Goal: Task Accomplishment & Management: Use online tool/utility

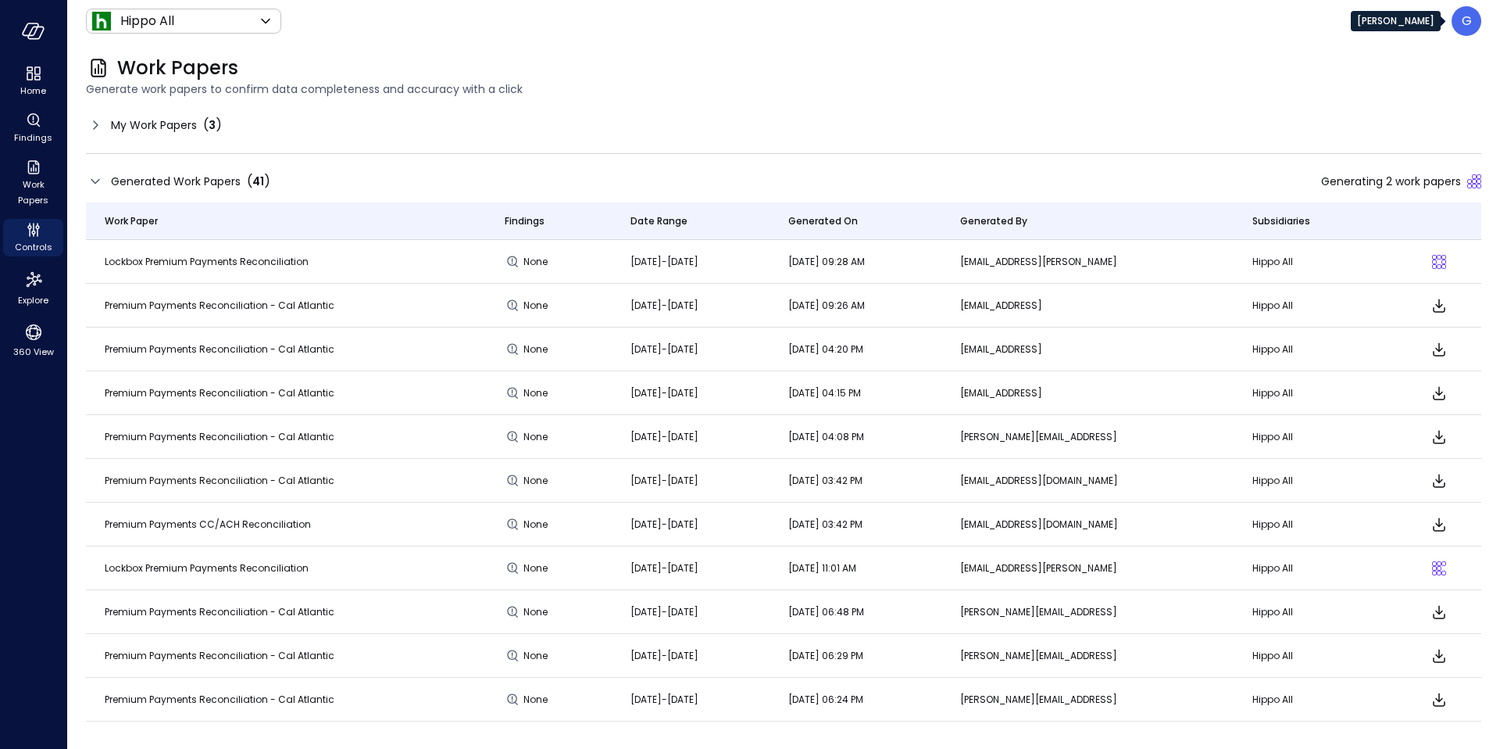
click at [1477, 30] on div "G" at bounding box center [1467, 21] width 30 height 30
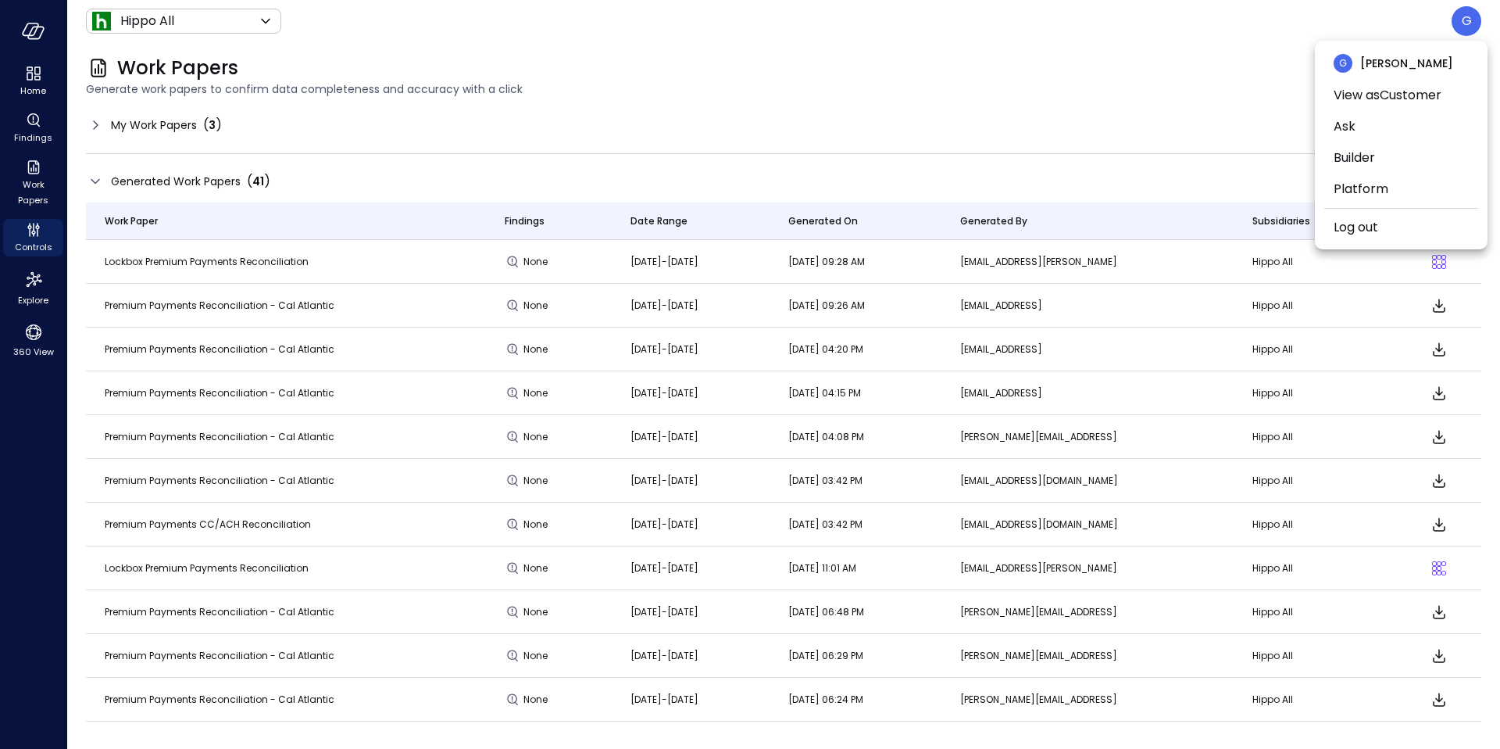
click at [1475, 24] on div at bounding box center [750, 374] width 1500 height 749
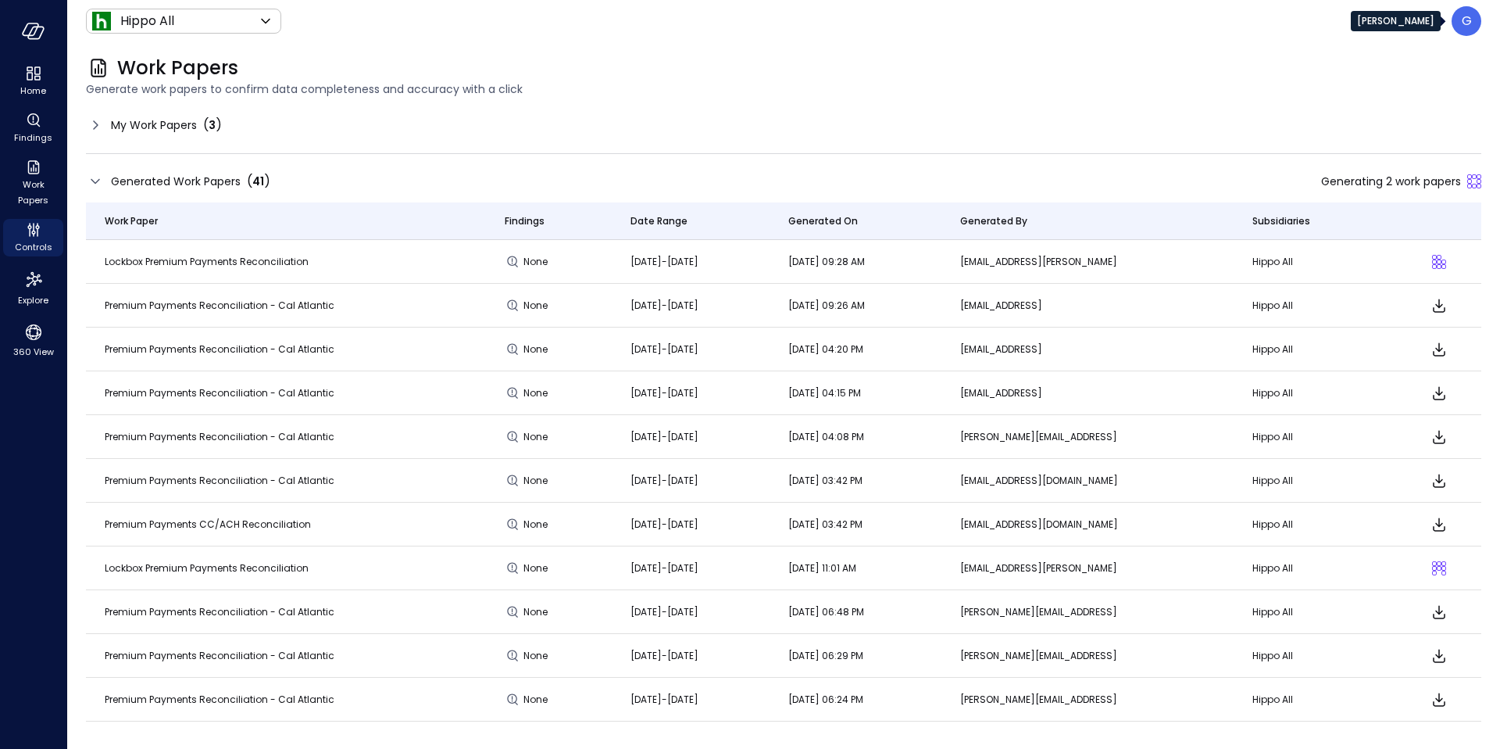
click at [1464, 19] on p "G" at bounding box center [1467, 21] width 10 height 19
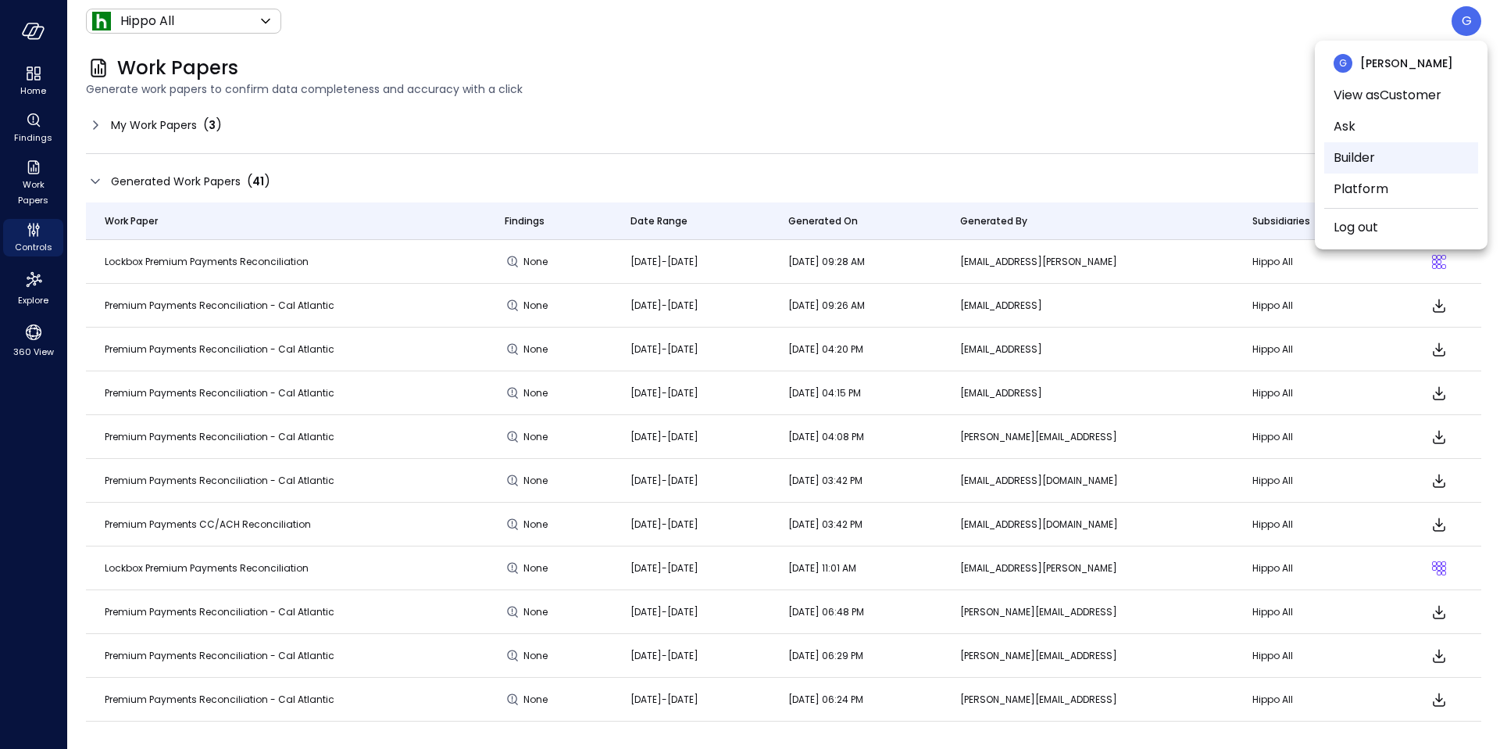
click at [1364, 163] on li "Builder" at bounding box center [1402, 157] width 154 height 31
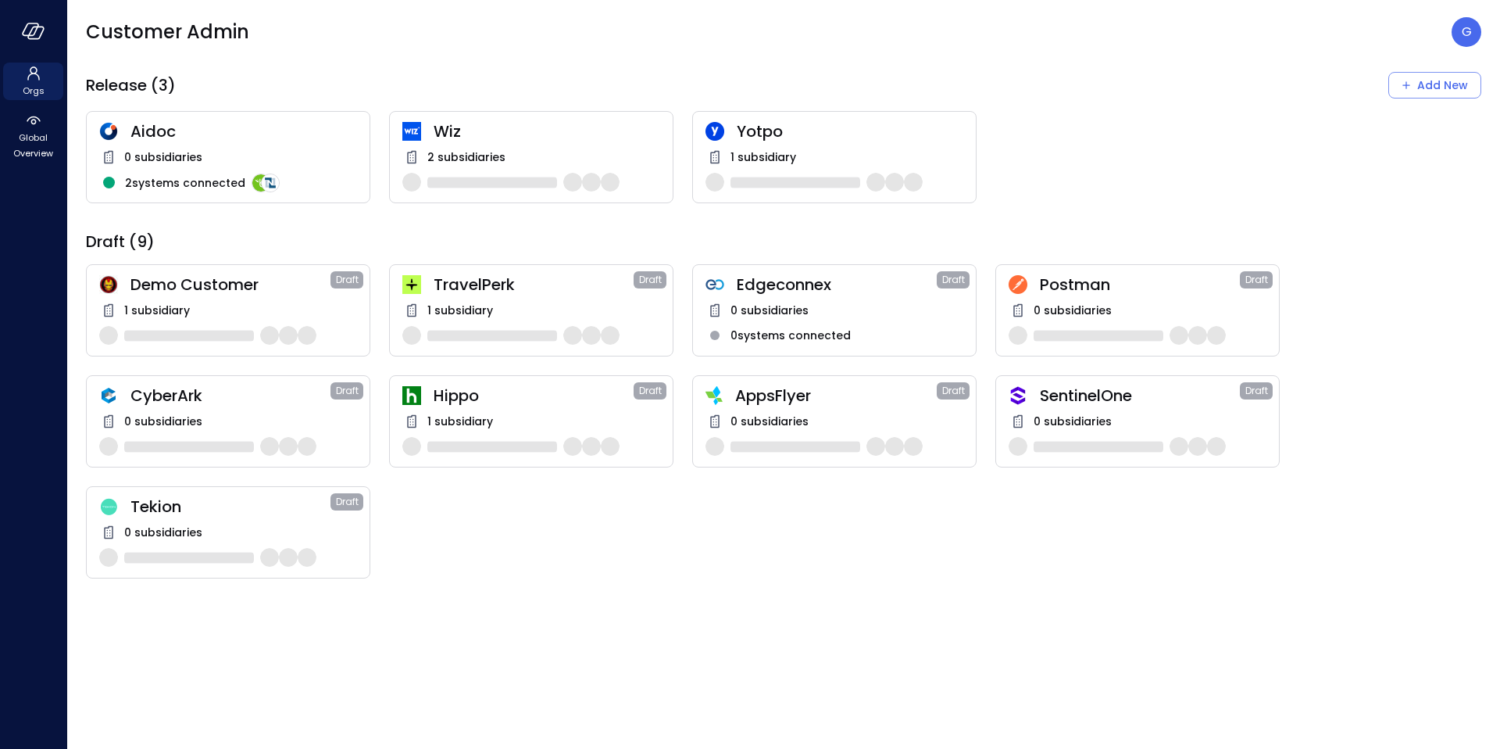
click at [463, 407] on div "Hippo Draft 1 subsidiary" at bounding box center [531, 421] width 284 height 92
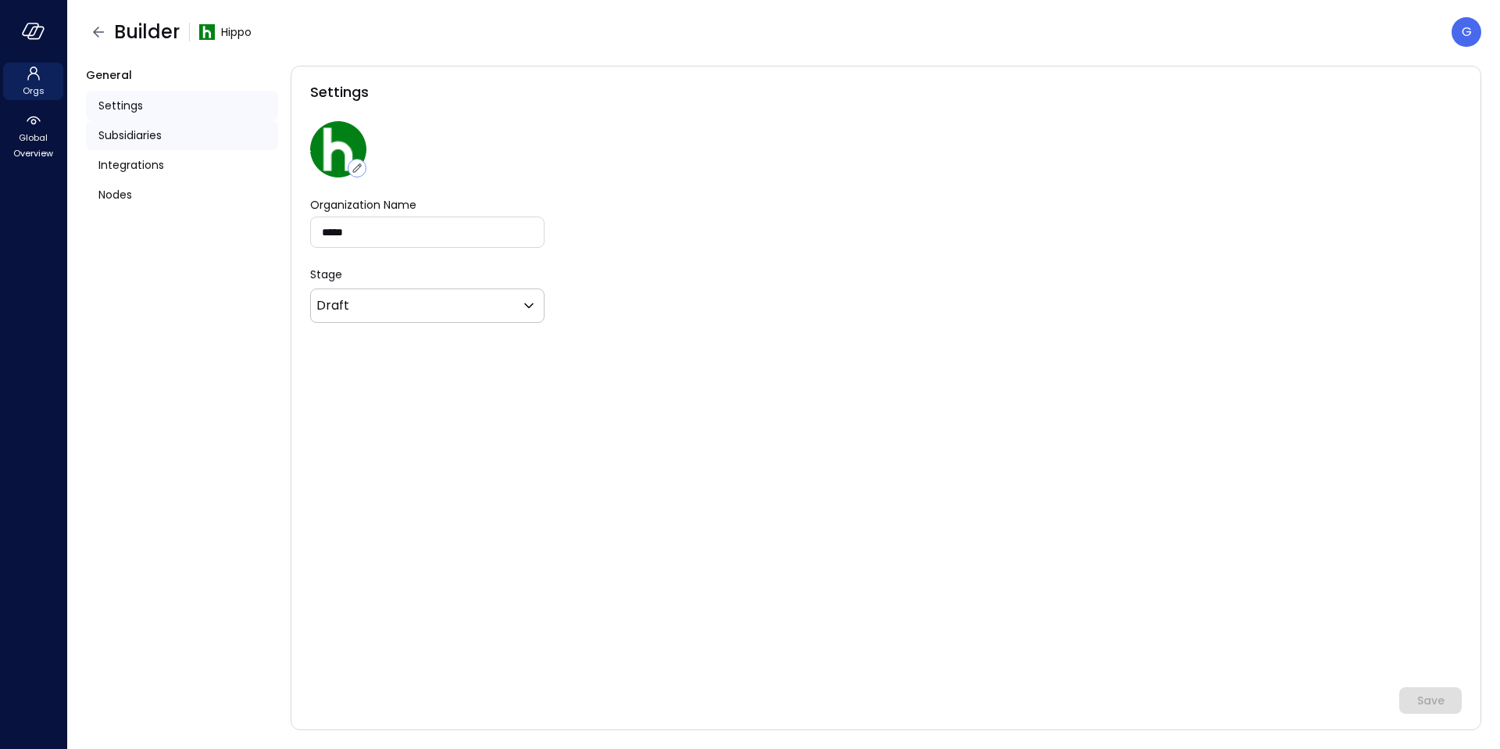
click at [132, 131] on span "Subsidiaries" at bounding box center [129, 135] width 63 height 17
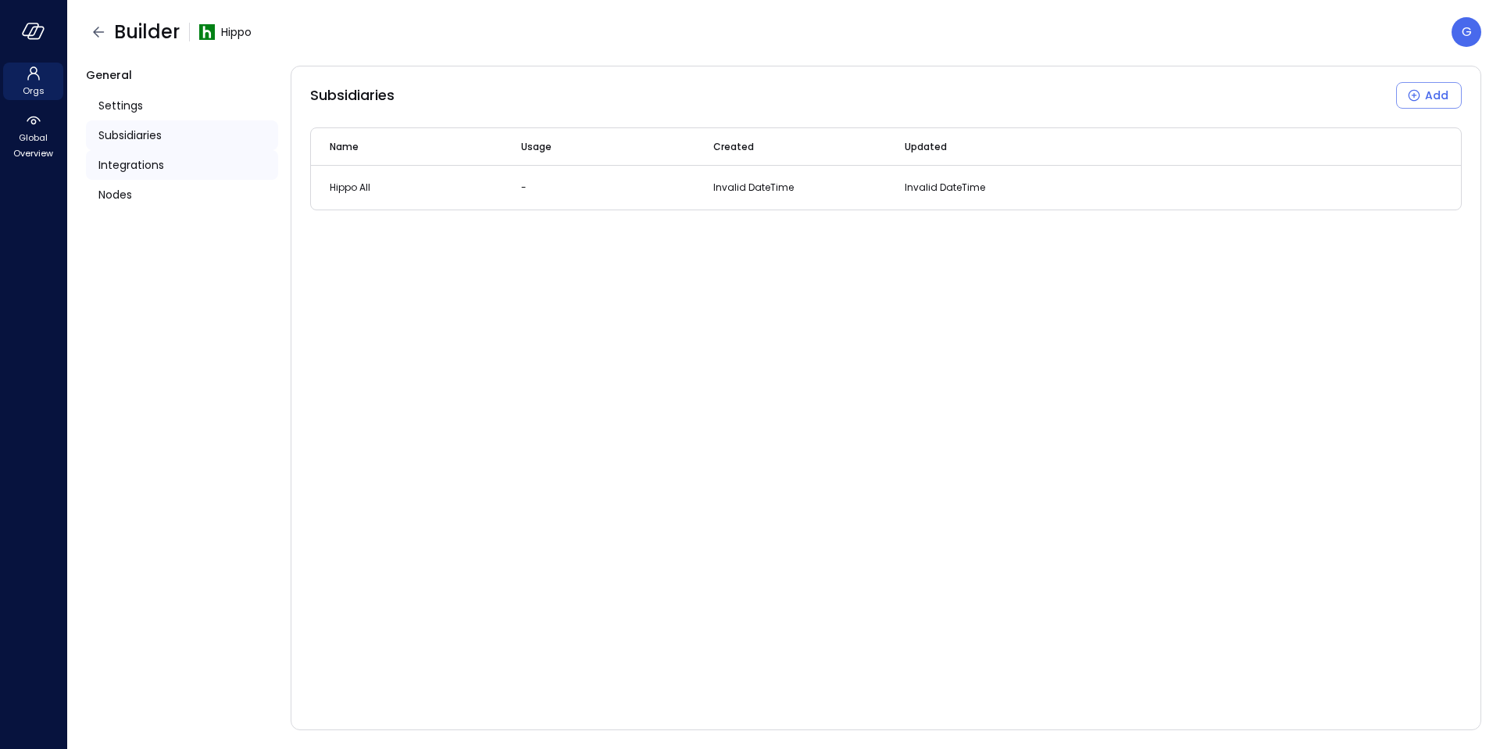
click at [131, 161] on span "Integrations" at bounding box center [131, 164] width 66 height 17
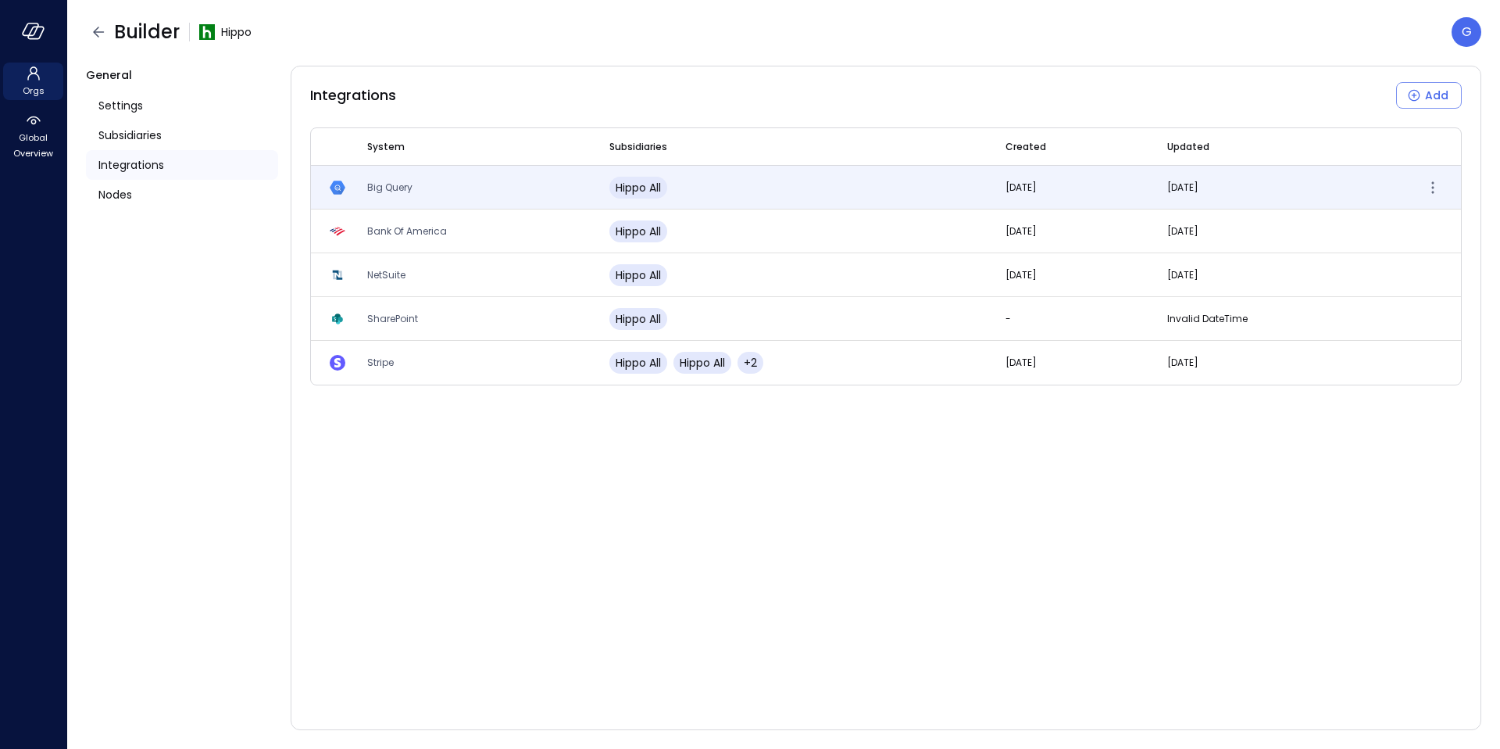
click at [386, 184] on span "Big Query" at bounding box center [389, 187] width 45 height 13
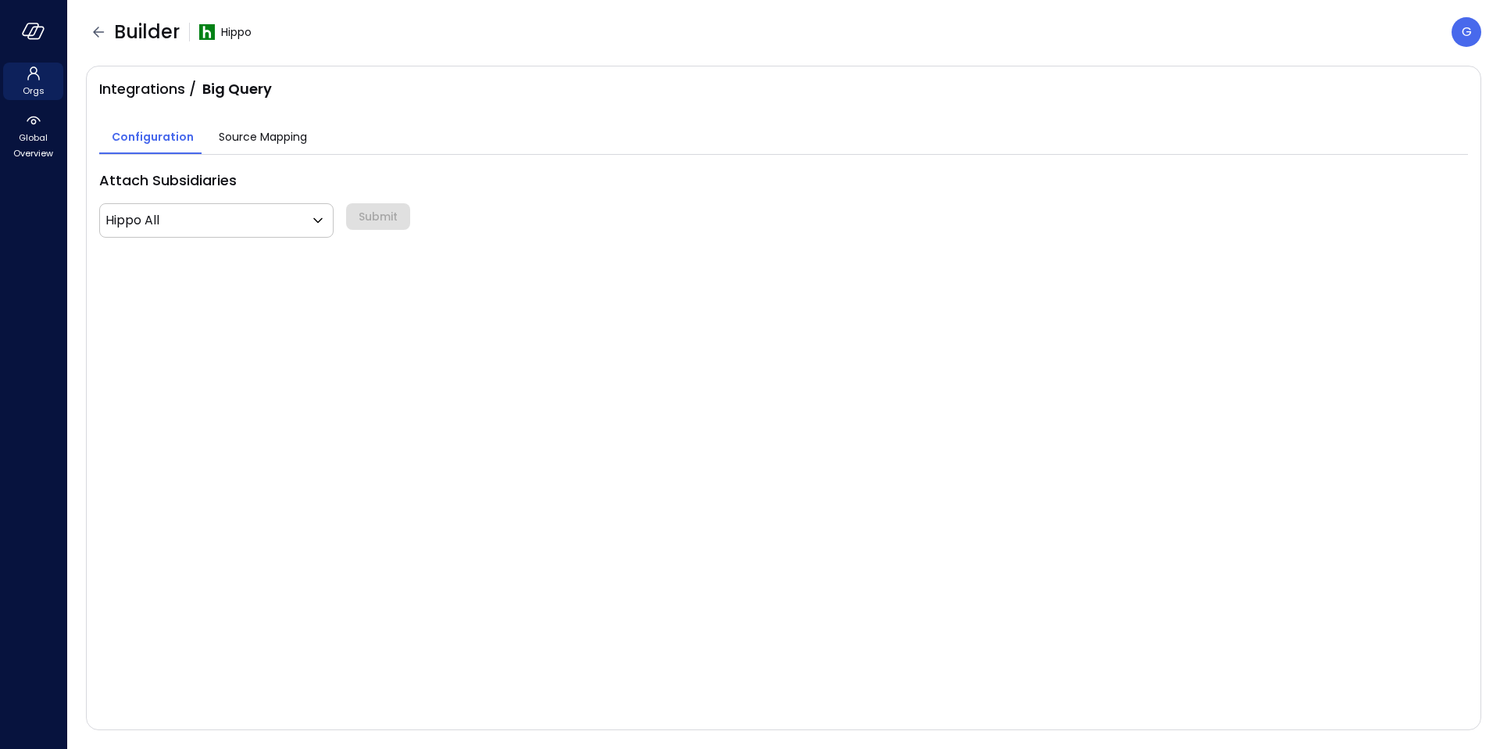
click at [246, 140] on span "Source Mapping" at bounding box center [263, 136] width 88 height 17
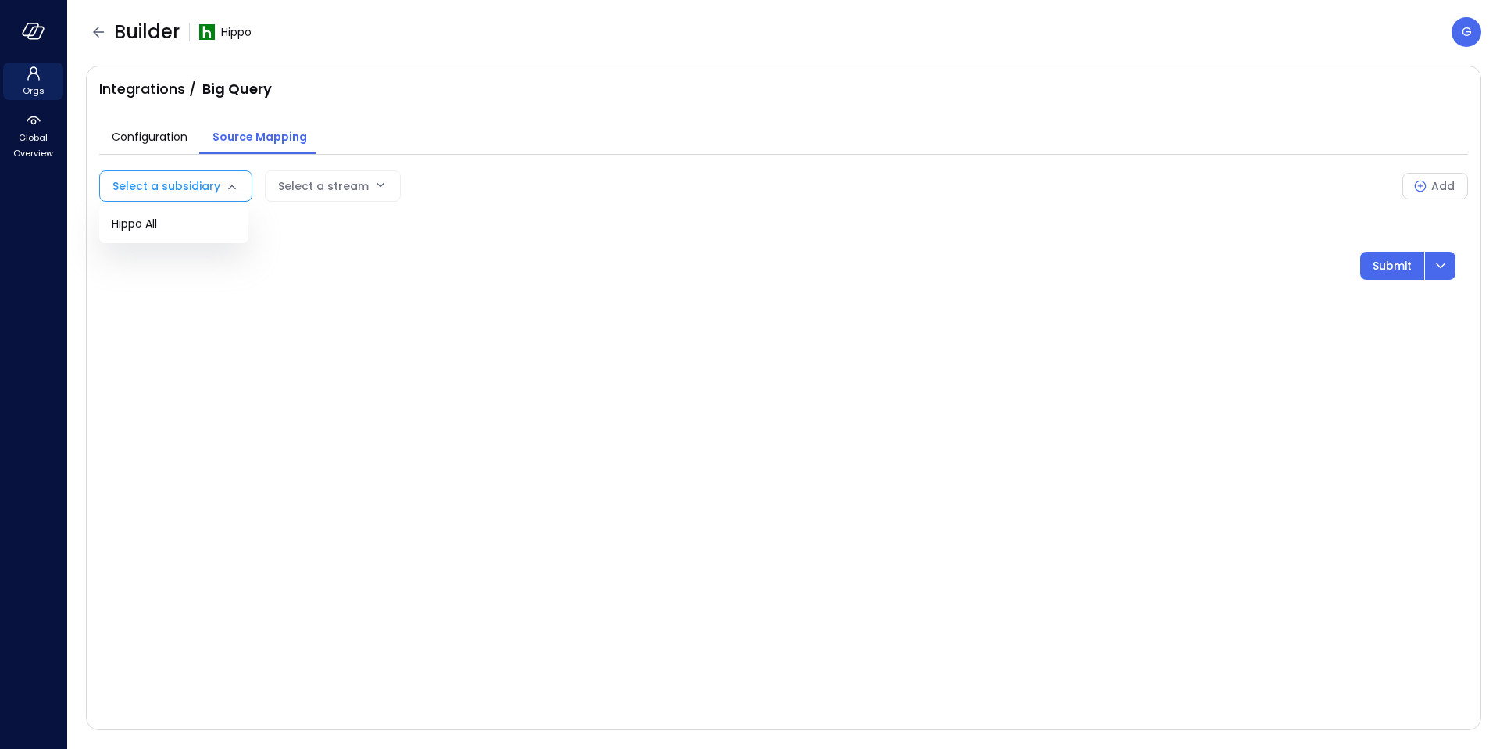
click at [207, 192] on body "Orgs Global Overview Builder Hippo G Integrations / Big Query Configuration Sou…" at bounding box center [750, 374] width 1500 height 749
click at [172, 227] on span "Hippo All" at bounding box center [174, 224] width 124 height 16
type input "***"
click at [326, 190] on body "Orgs Global Overview Builder Hippo G Integrations / Big Query Configuration Sou…" at bounding box center [750, 374] width 1500 height 749
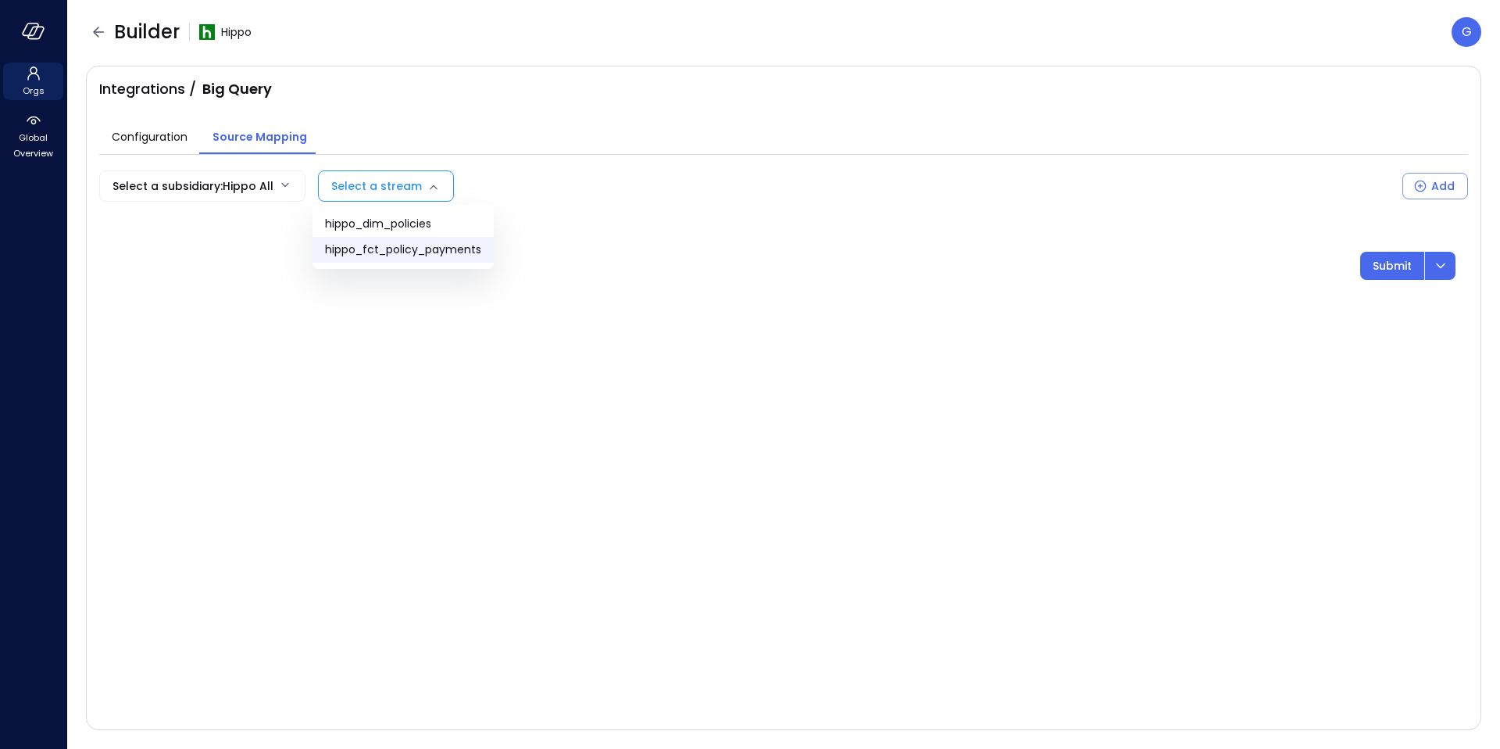
click at [345, 251] on span "hippo_fct_policy_payments" at bounding box center [403, 249] width 156 height 16
type input "**********"
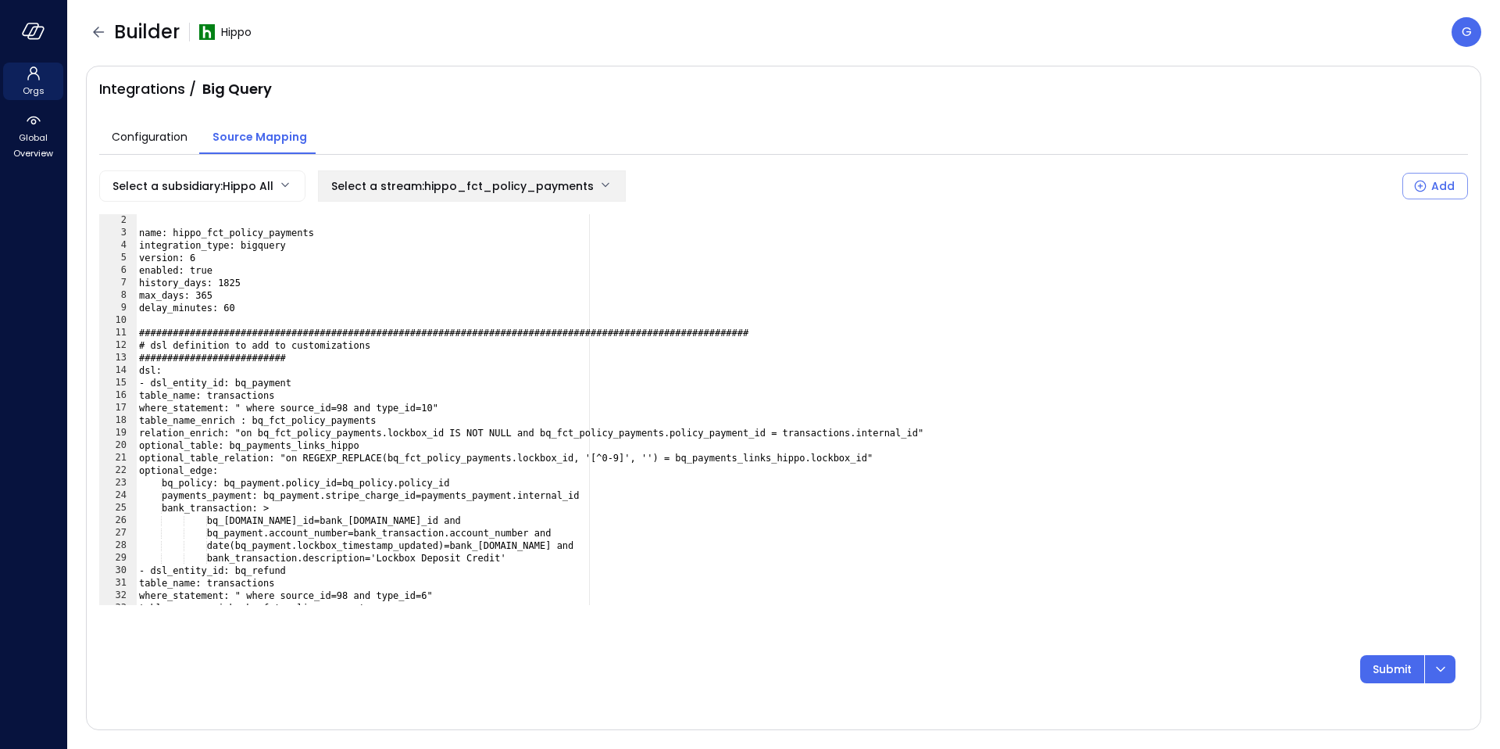
scroll to position [29, 0]
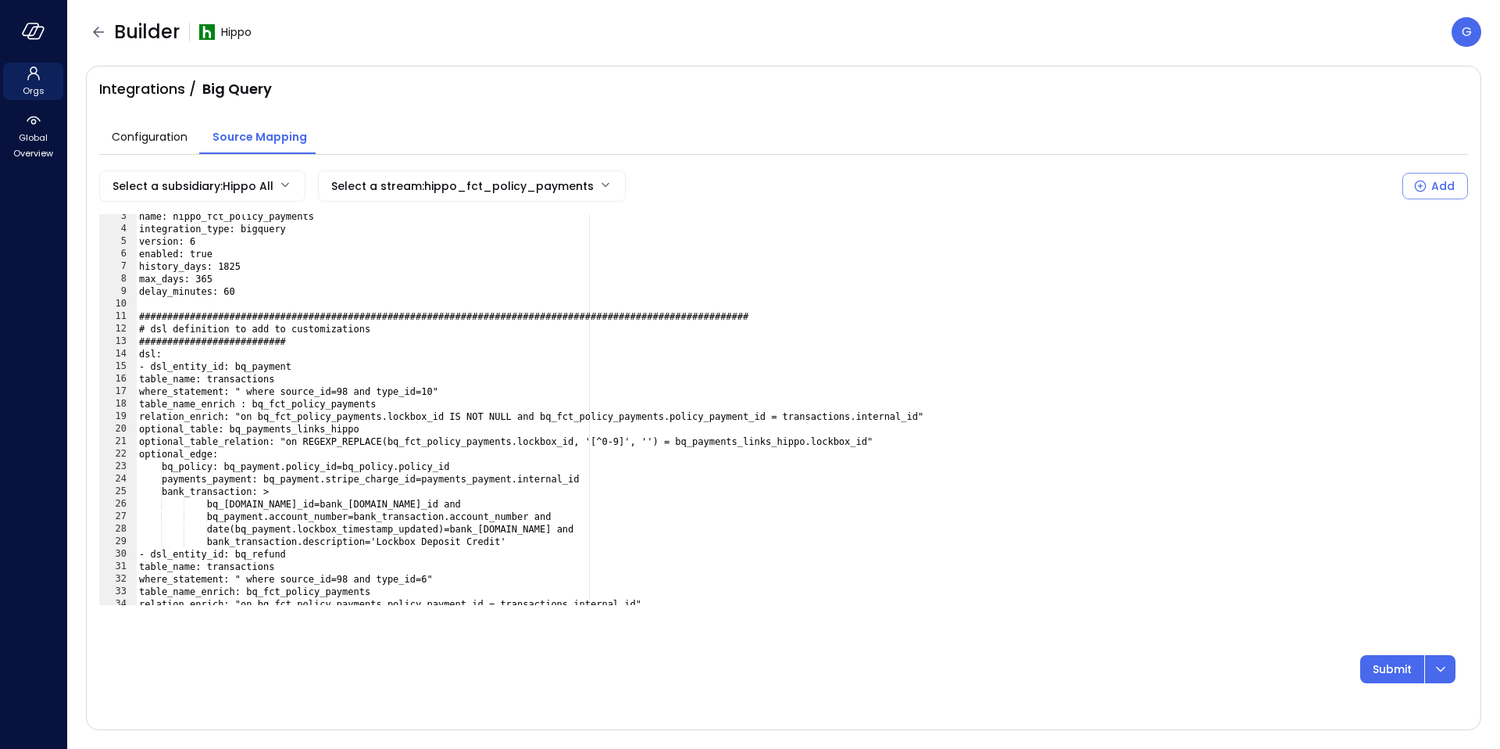
click at [471, 416] on div "name: hippo_fct_policy_payments integration_type: bigquery version: 6 enabled: …" at bounding box center [802, 418] width 1332 height 416
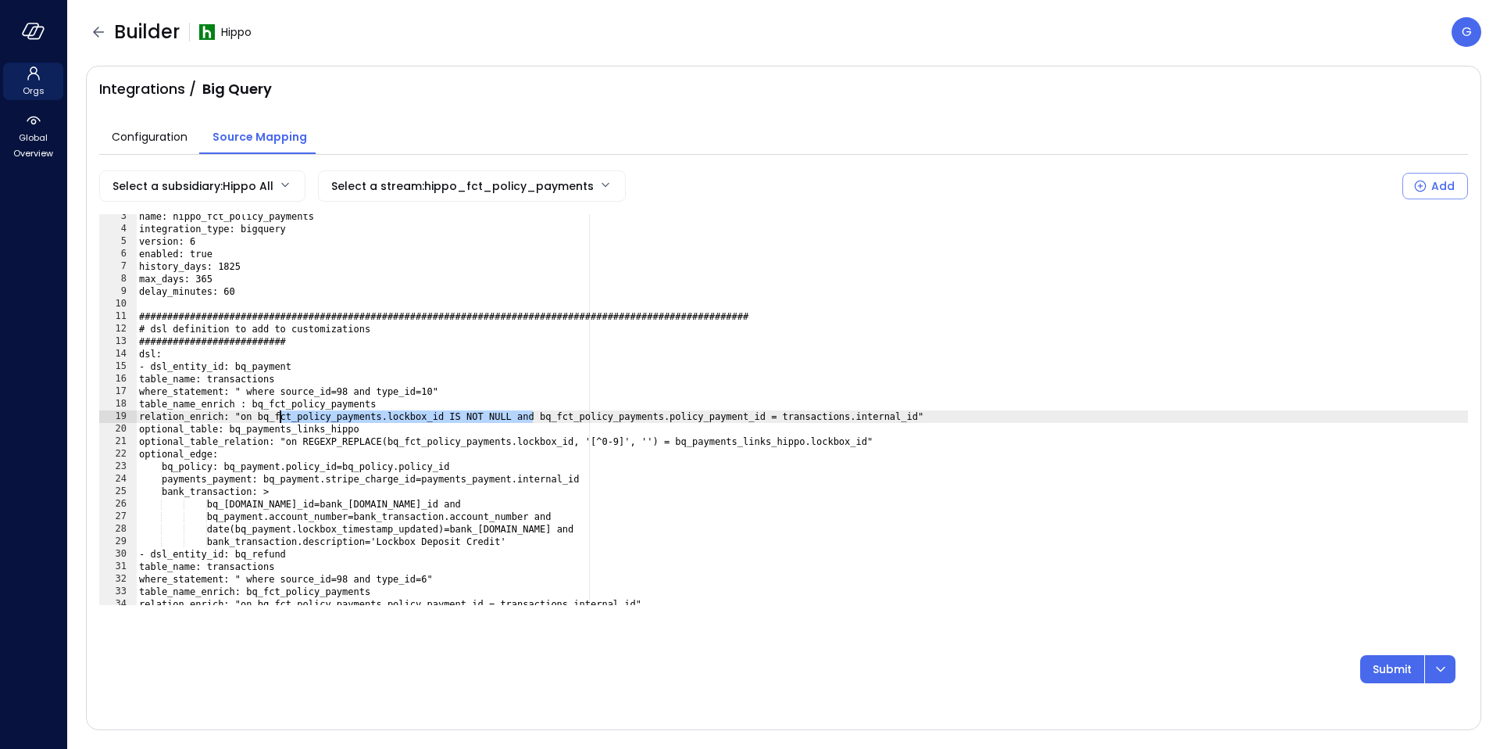
drag, startPoint x: 535, startPoint y: 418, endPoint x: 480, endPoint y: 485, distance: 86.7
click at [286, 418] on div "name: hippo_fct_policy_payments integration_type: bigquery version: 6 enabled: …" at bounding box center [802, 418] width 1332 height 416
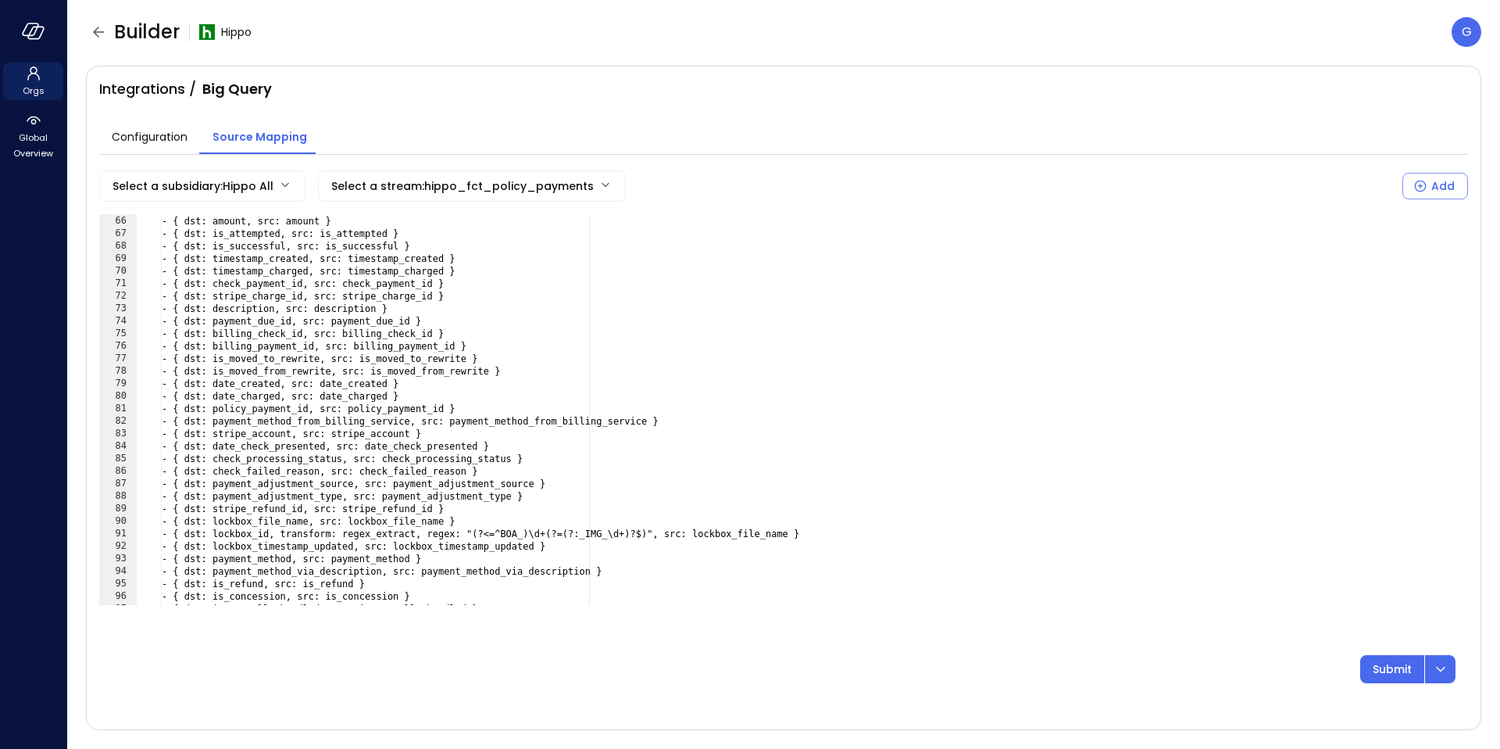
scroll to position [835, 0]
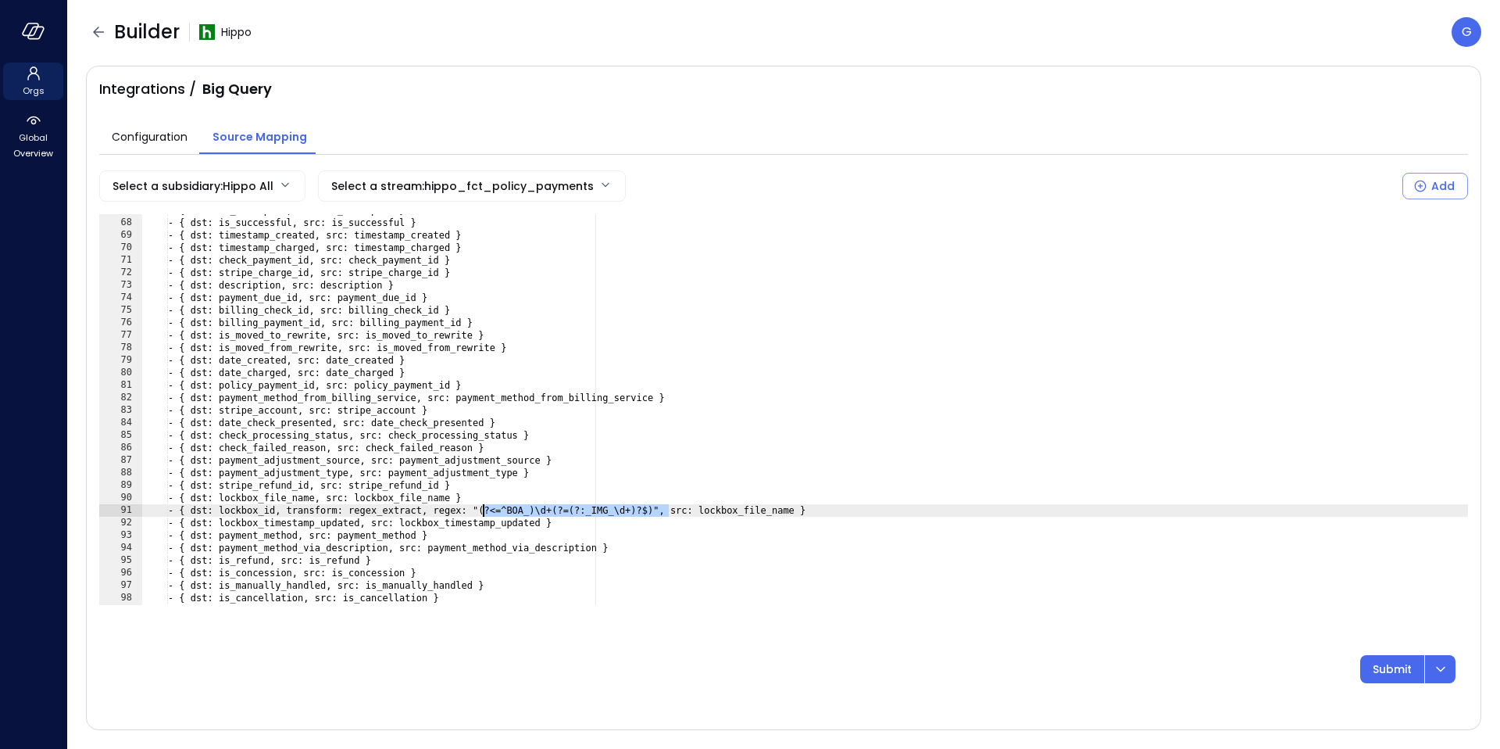
drag, startPoint x: 669, startPoint y: 511, endPoint x: 481, endPoint y: 513, distance: 187.6
click at [481, 513] on div "- { dst: is_attempted, src: is_attempted } - { dst: is_successful, src: is_succ…" at bounding box center [805, 412] width 1326 height 416
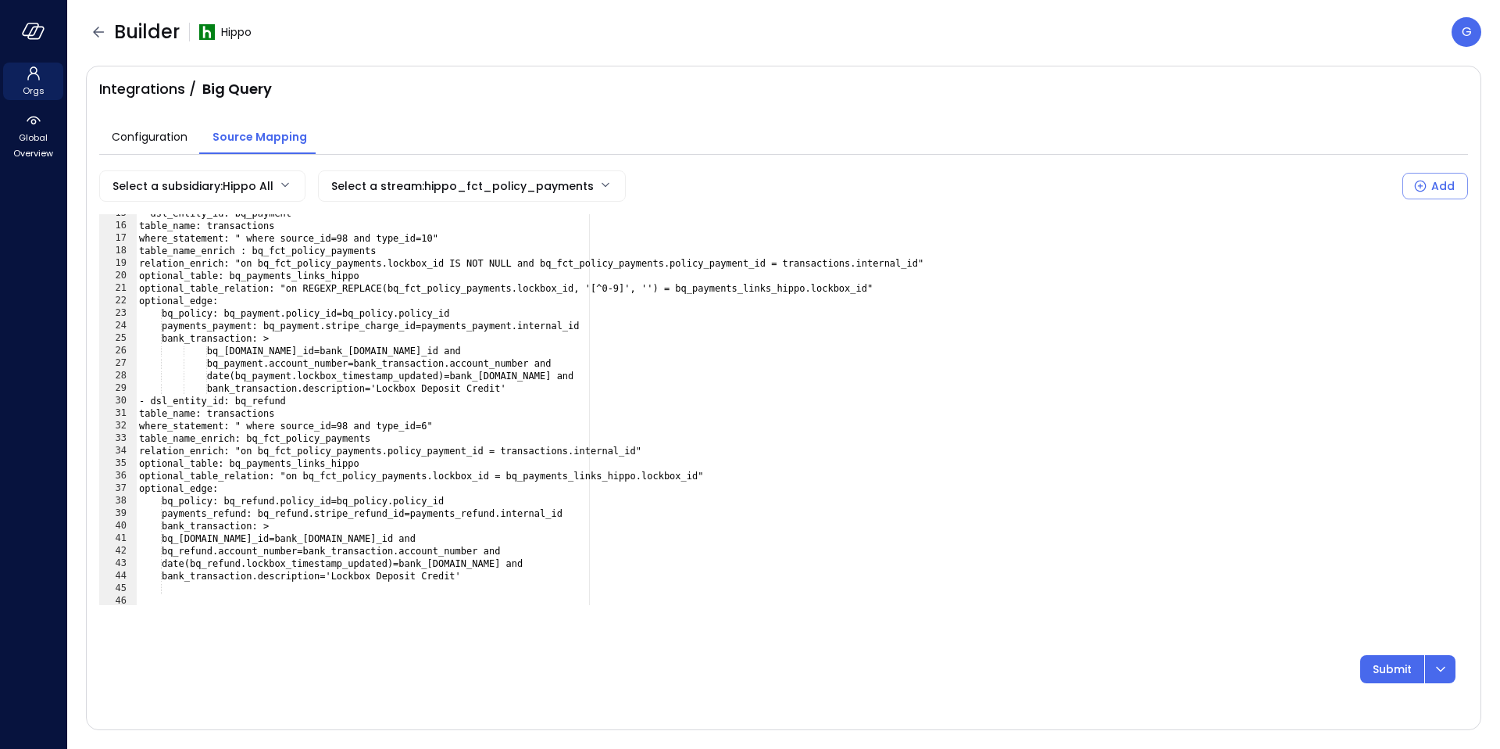
scroll to position [149, 0]
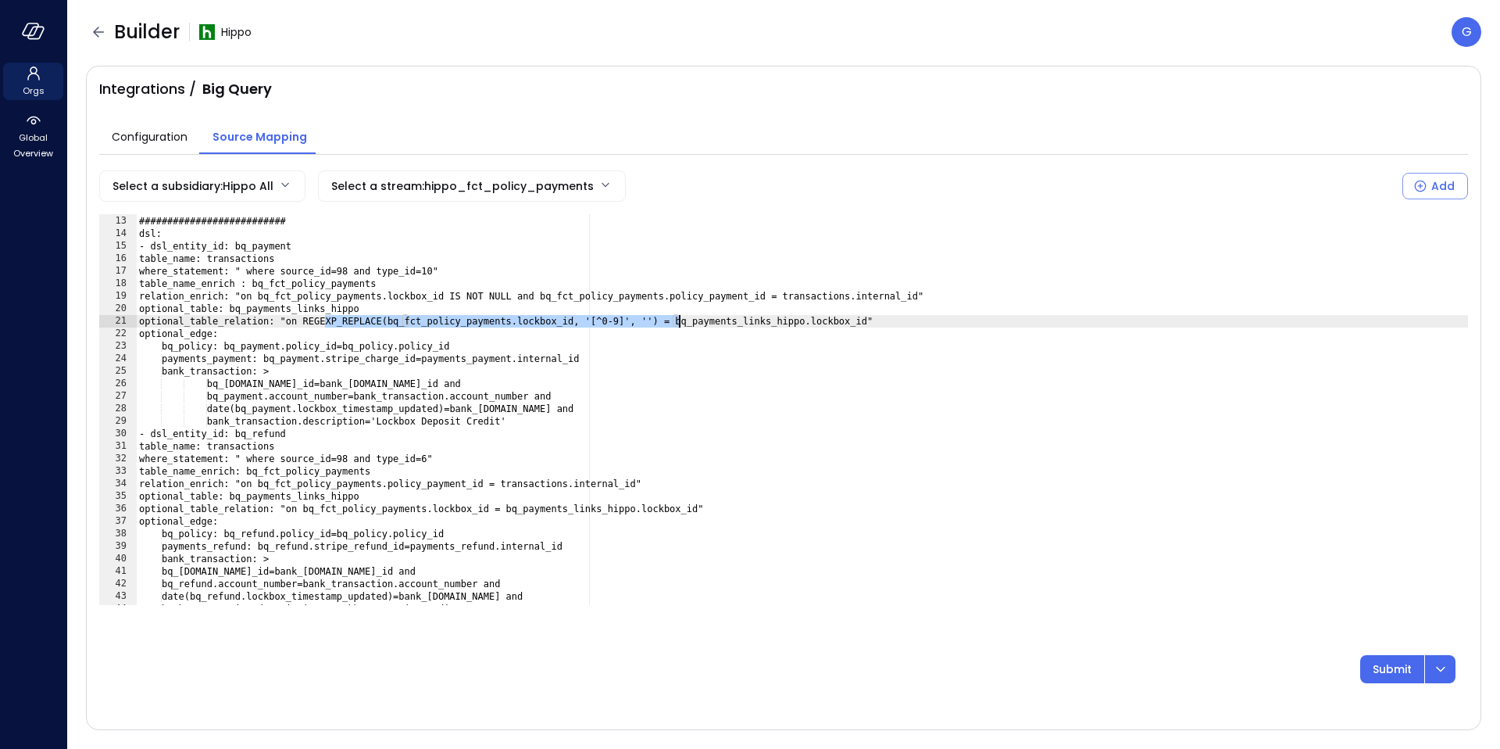
drag, startPoint x: 326, startPoint y: 320, endPoint x: 680, endPoint y: 320, distance: 354.0
click at [680, 320] on div "# dsl definition to add to customizations ########################## dsl: - dsl…" at bounding box center [802, 410] width 1332 height 416
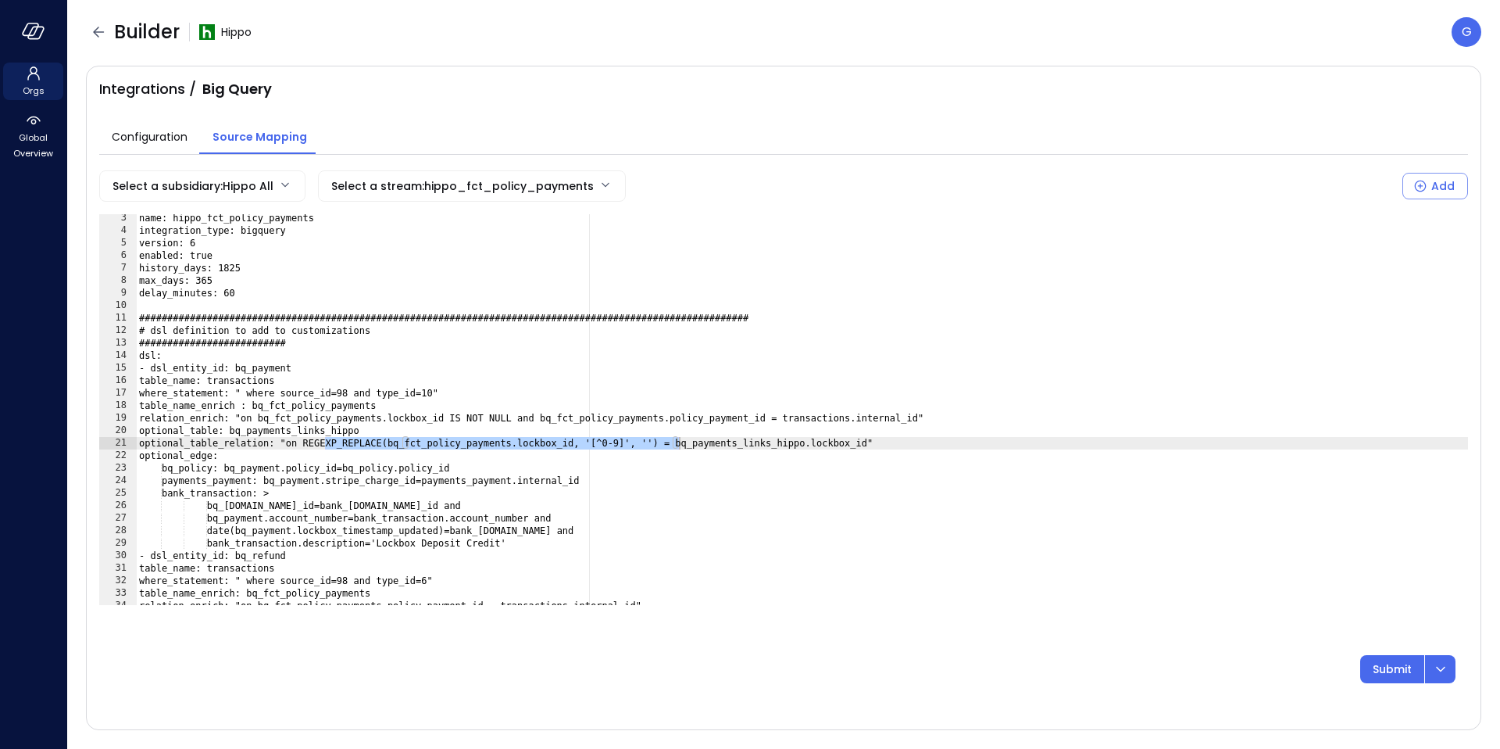
scroll to position [0, 0]
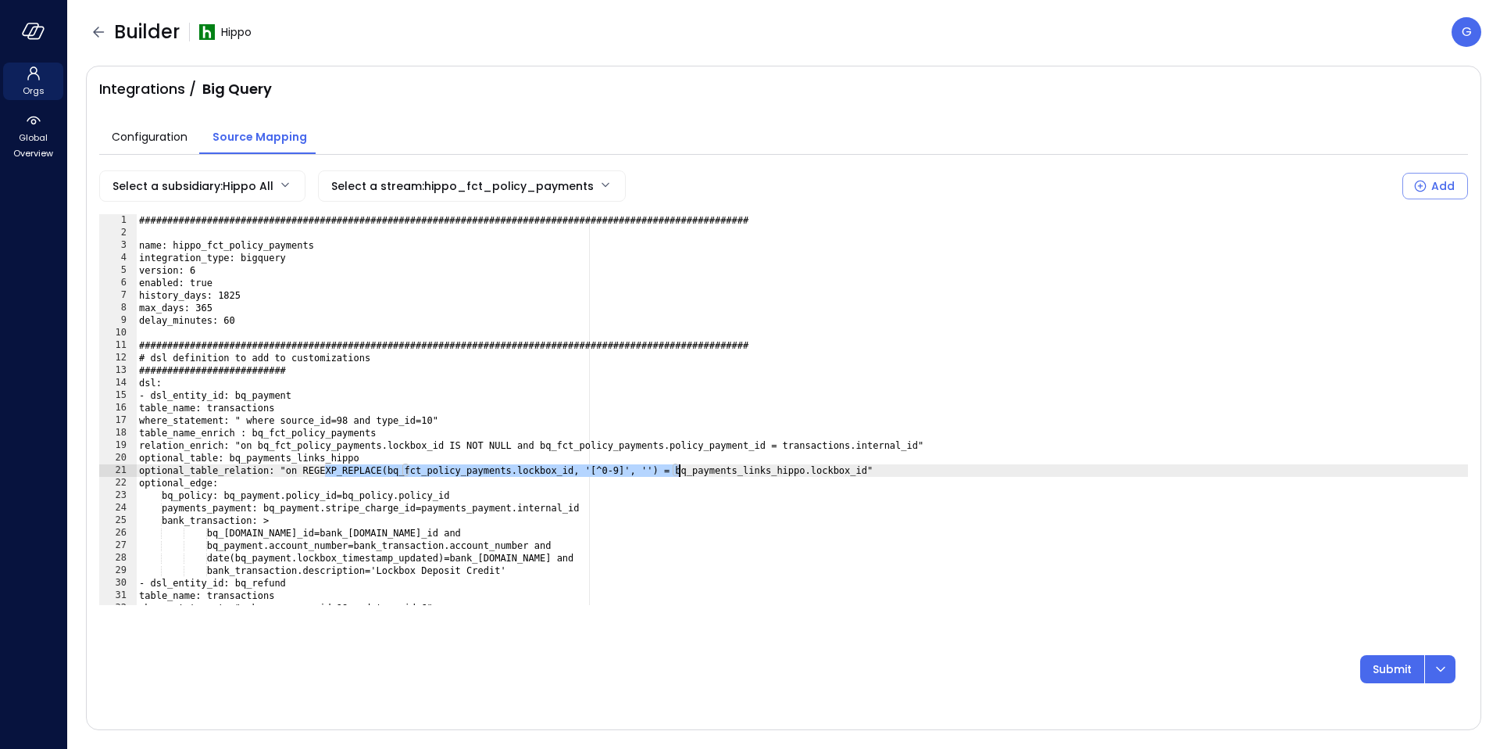
click at [204, 271] on div "###############################################################################…" at bounding box center [802, 422] width 1332 height 416
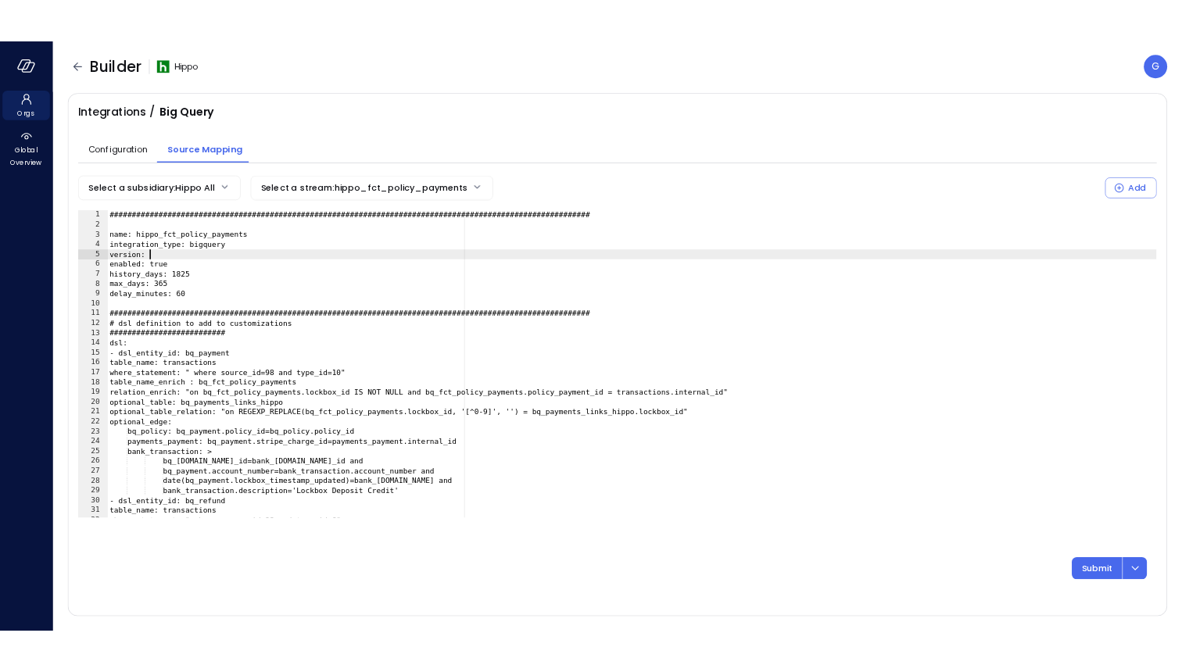
scroll to position [0, 4]
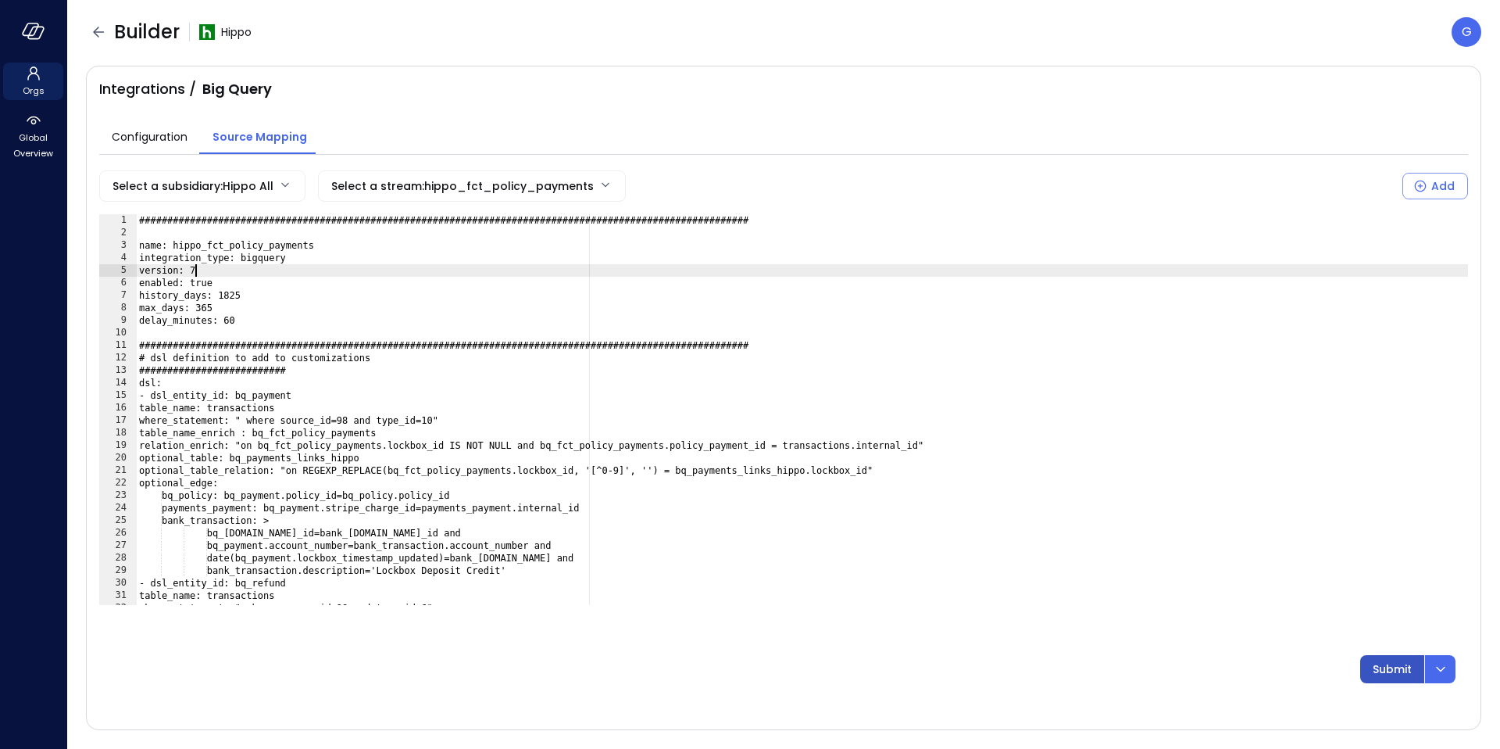
click at [1382, 663] on p "Submit" at bounding box center [1392, 668] width 39 height 17
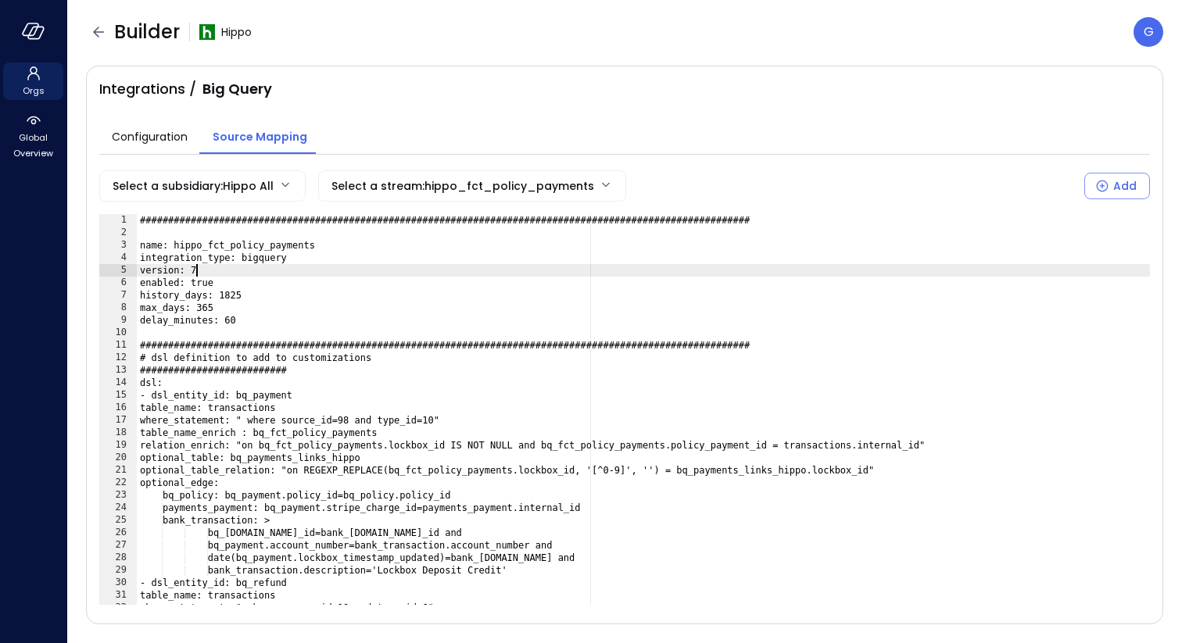
click at [196, 273] on div "###############################################################################…" at bounding box center [643, 422] width 1013 height 416
click at [506, 477] on div "###############################################################################…" at bounding box center [643, 422] width 1013 height 416
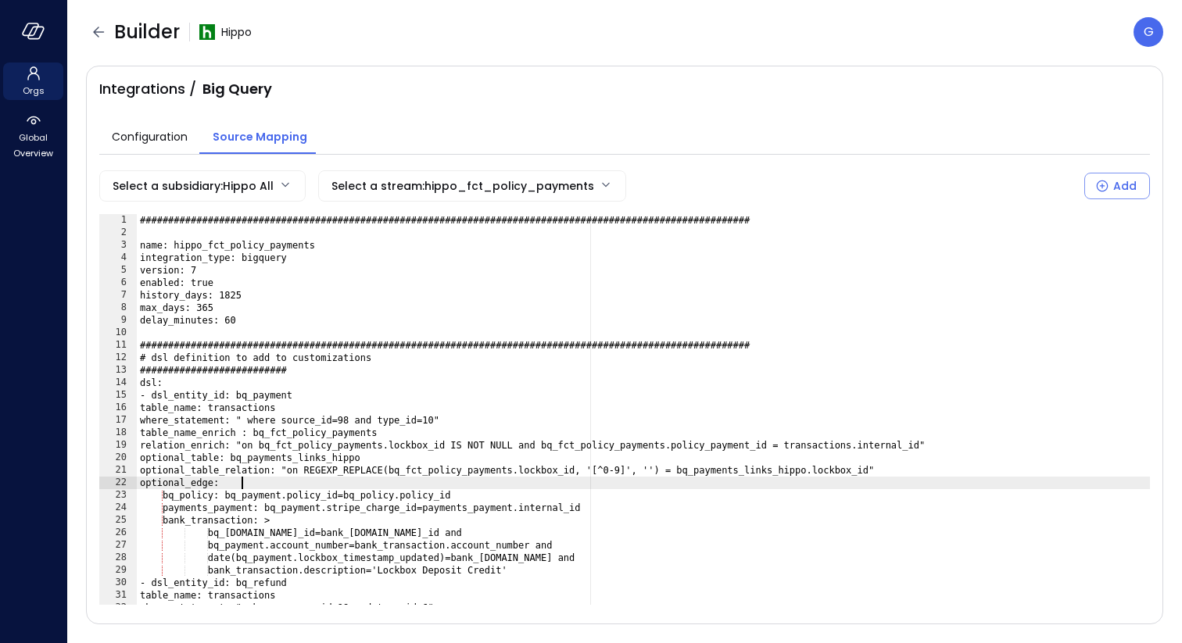
click at [506, 477] on div "###############################################################################…" at bounding box center [643, 422] width 1013 height 416
click at [509, 445] on div "###############################################################################…" at bounding box center [643, 422] width 1013 height 416
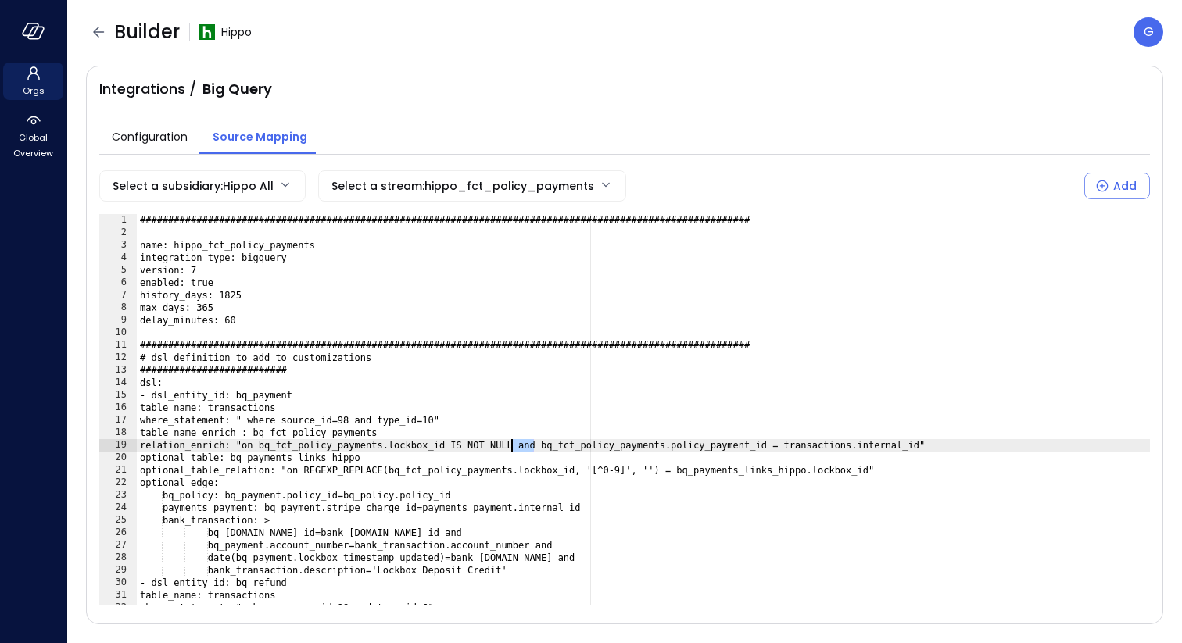
click at [509, 445] on div "###############################################################################…" at bounding box center [643, 422] width 1013 height 416
click at [537, 474] on div "###############################################################################…" at bounding box center [643, 422] width 1013 height 416
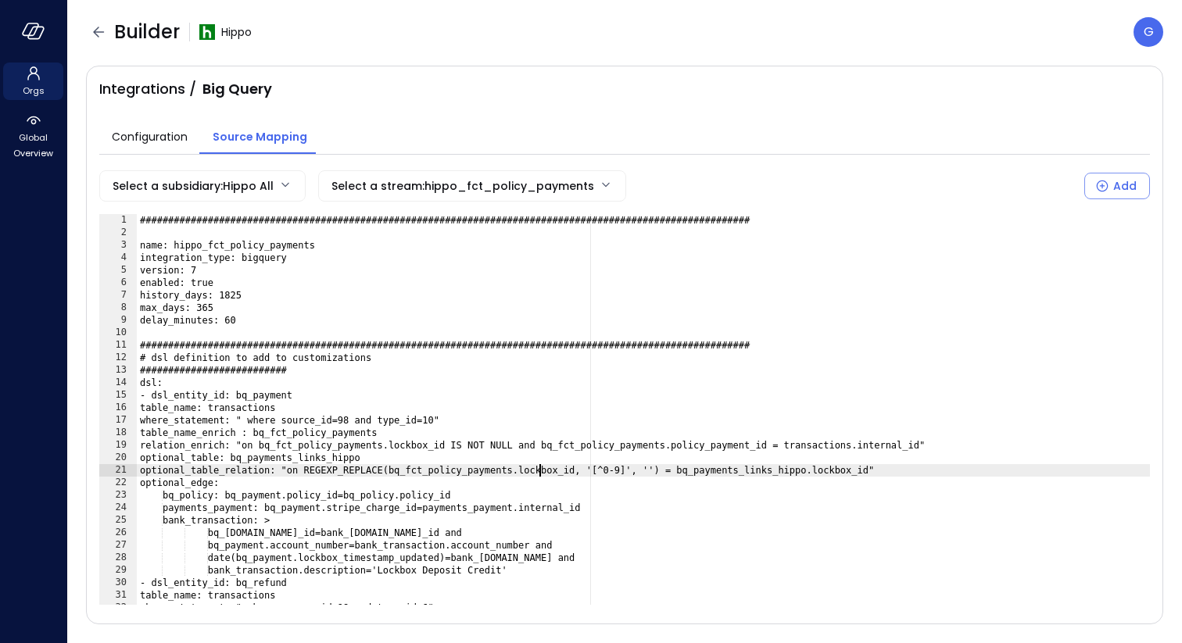
click at [537, 474] on div "###############################################################################…" at bounding box center [643, 422] width 1013 height 416
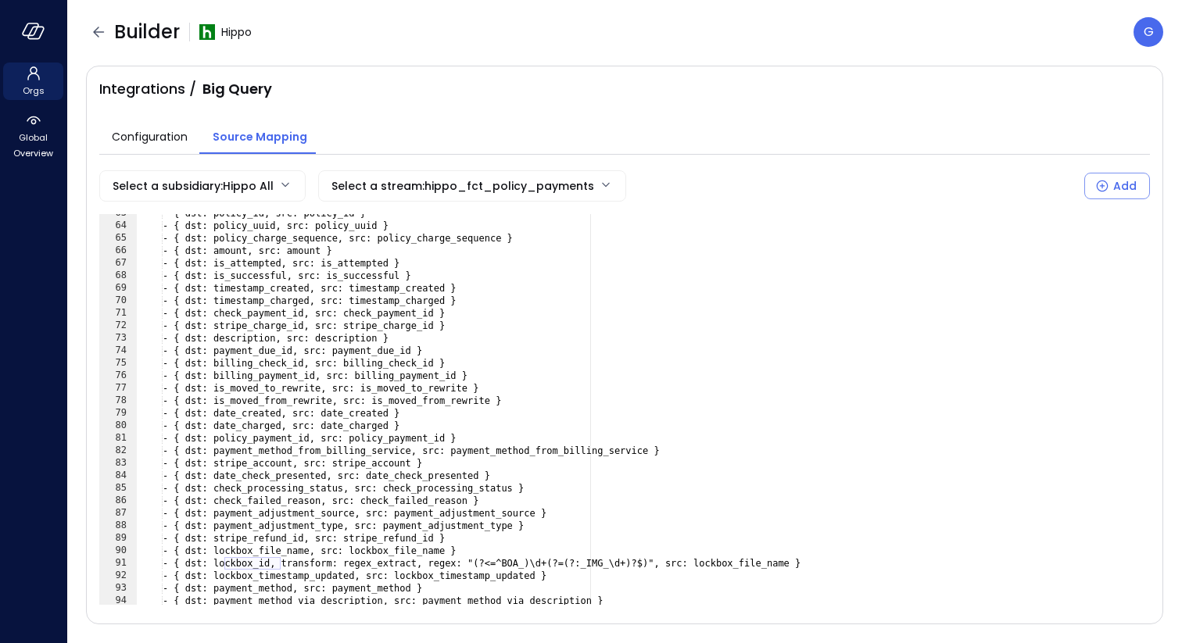
scroll to position [870, 0]
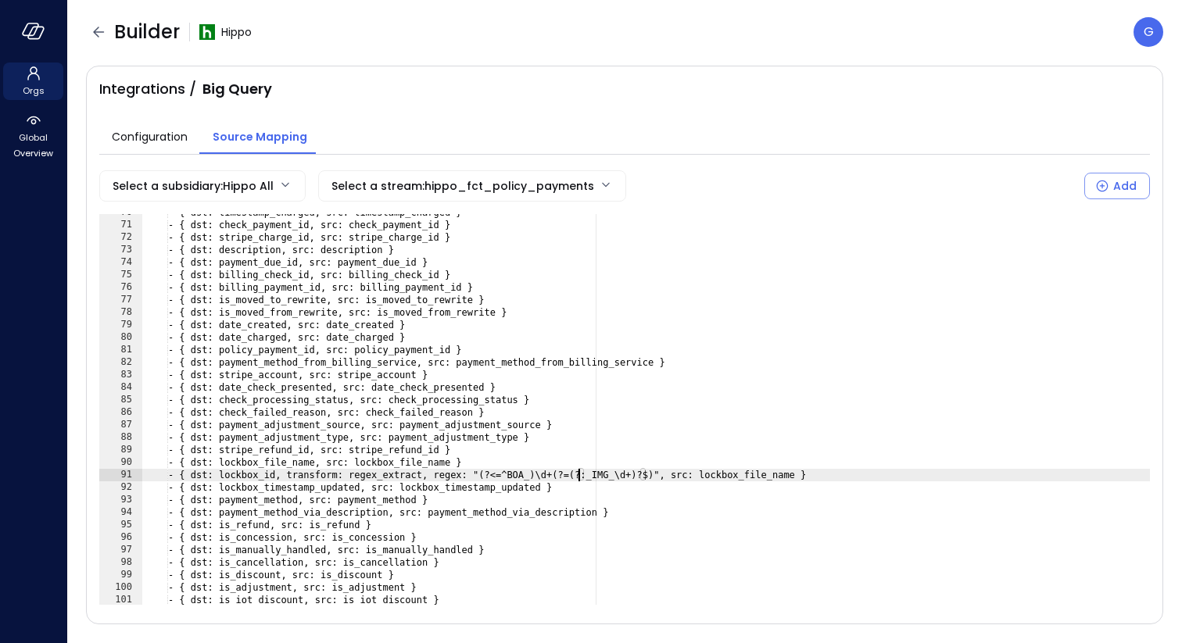
click at [580, 481] on div "- { dst: timestamp_charged, src: timestamp_charged } - { dst: check_payment_id,…" at bounding box center [645, 414] width 1007 height 416
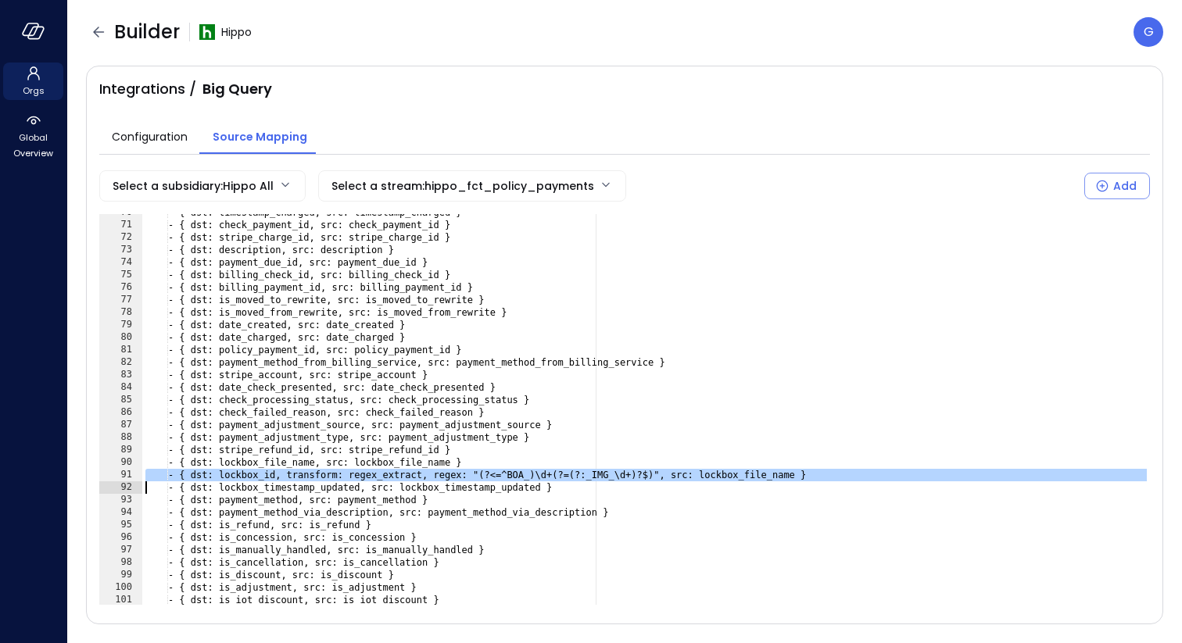
click at [664, 470] on div "- { dst: timestamp_charged, src: timestamp_charged } - { dst: check_payment_id,…" at bounding box center [645, 414] width 1007 height 416
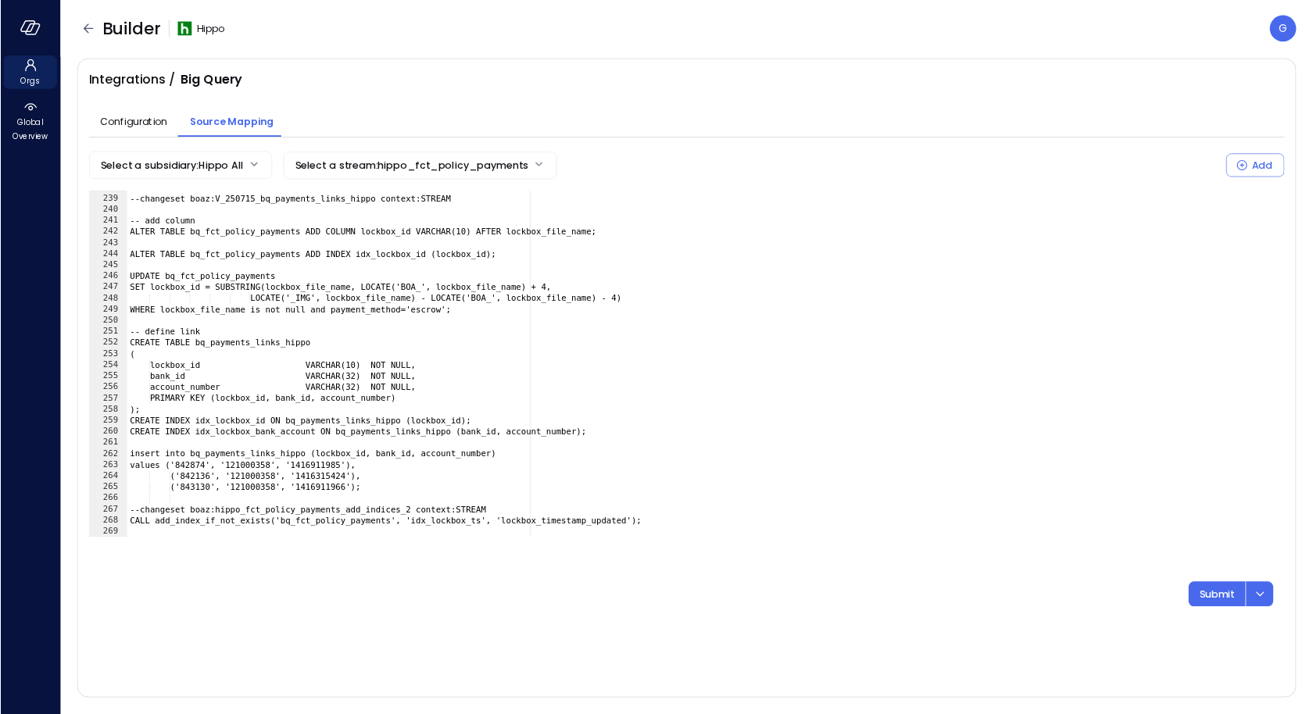
scroll to position [2972, 0]
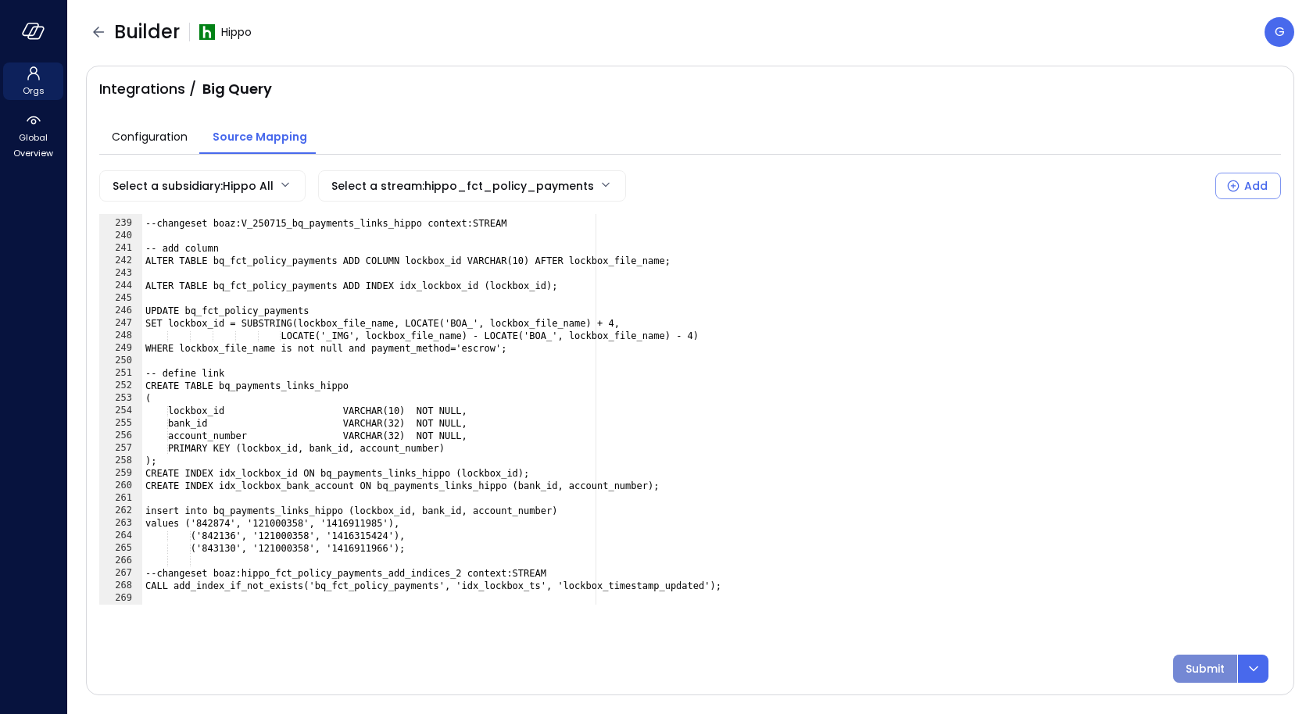
click at [1210, 667] on p "Submit" at bounding box center [1204, 668] width 39 height 17
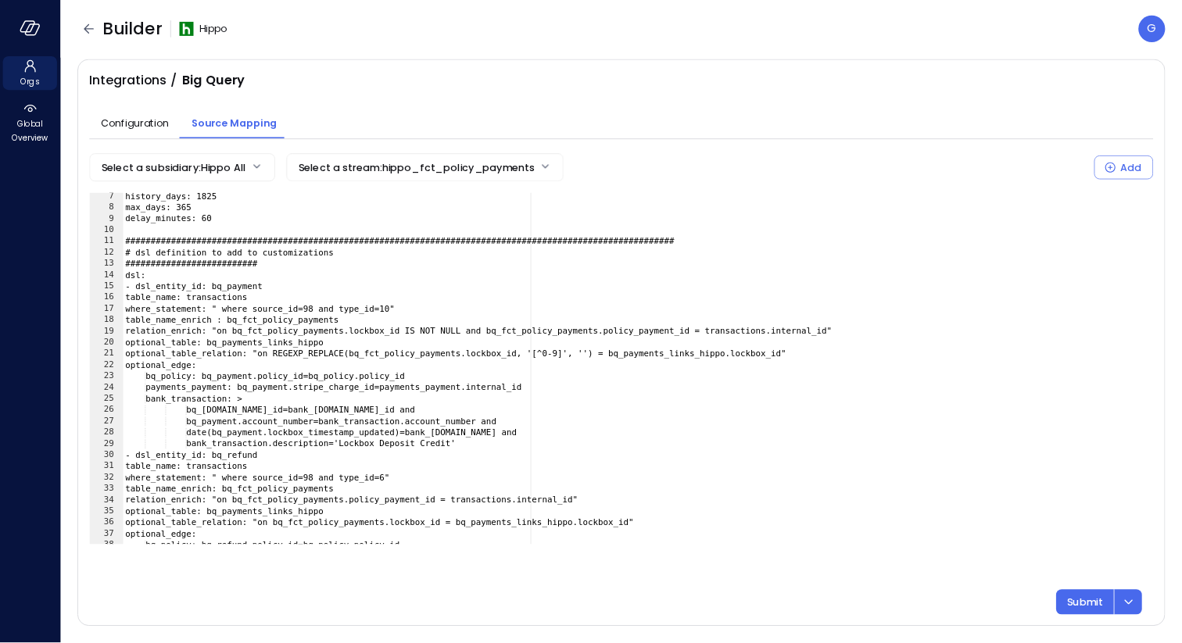
scroll to position [0, 0]
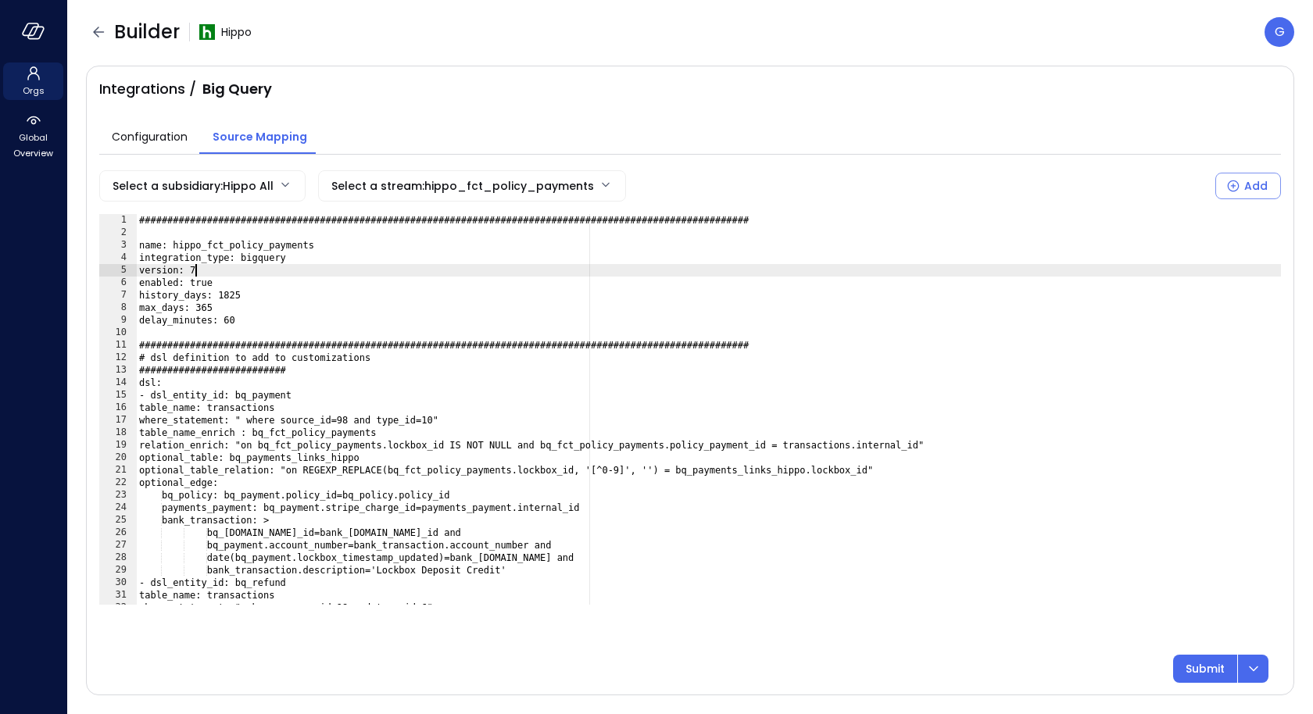
click at [212, 264] on div "###############################################################################…" at bounding box center [709, 422] width 1146 height 416
click at [1207, 660] on p "Submit" at bounding box center [1204, 668] width 39 height 17
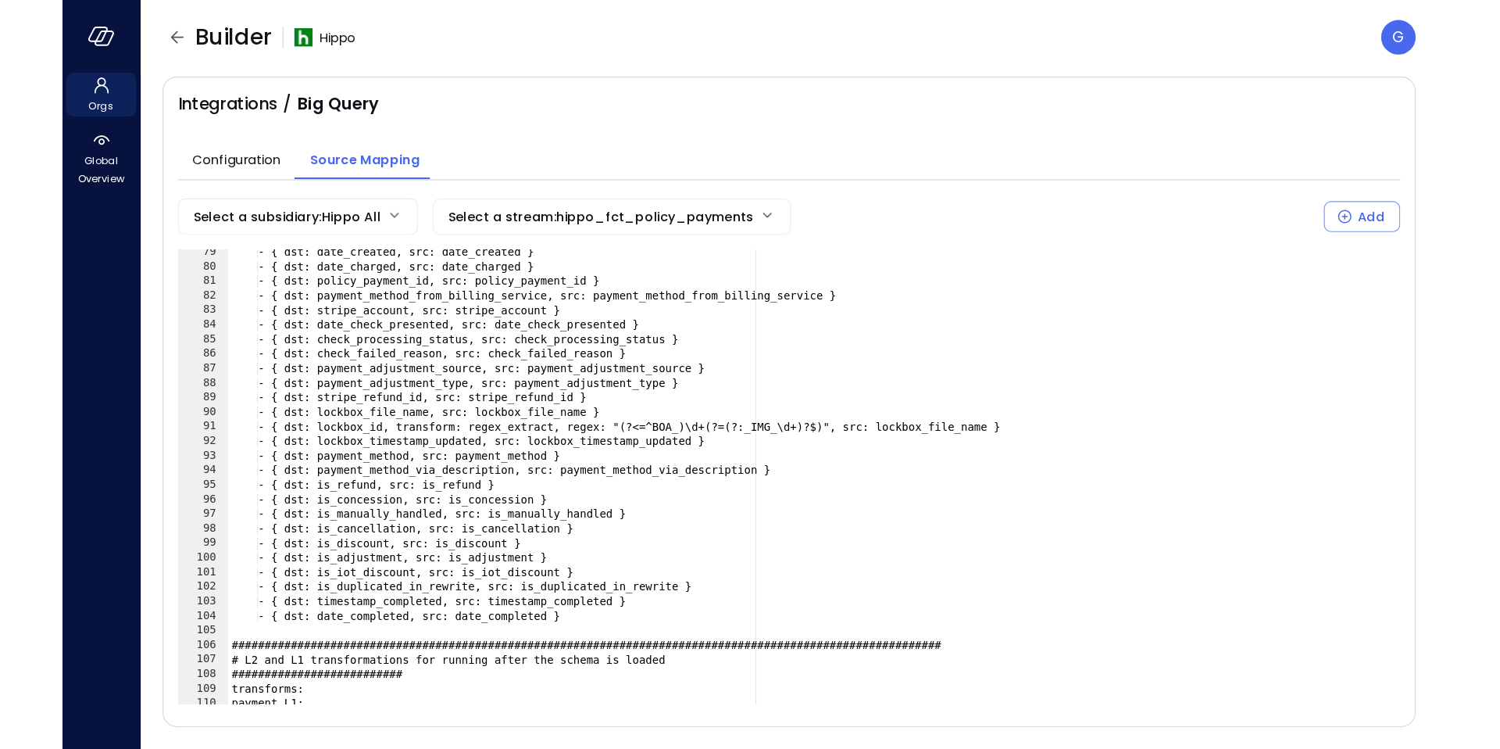
scroll to position [979, 0]
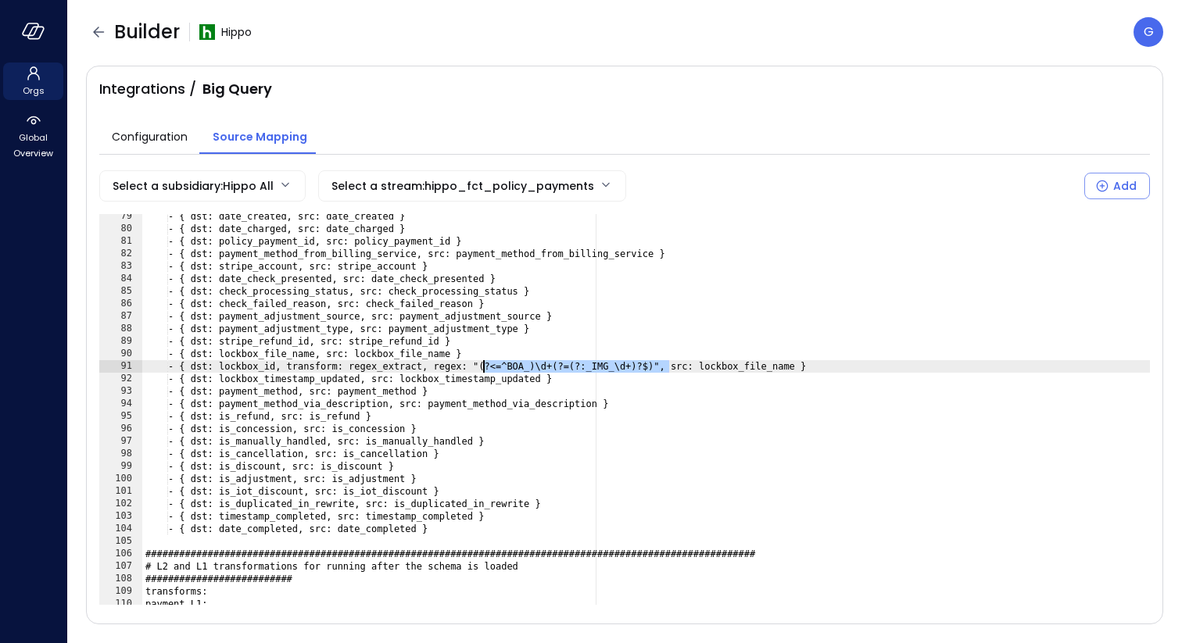
drag, startPoint x: 667, startPoint y: 361, endPoint x: 481, endPoint y: 371, distance: 186.3
click at [481, 371] on div "- { dst: date_created, src: date_created } - { dst: date_charged, src: date_cha…" at bounding box center [645, 418] width 1007 height 416
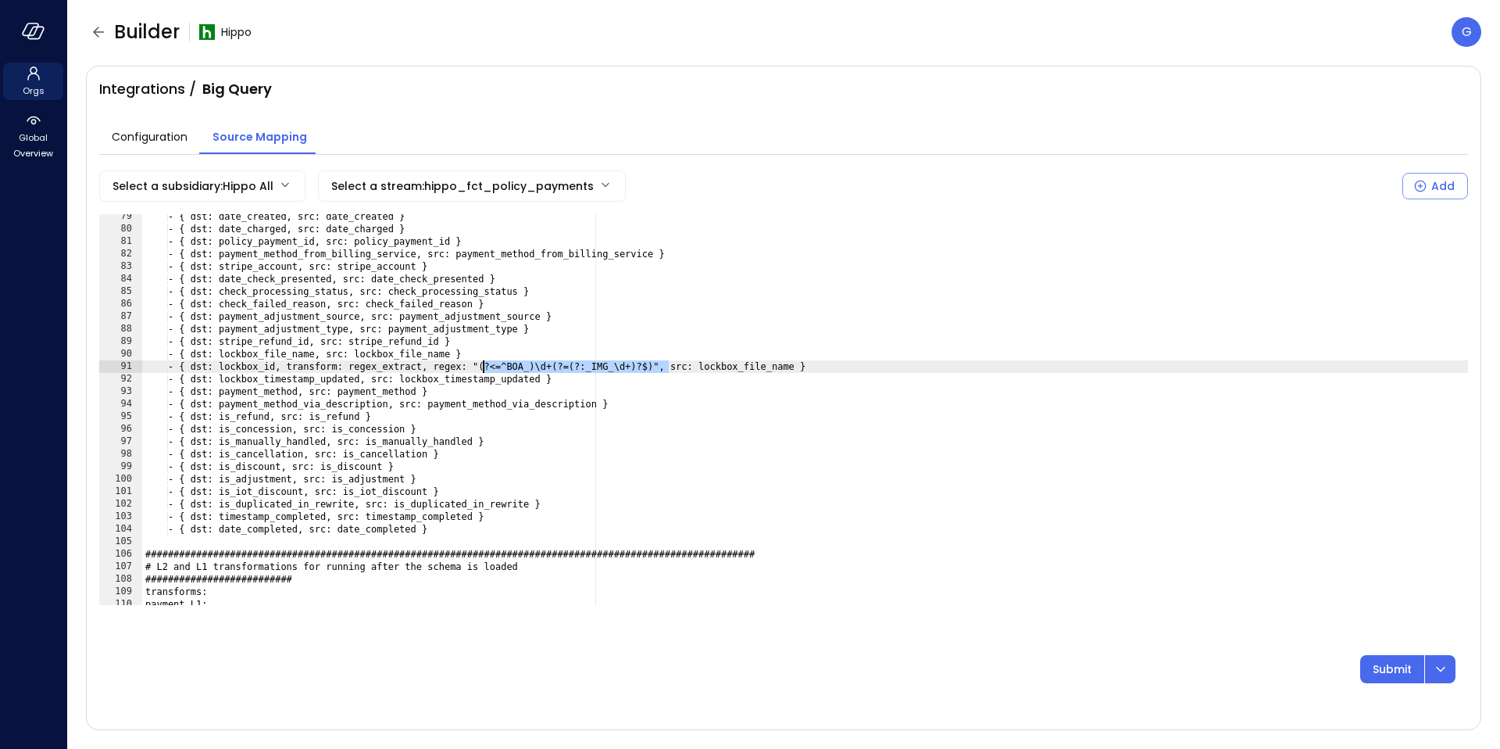
click at [547, 368] on div "- { dst: date_created, src: date_created } - { dst: date_charged, src: date_cha…" at bounding box center [805, 418] width 1326 height 416
drag, startPoint x: 631, startPoint y: 367, endPoint x: 642, endPoint y: 384, distance: 21.5
click at [631, 367] on div "- { dst: date_created, src: date_created } - { dst: date_charged, src: date_cha…" at bounding box center [805, 418] width 1326 height 416
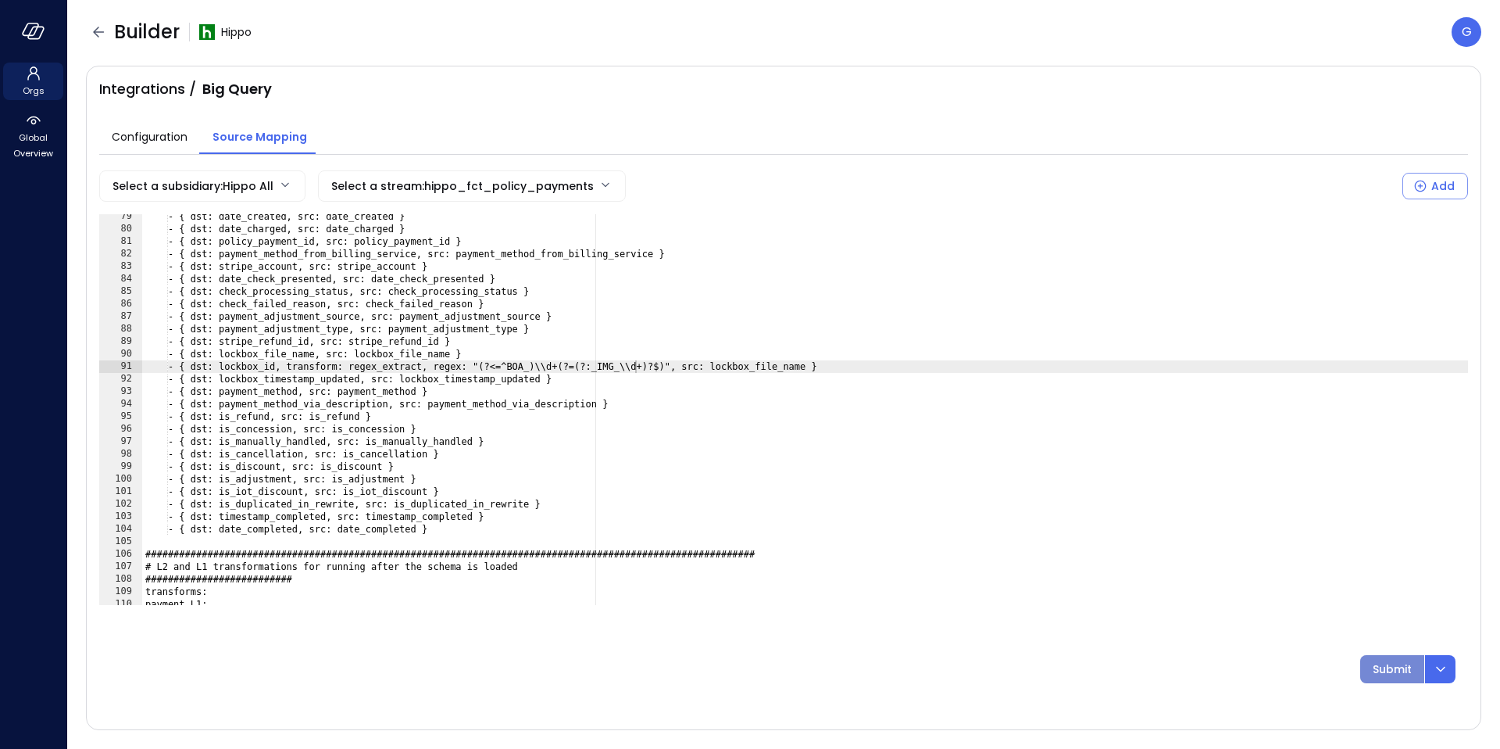
click at [1386, 657] on button "Submit" at bounding box center [1393, 669] width 64 height 28
click at [836, 363] on div "- { dst: date_created, src: date_created } - { dst: date_charged, src: date_cha…" at bounding box center [805, 418] width 1326 height 416
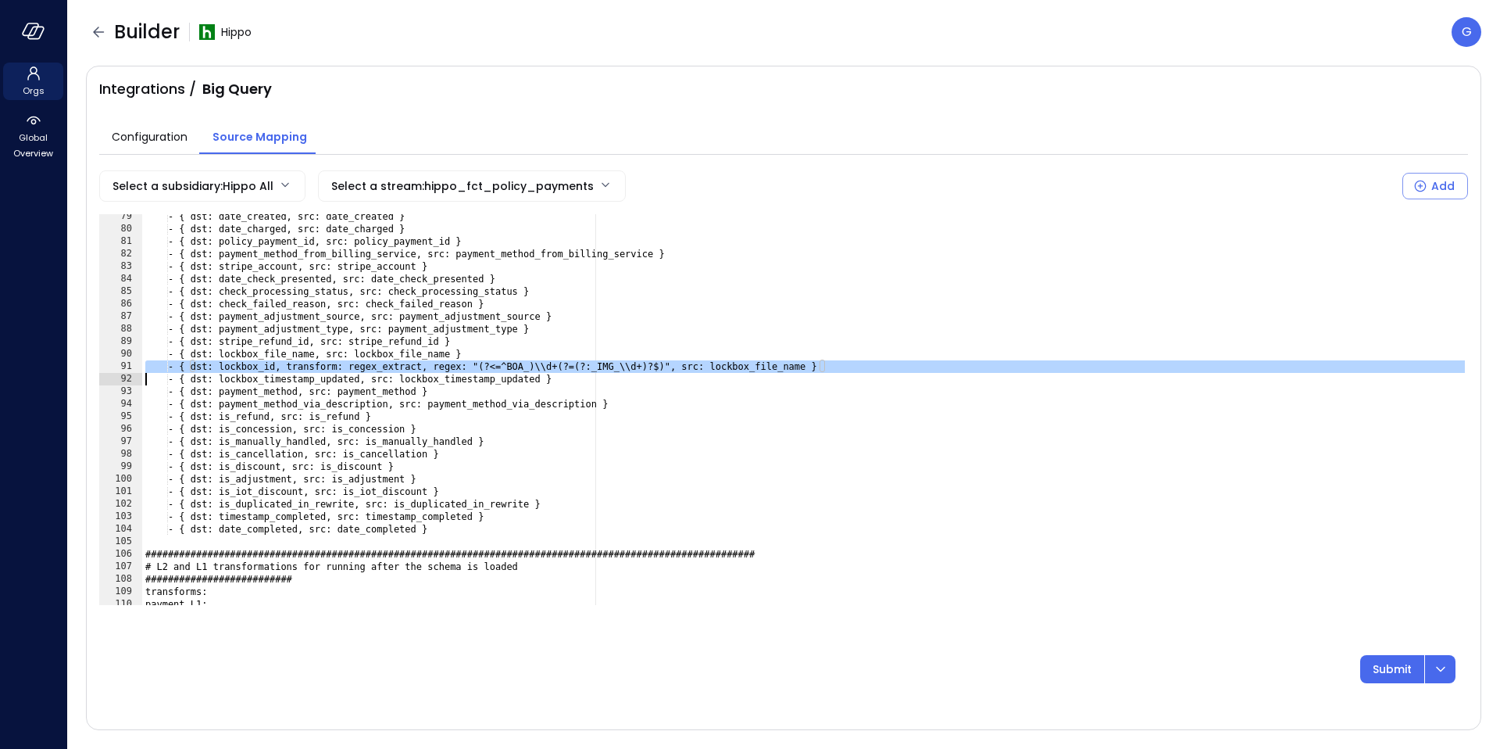
click at [836, 363] on div "- { dst: date_created, src: date_created } - { dst: date_charged, src: date_cha…" at bounding box center [805, 418] width 1326 height 416
click at [680, 365] on div "- { dst: date_created, src: date_created } - { dst: date_charged, src: date_cha…" at bounding box center [805, 418] width 1326 height 416
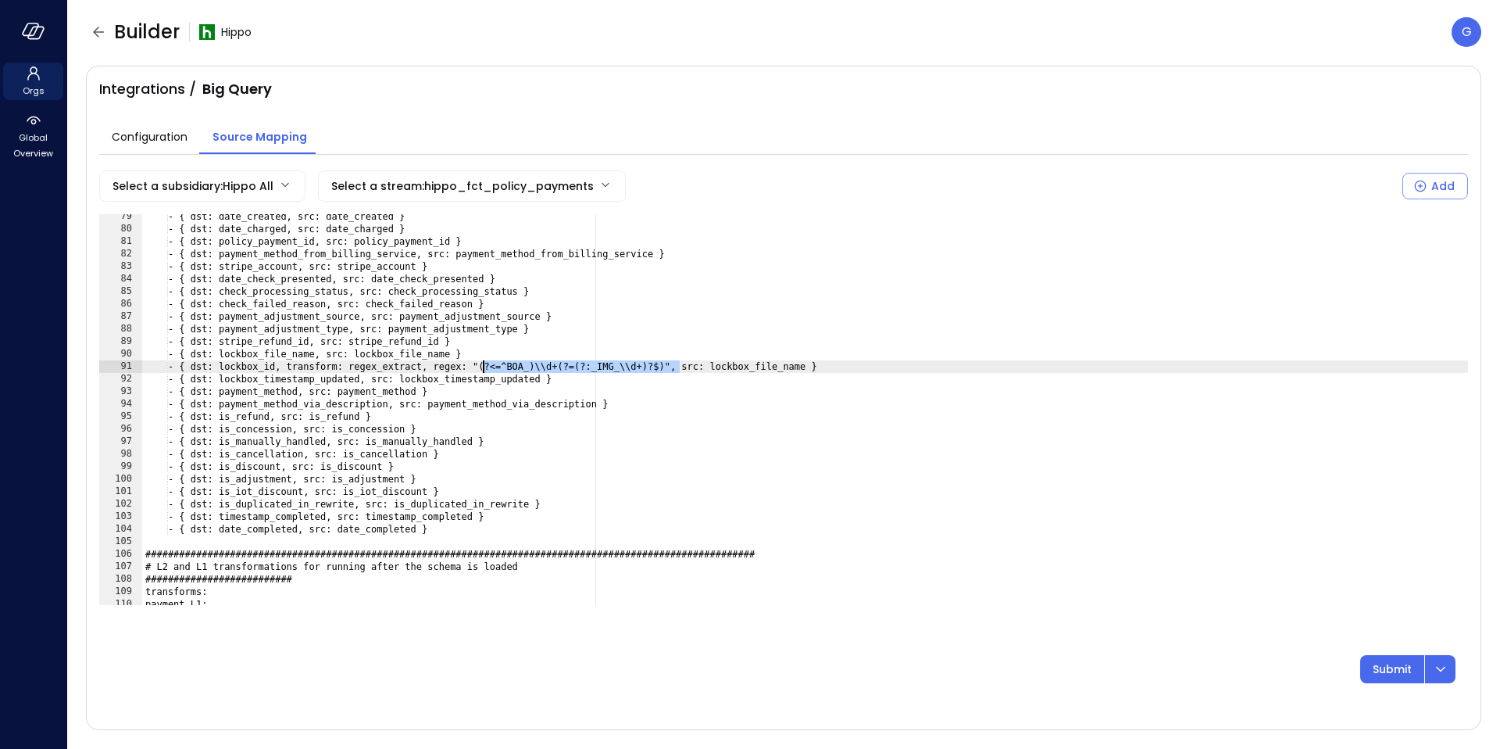
drag, startPoint x: 680, startPoint y: 366, endPoint x: 484, endPoint y: 365, distance: 196.1
click at [484, 365] on div "- { dst: date_created, src: date_created } - { dst: date_charged, src: date_cha…" at bounding box center [805, 418] width 1326 height 416
paste textarea "Cursor at row 91"
click at [1401, 670] on p "Submit" at bounding box center [1392, 668] width 39 height 17
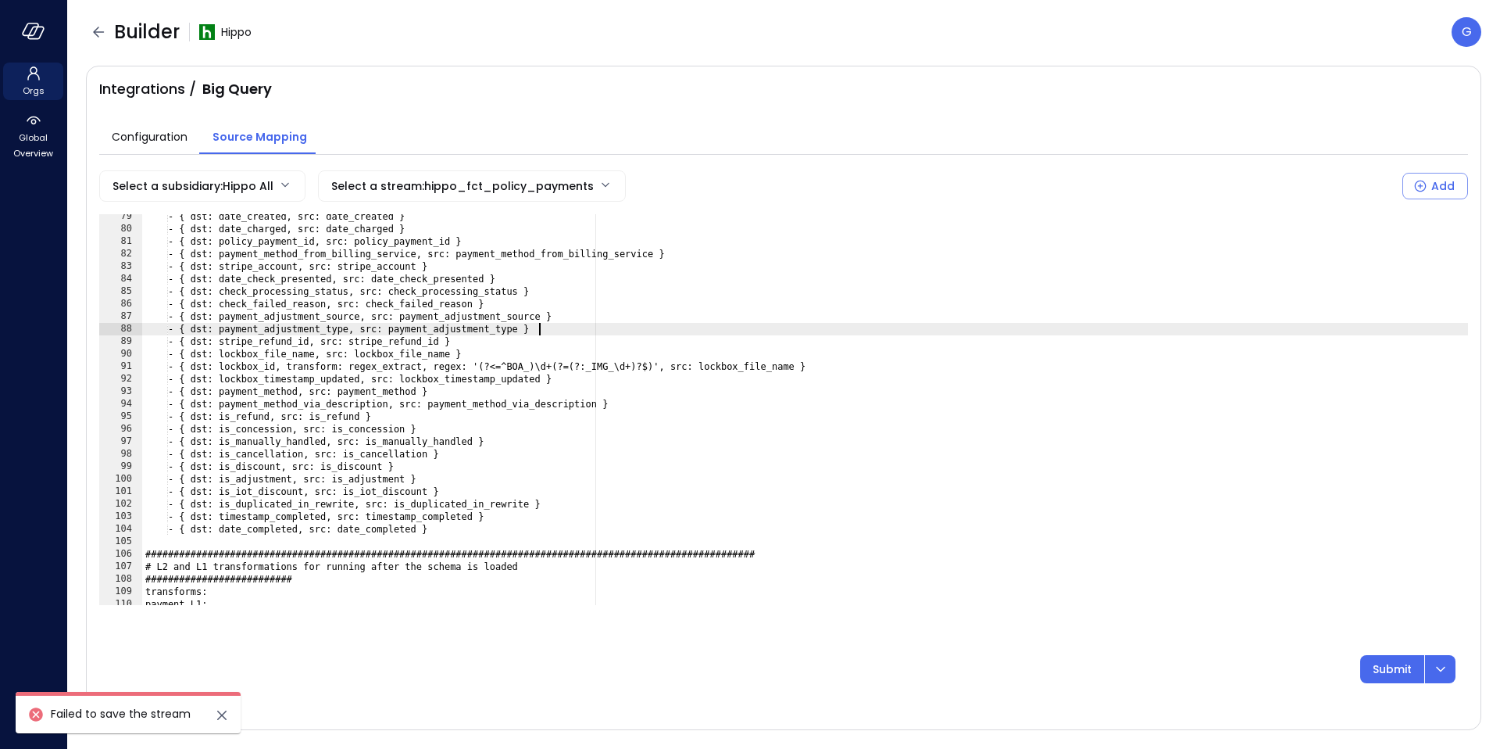
click at [735, 334] on div "- { dst: date_created, src: date_created } - { dst: date_charged, src: date_cha…" at bounding box center [805, 418] width 1326 height 416
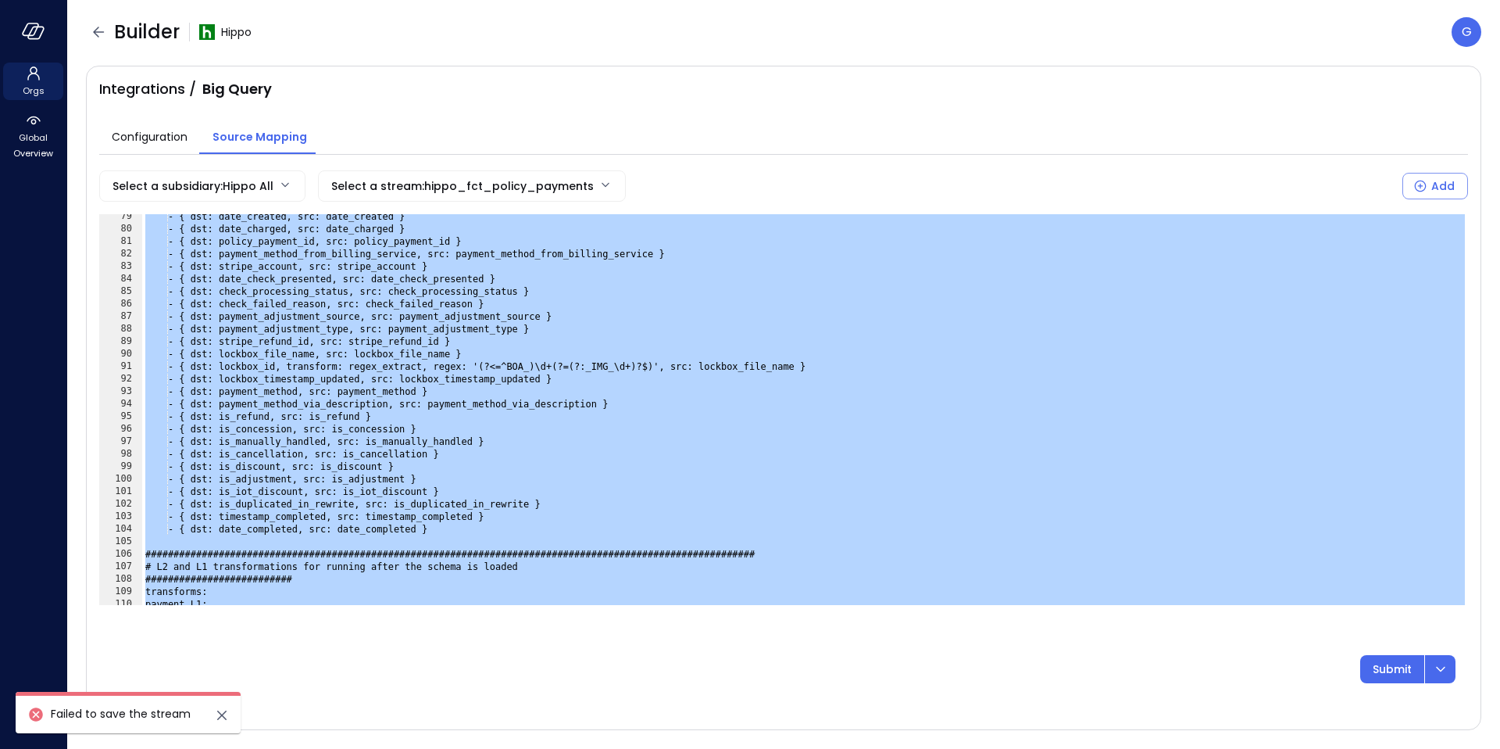
scroll to position [979, 0]
click at [581, 371] on div "- { dst: date_created, src: date_created } - { dst: date_charged, src: date_cha…" at bounding box center [805, 418] width 1326 height 416
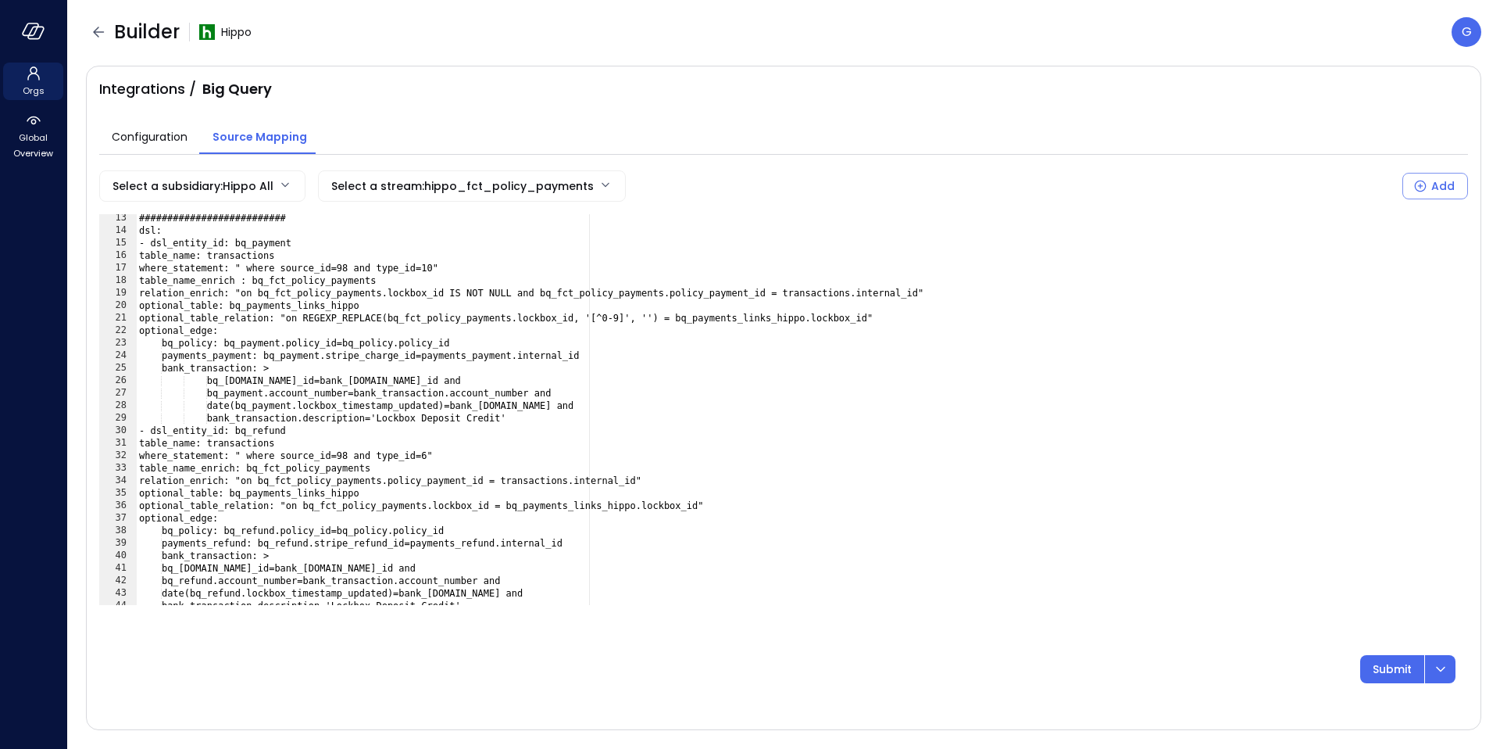
scroll to position [0, 0]
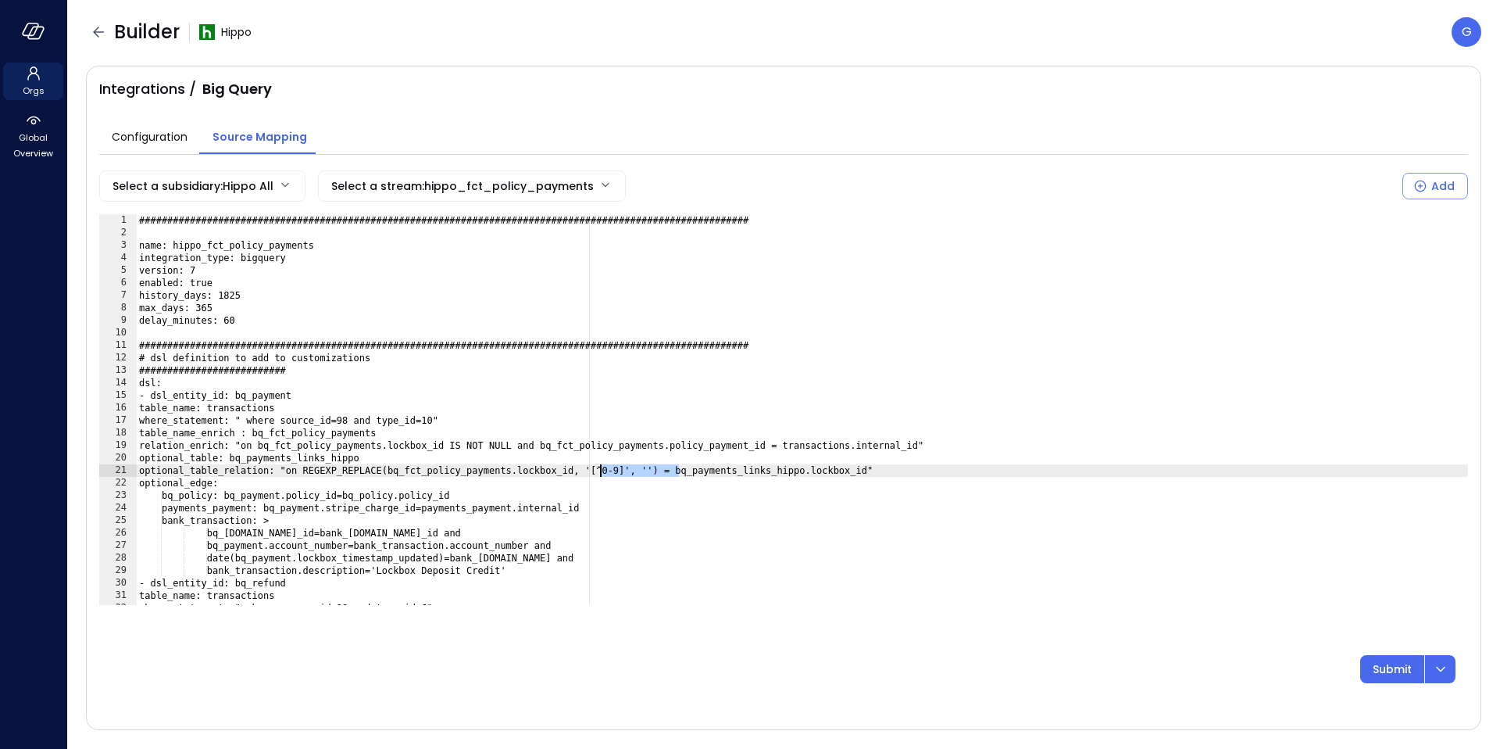
drag, startPoint x: 679, startPoint y: 472, endPoint x: 599, endPoint y: 474, distance: 80.5
click at [599, 474] on div "###############################################################################…" at bounding box center [802, 422] width 1332 height 416
drag, startPoint x: 407, startPoint y: 474, endPoint x: 326, endPoint y: 475, distance: 81.3
click at [326, 475] on div "###############################################################################…" at bounding box center [802, 422] width 1332 height 416
click at [204, 271] on div "###############################################################################…" at bounding box center [802, 422] width 1332 height 416
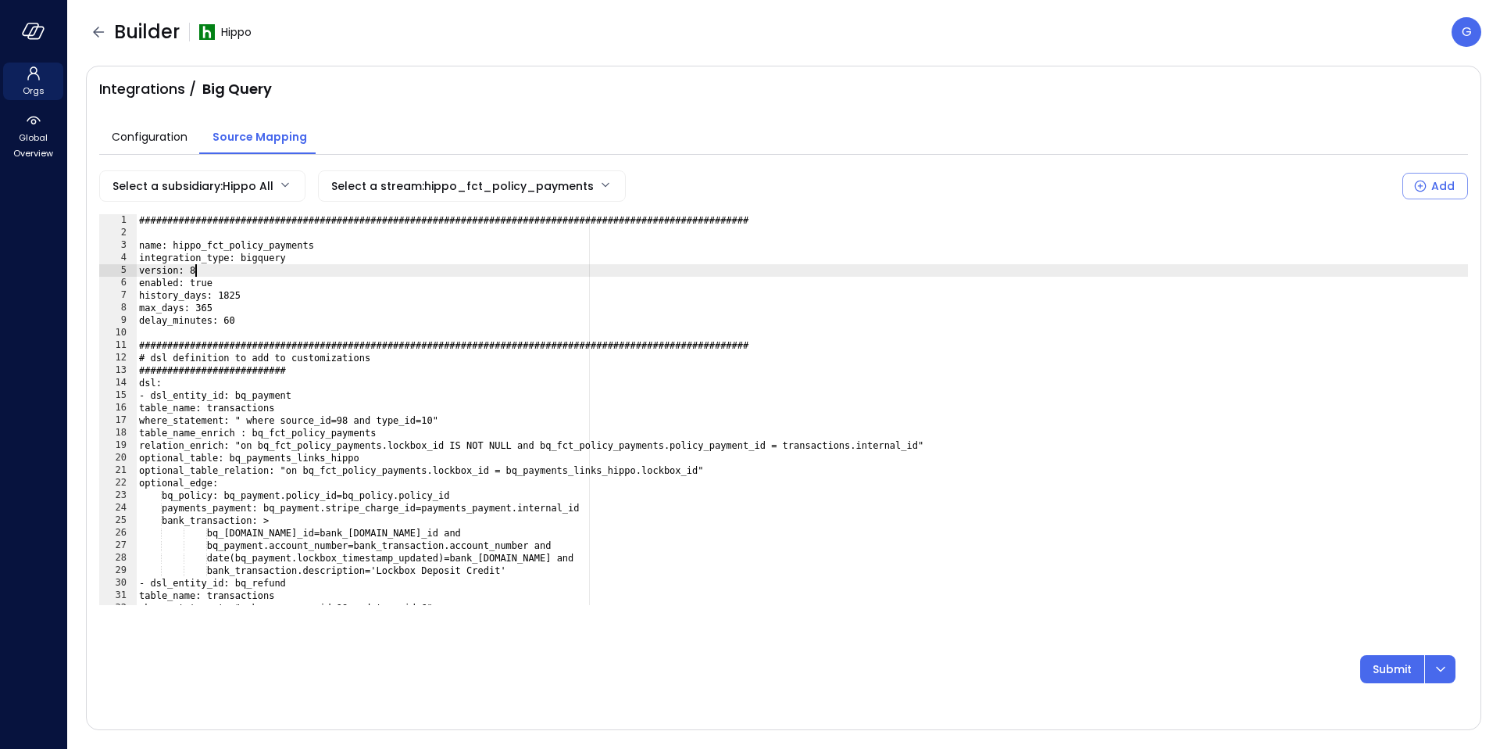
scroll to position [0, 4]
click at [1380, 666] on p "Submit" at bounding box center [1392, 668] width 39 height 17
drag, startPoint x: 678, startPoint y: 319, endPoint x: 691, endPoint y: 320, distance: 12.5
click at [691, 320] on div "###############################################################################…" at bounding box center [802, 422] width 1332 height 416
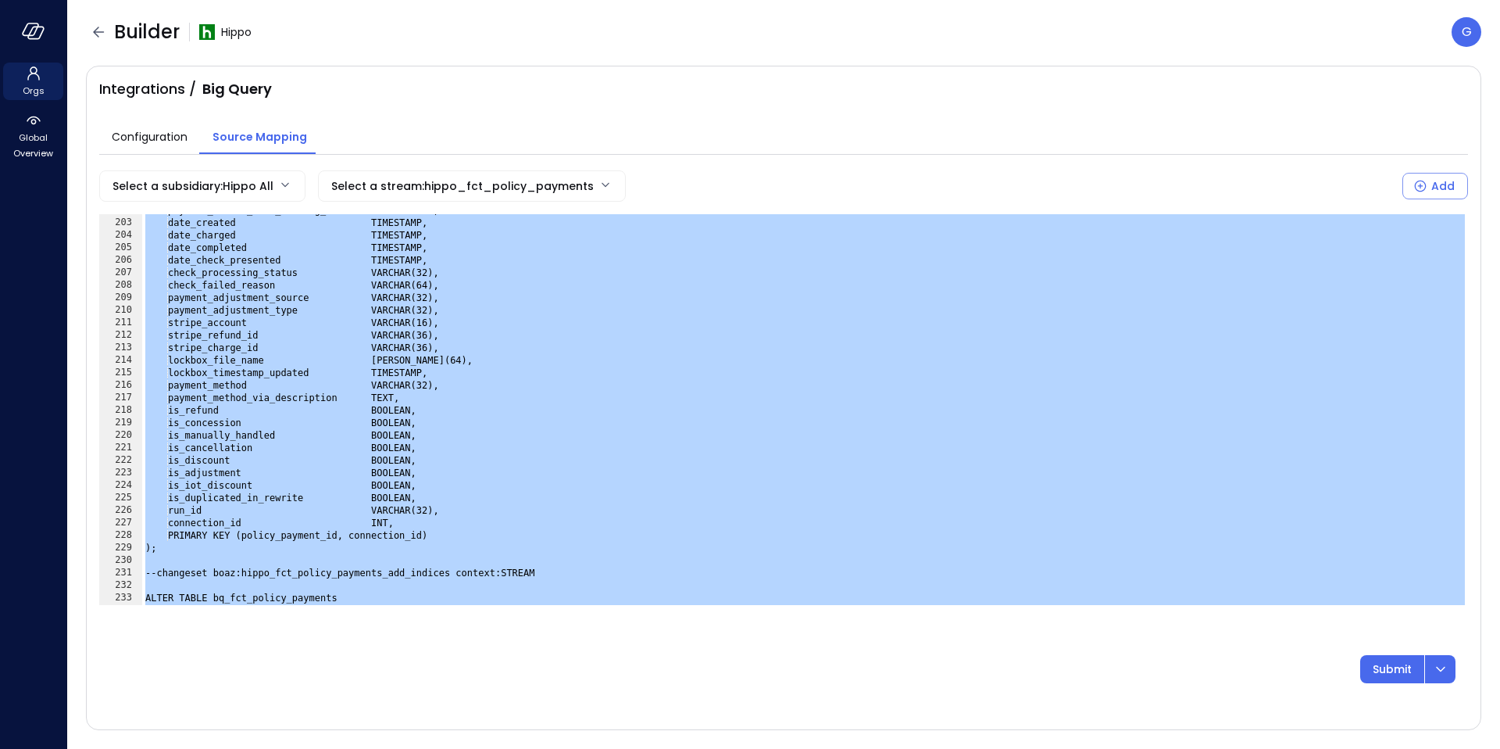
scroll to position [2973, 0]
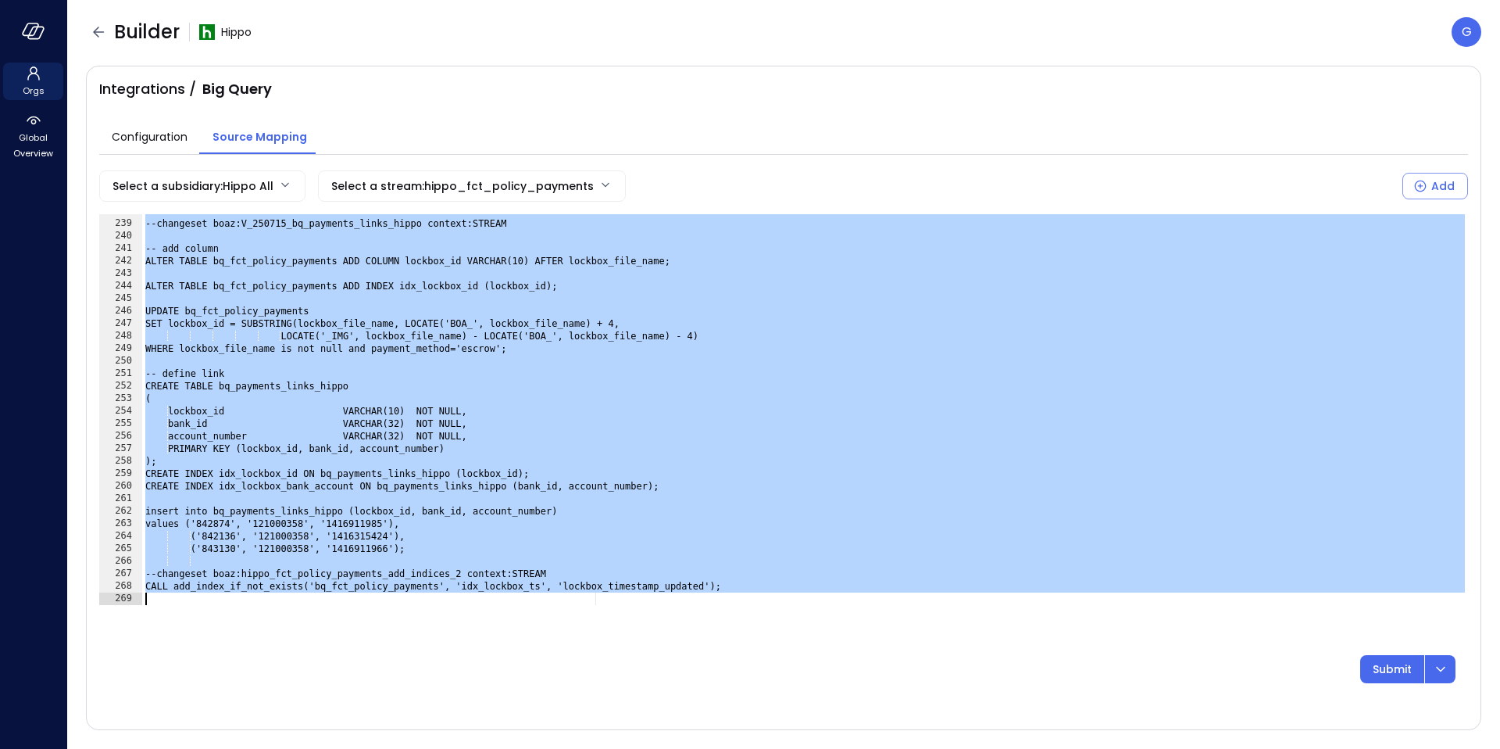
click at [748, 582] on div "--changeset boaz:V_250715_bq_payments_links_hippo context:STREAM -- add column …" at bounding box center [805, 413] width 1326 height 416
type textarea "**********"
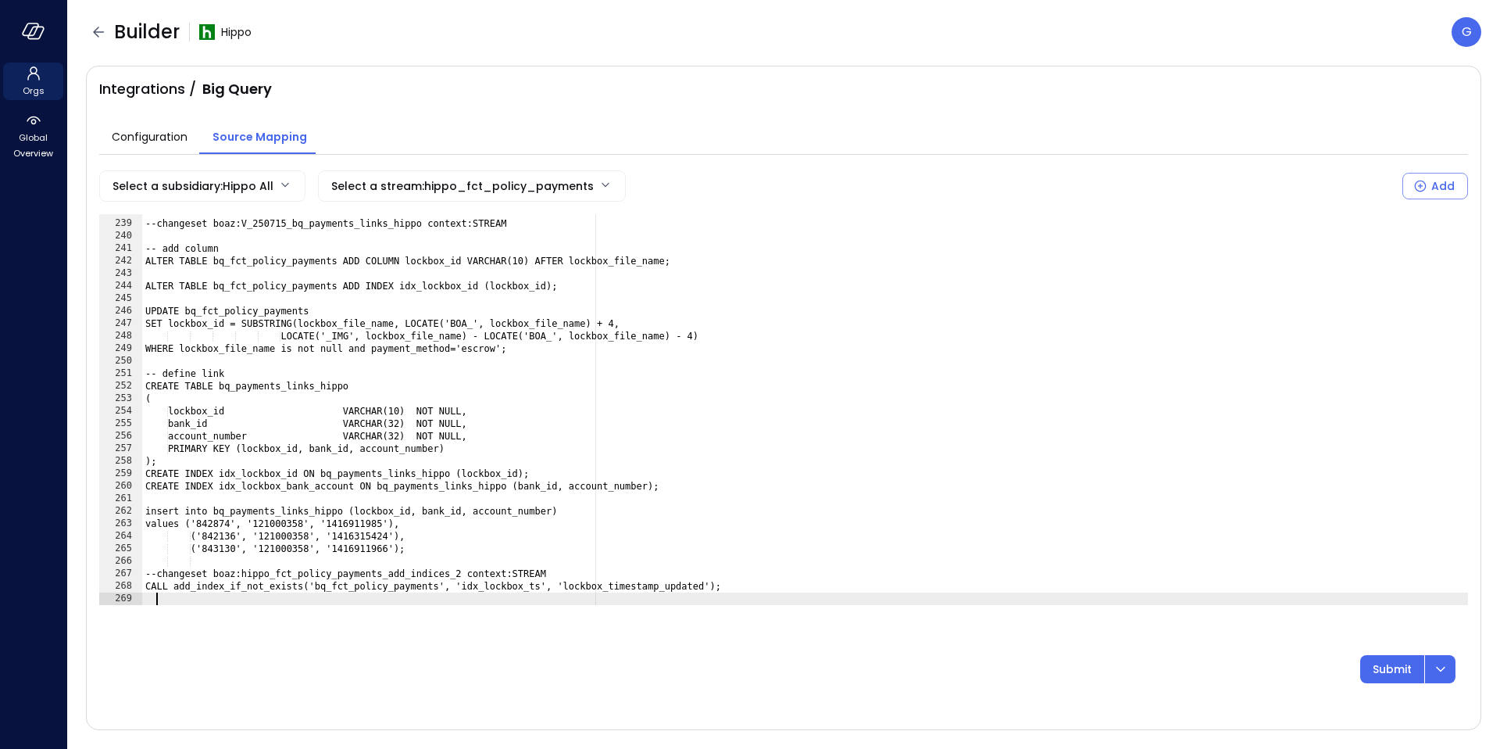
scroll to position [0, 0]
paste textarea "**********"
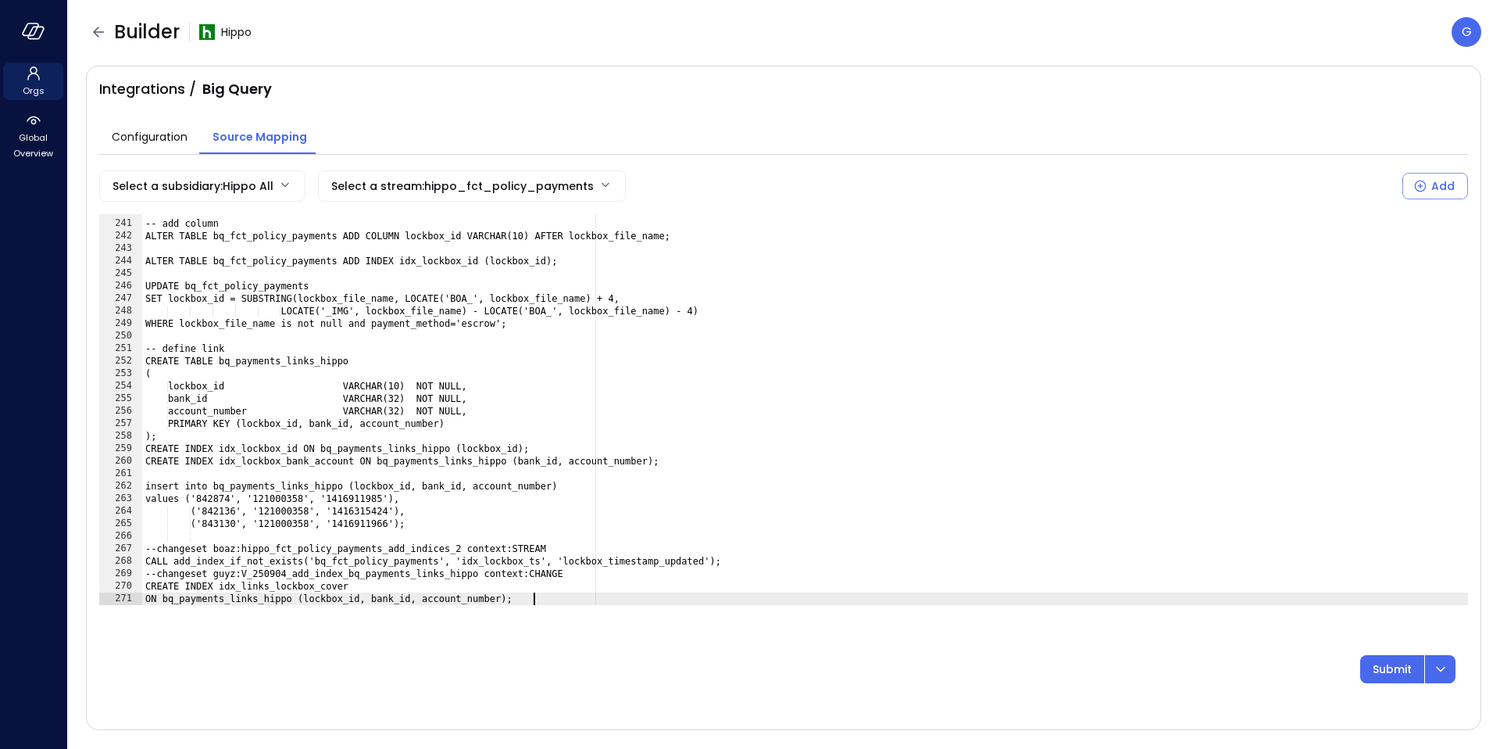
click at [167, 574] on div "-- add column ALTER TABLE bq_fct_policy_payments ADD COLUMN lockbox_id VARCHAR(…" at bounding box center [805, 413] width 1326 height 416
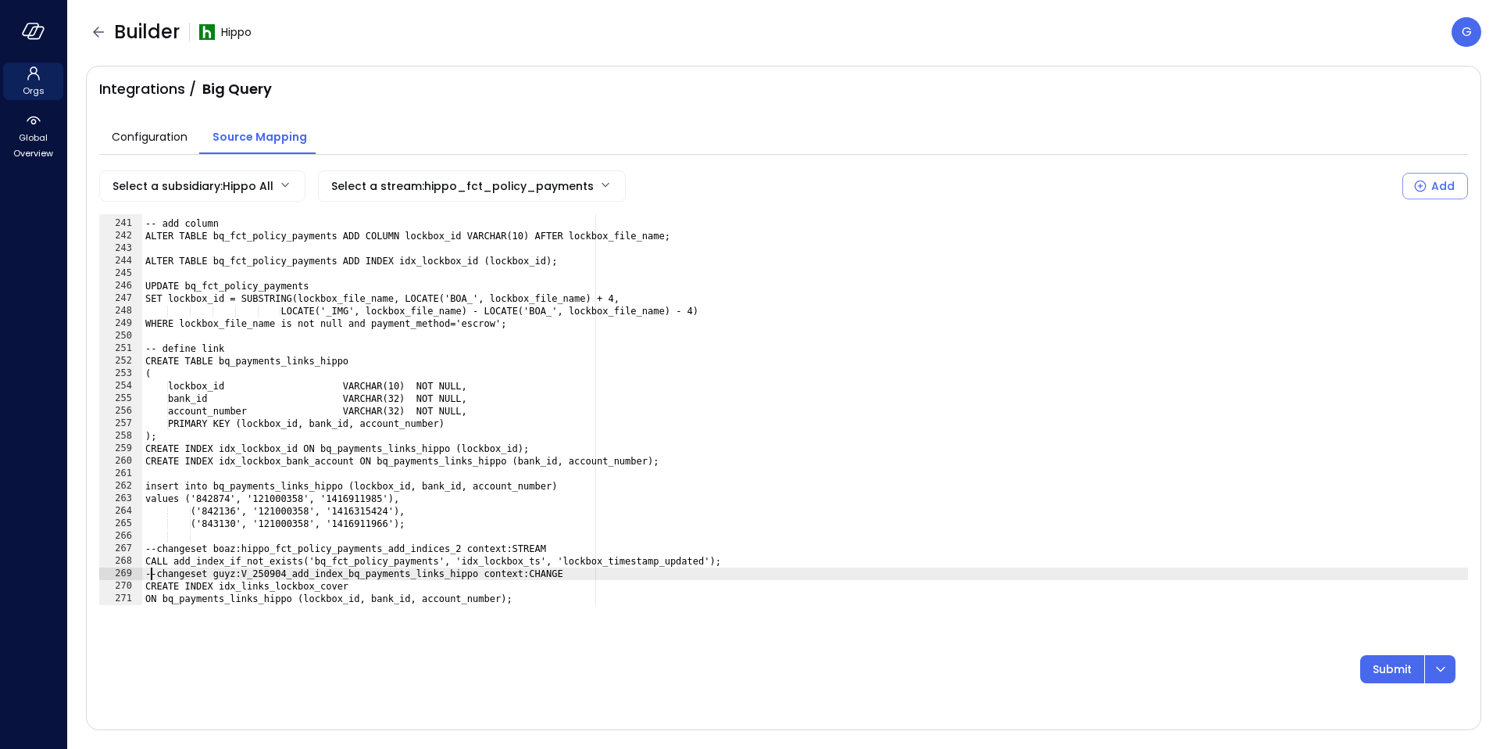
scroll to position [0, 1]
click at [767, 559] on div "-- add column ALTER TABLE bq_fct_policy_payments ADD COLUMN lockbox_id VARCHAR(…" at bounding box center [805, 413] width 1326 height 416
type textarea "**********"
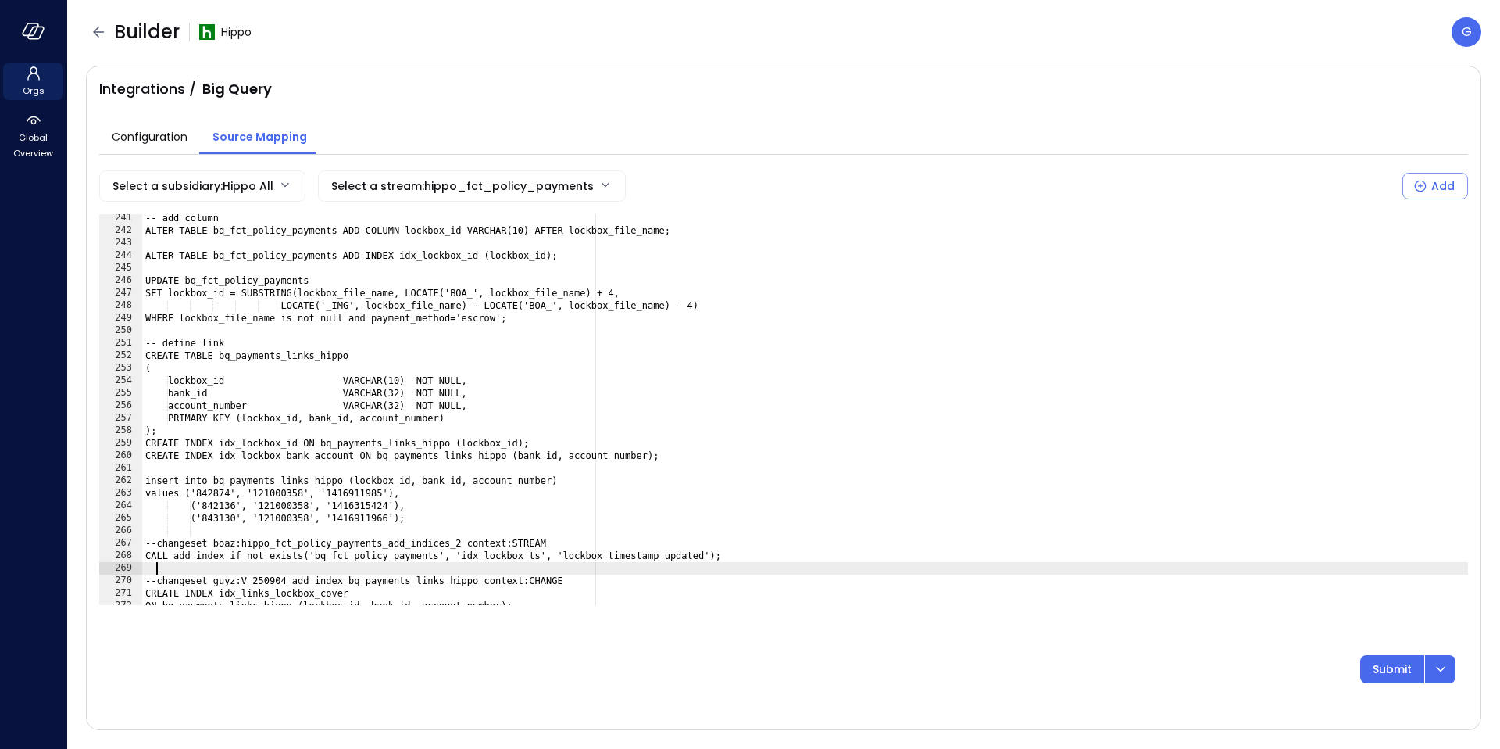
scroll to position [3023, 0]
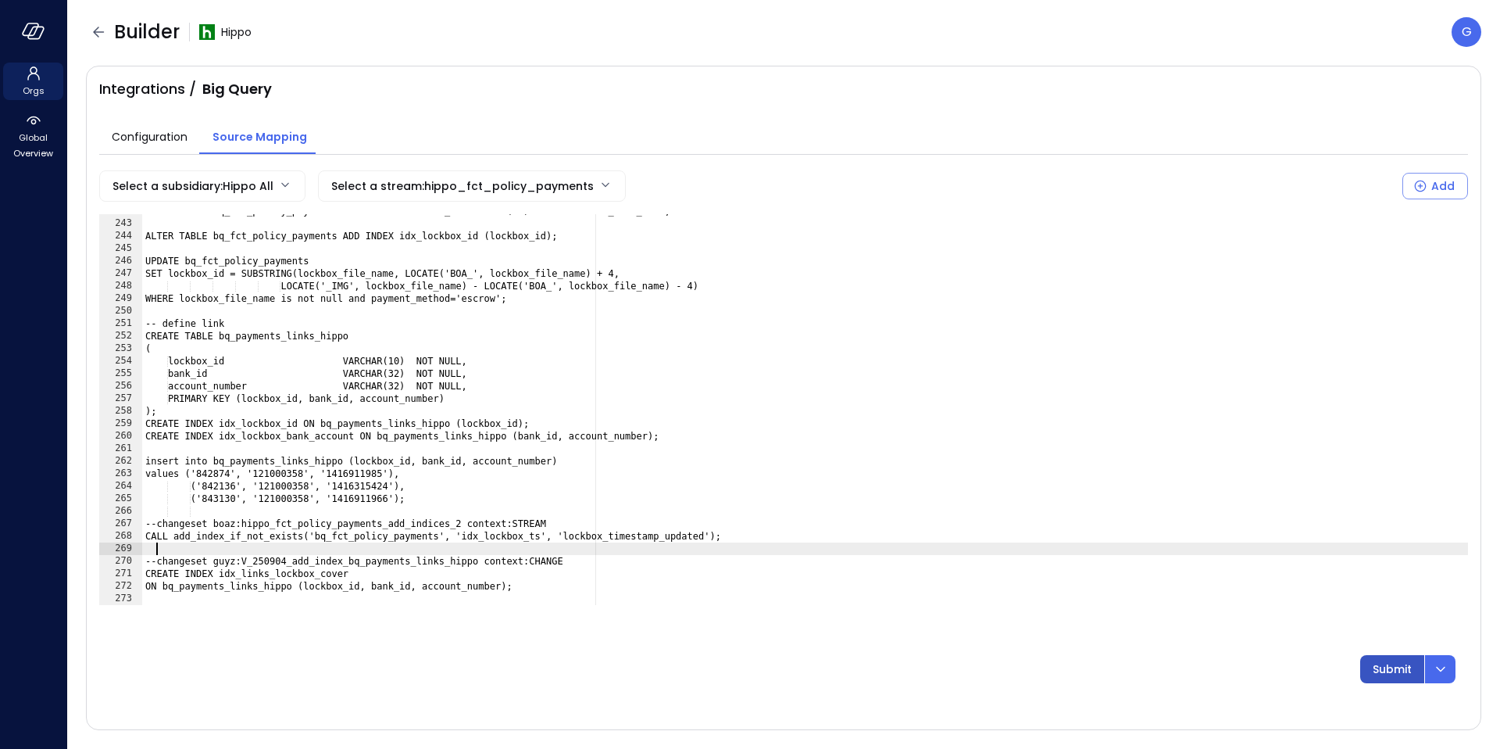
click at [1378, 667] on p "Submit" at bounding box center [1392, 668] width 39 height 17
click at [1392, 666] on p "Submit" at bounding box center [1392, 668] width 39 height 17
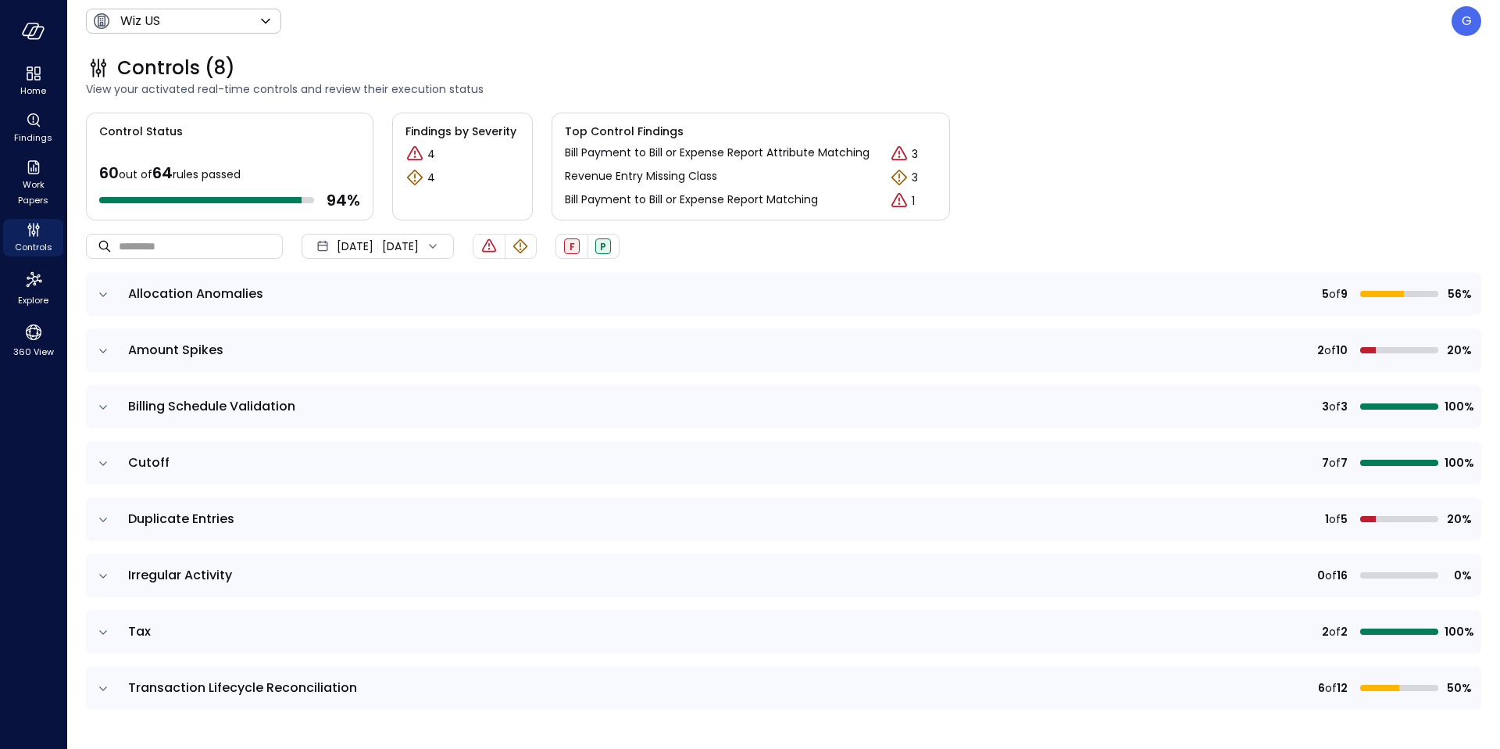
click at [109, 296] on icon "expand row" at bounding box center [103, 295] width 16 height 16
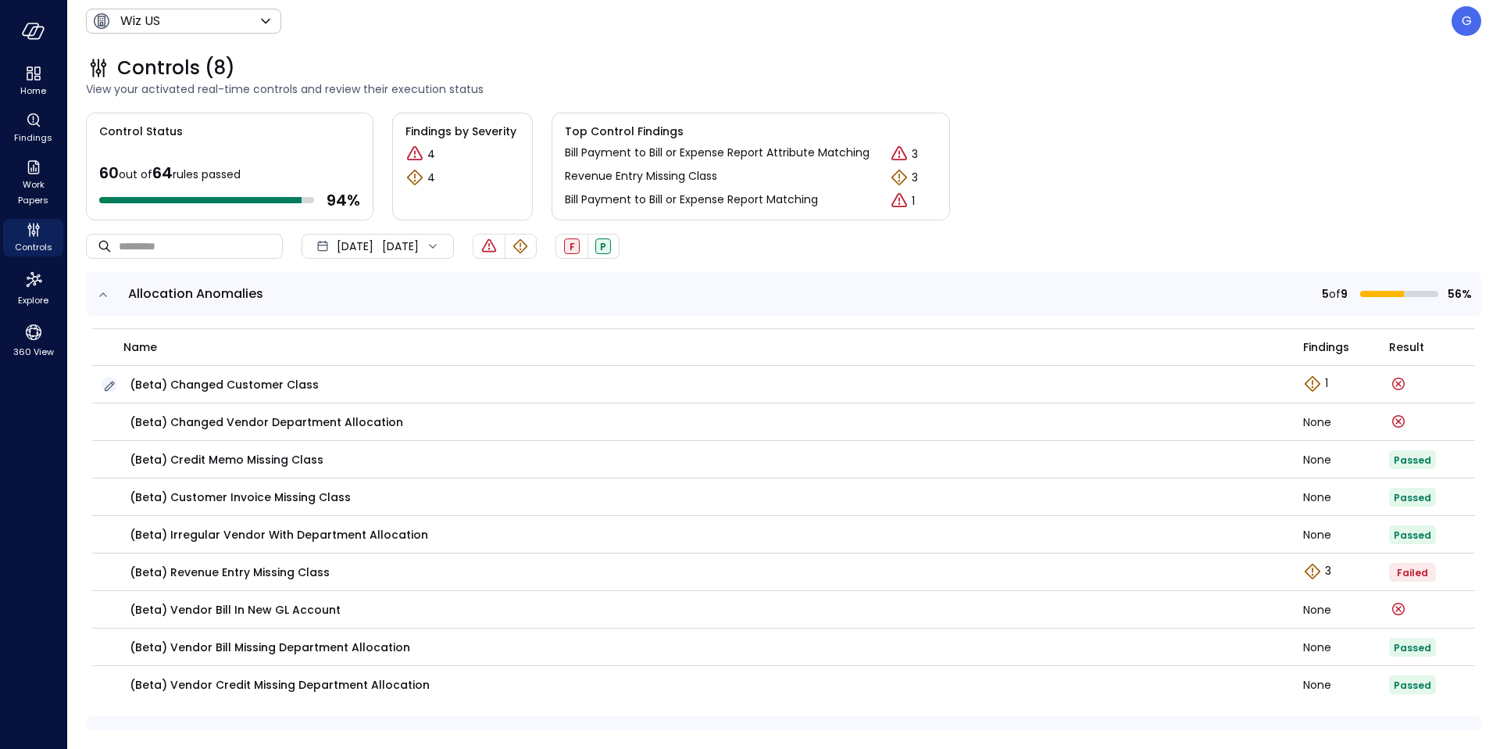
click at [106, 384] on icon "button" at bounding box center [110, 386] width 16 height 16
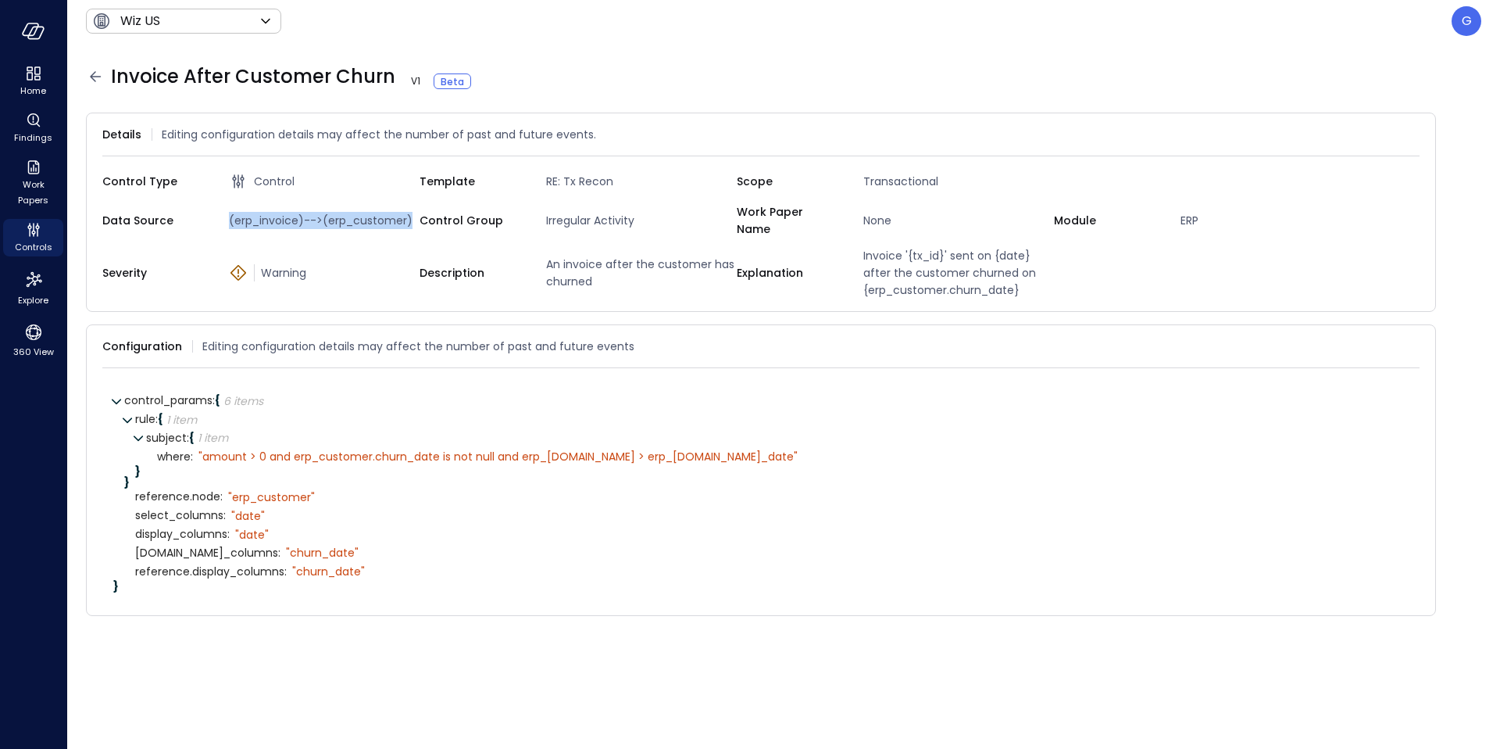
drag, startPoint x: 410, startPoint y: 216, endPoint x: 227, endPoint y: 214, distance: 182.9
click at [227, 214] on span "(erp_invoice)-->(erp_customer)" at bounding box center [321, 220] width 197 height 17
copy span "(erp_invoice)-->(erp_customer)"
click at [1470, 13] on p "G" at bounding box center [1467, 21] width 10 height 19
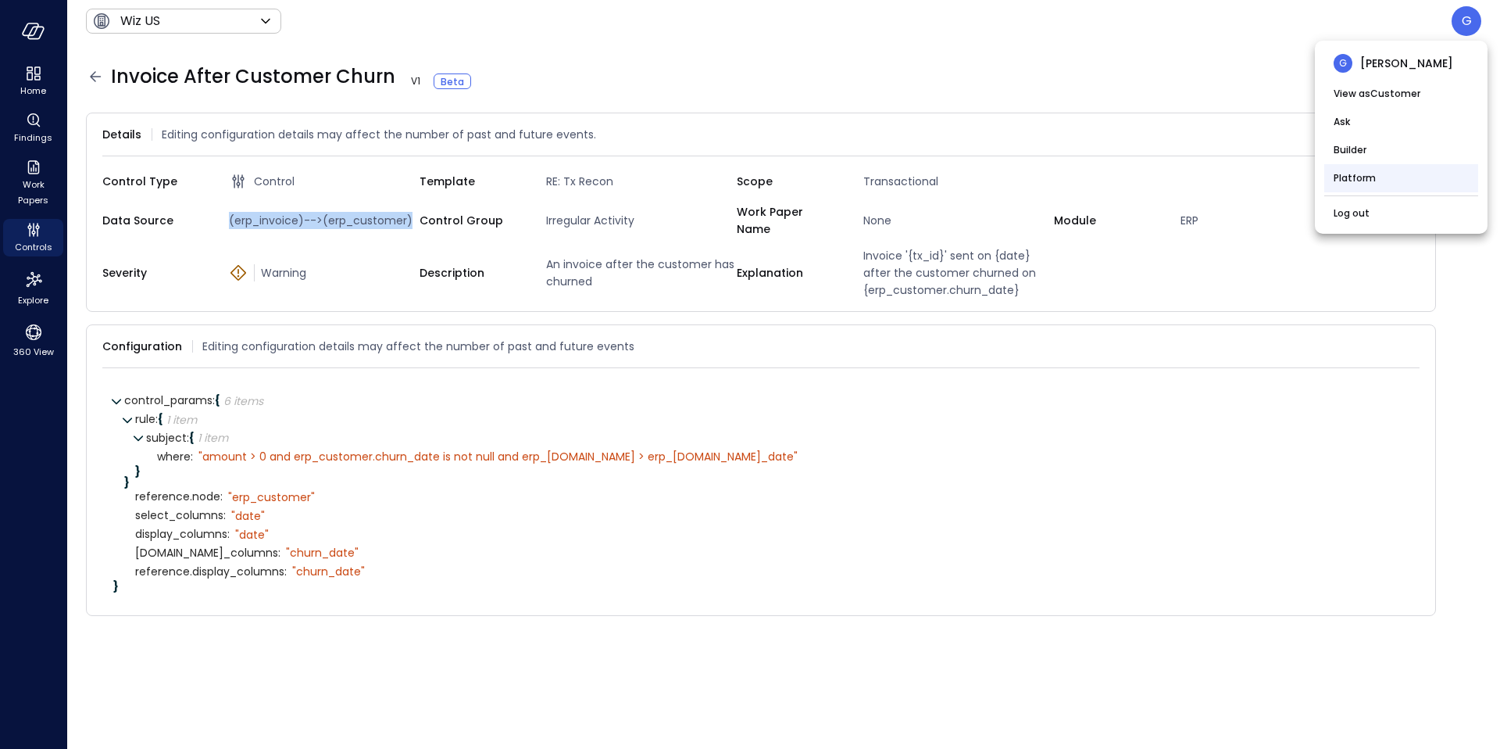
click at [1346, 178] on li "Platform" at bounding box center [1402, 178] width 154 height 28
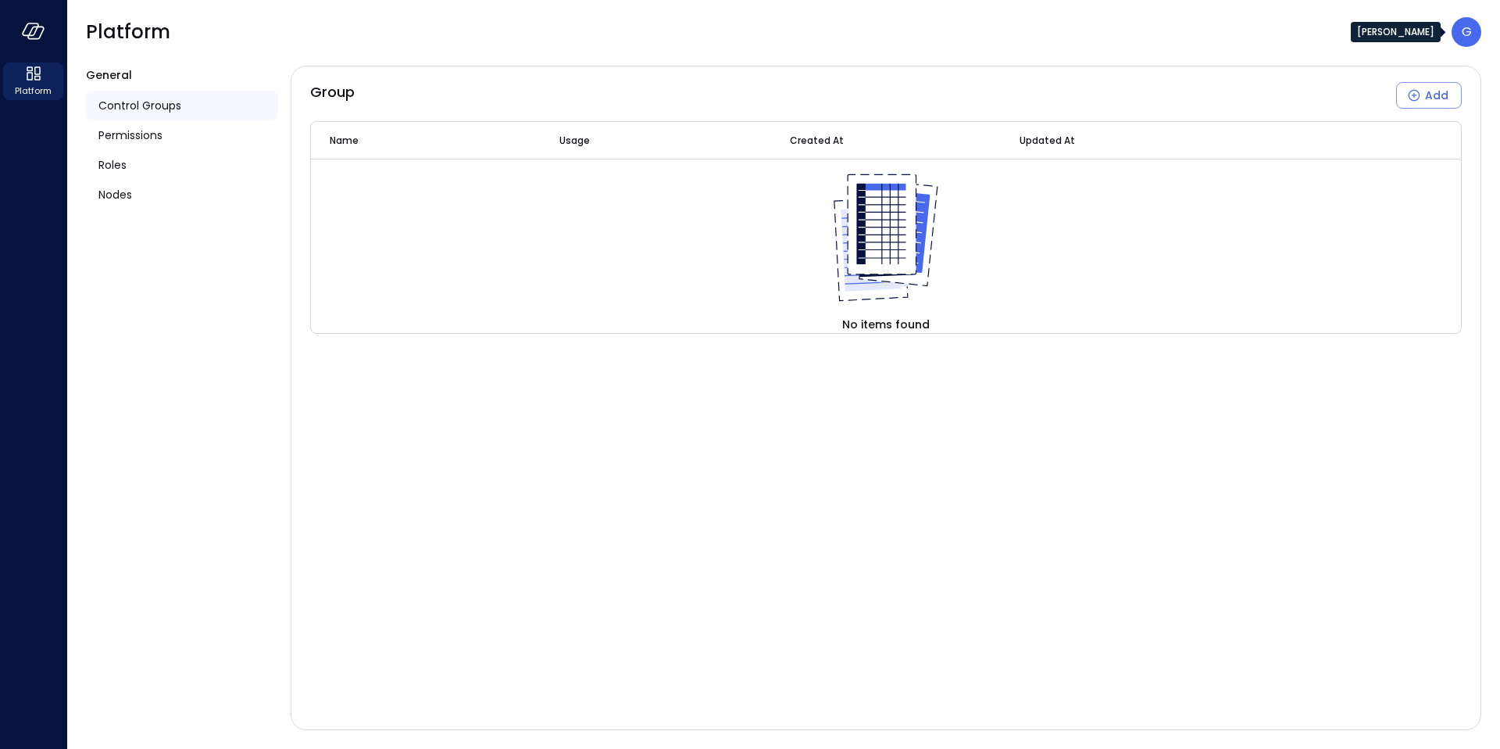
click at [1479, 30] on div "G" at bounding box center [1467, 32] width 30 height 30
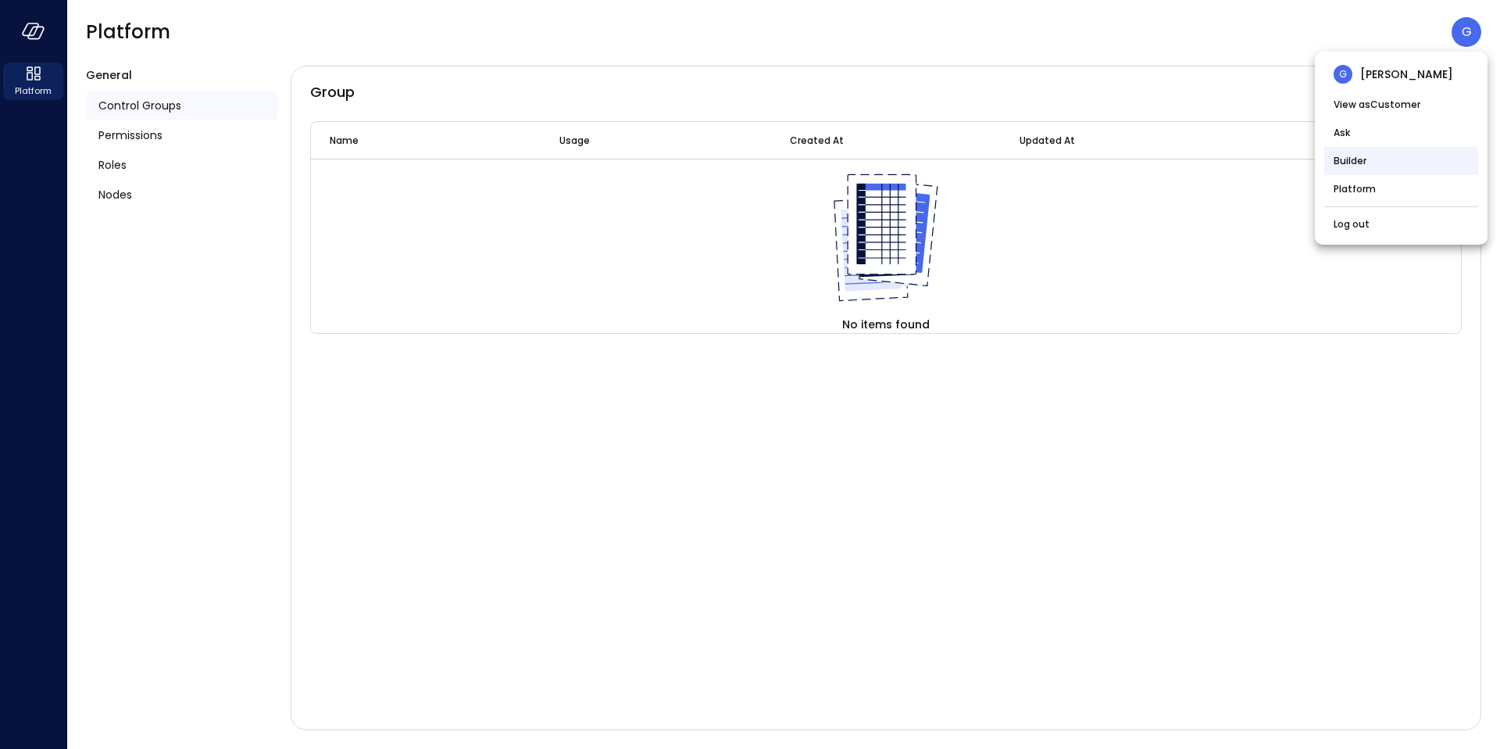
click at [1383, 166] on li "Builder" at bounding box center [1402, 161] width 154 height 28
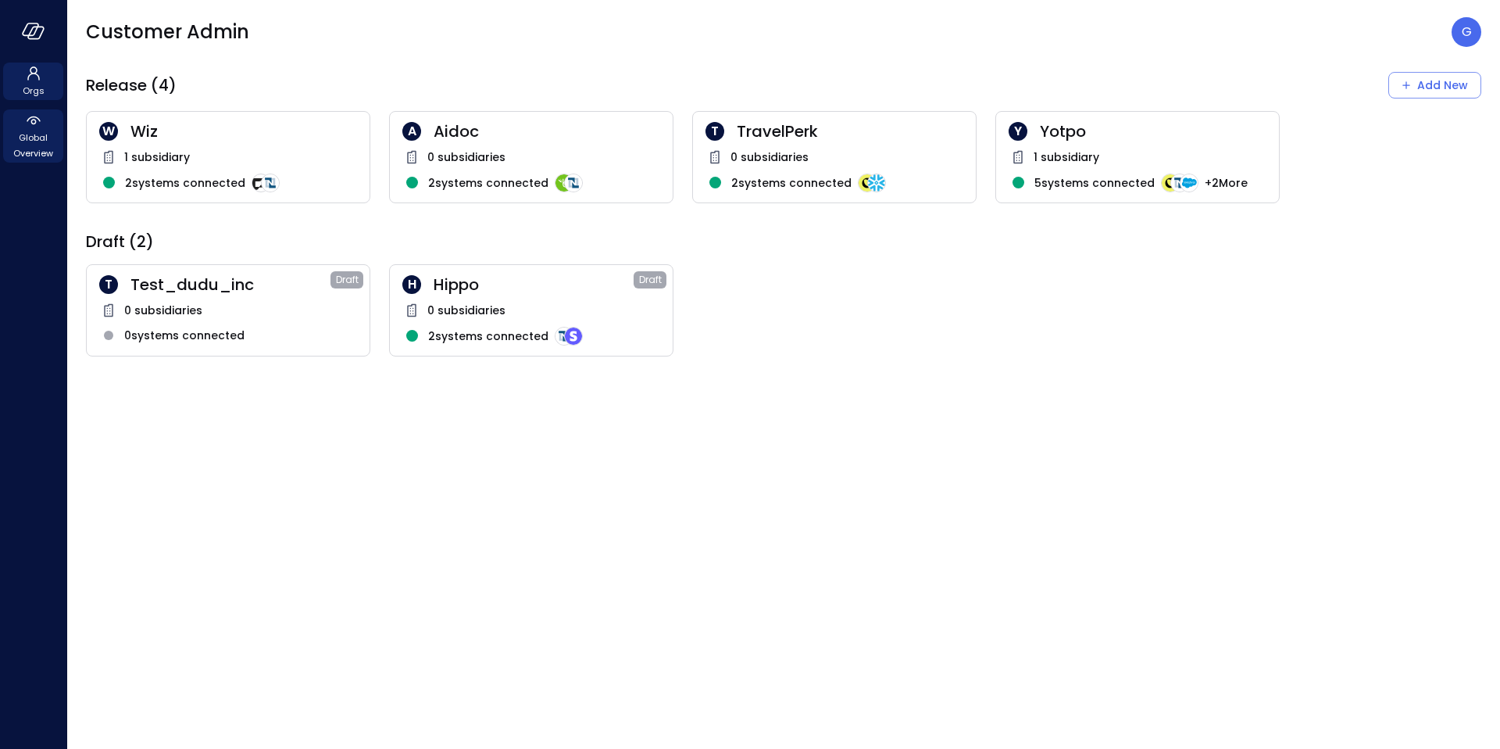
click at [48, 138] on span "Global Overview" at bounding box center [33, 145] width 48 height 31
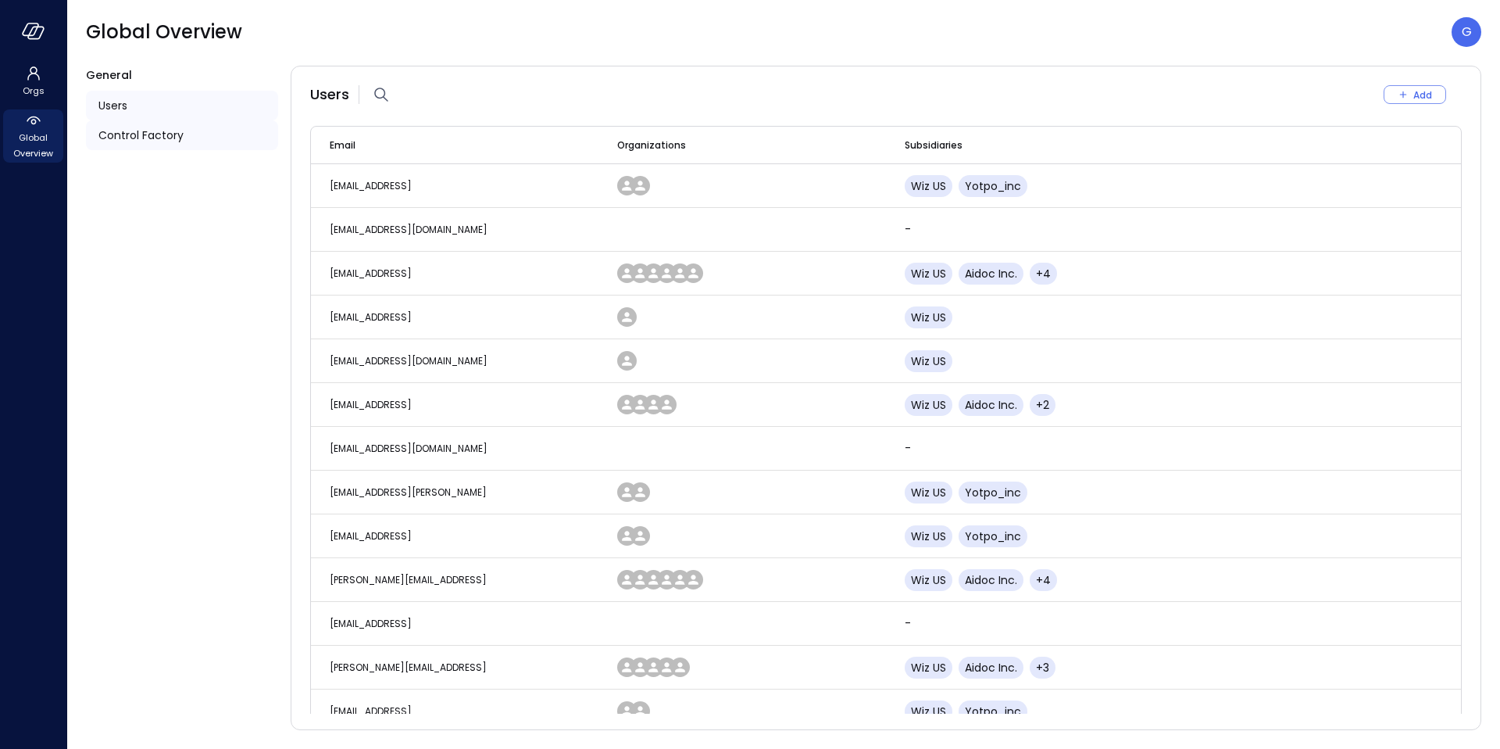
click at [185, 129] on div "Control Factory" at bounding box center [182, 135] width 192 height 30
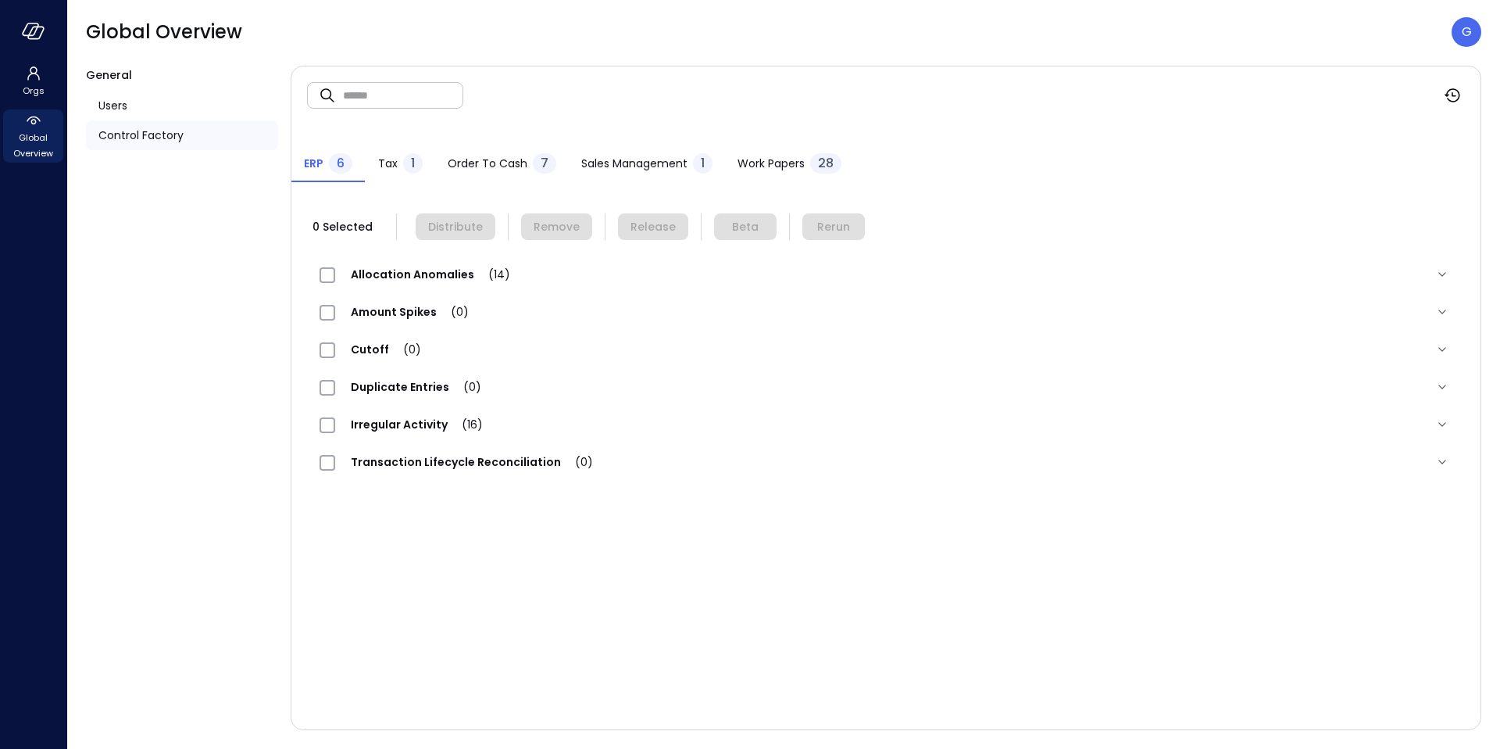
click at [377, 281] on span "Allocation Anomalies (14)" at bounding box center [430, 274] width 191 height 16
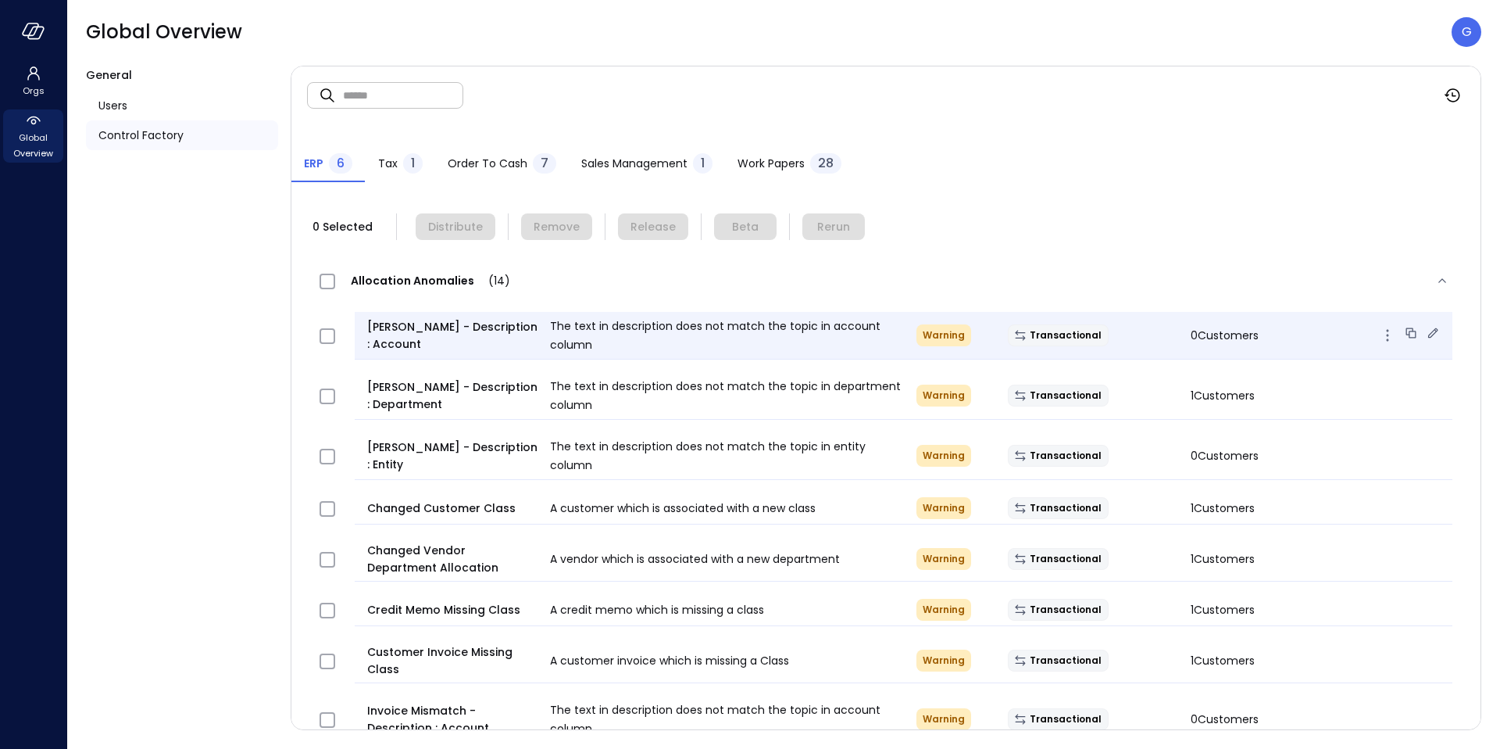
click at [439, 321] on span "Bill Mismatch - Description : Account" at bounding box center [452, 335] width 170 height 34
click at [1430, 330] on icon at bounding box center [1433, 333] width 16 height 16
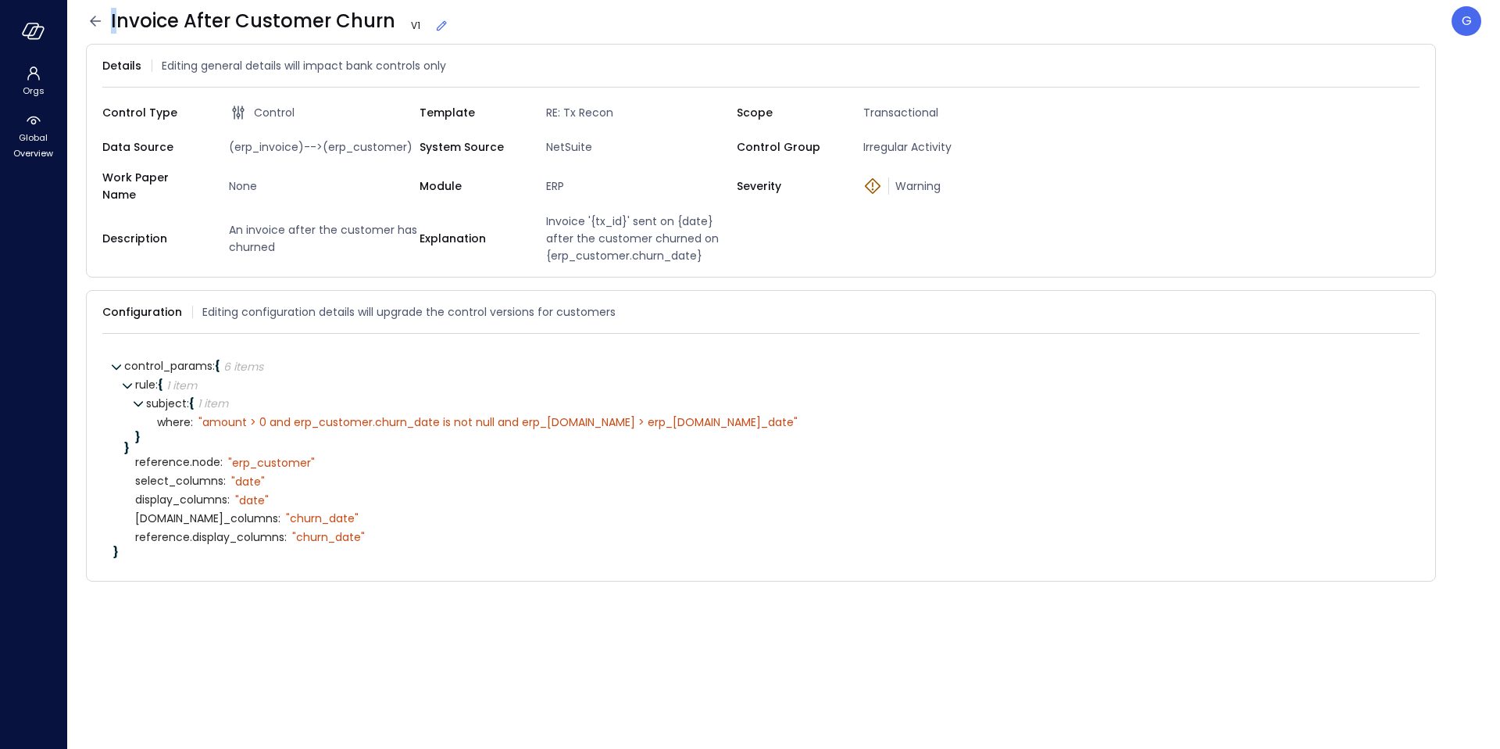
drag, startPoint x: 390, startPoint y: 21, endPoint x: 113, endPoint y: 20, distance: 276.6
click at [113, 20] on span "Invoice After Customer Churn V 1" at bounding box center [280, 21] width 338 height 25
drag, startPoint x: 110, startPoint y: 20, endPoint x: 385, endPoint y: 20, distance: 275.1
click at [385, 20] on span "Invoice After Customer Churn V 1" at bounding box center [280, 21] width 338 height 25
copy span "Invoice After Customer Churn"
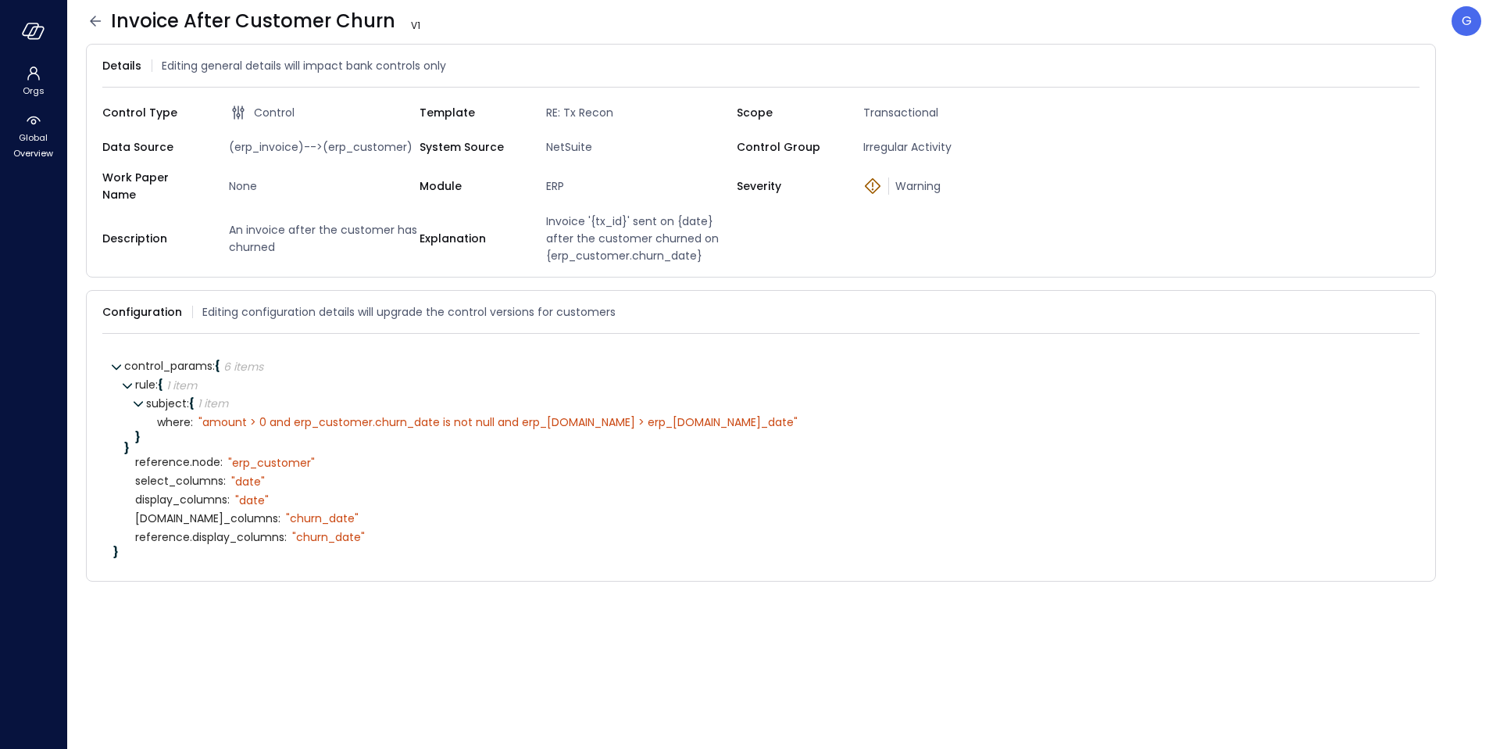
click at [91, 14] on icon at bounding box center [95, 21] width 19 height 19
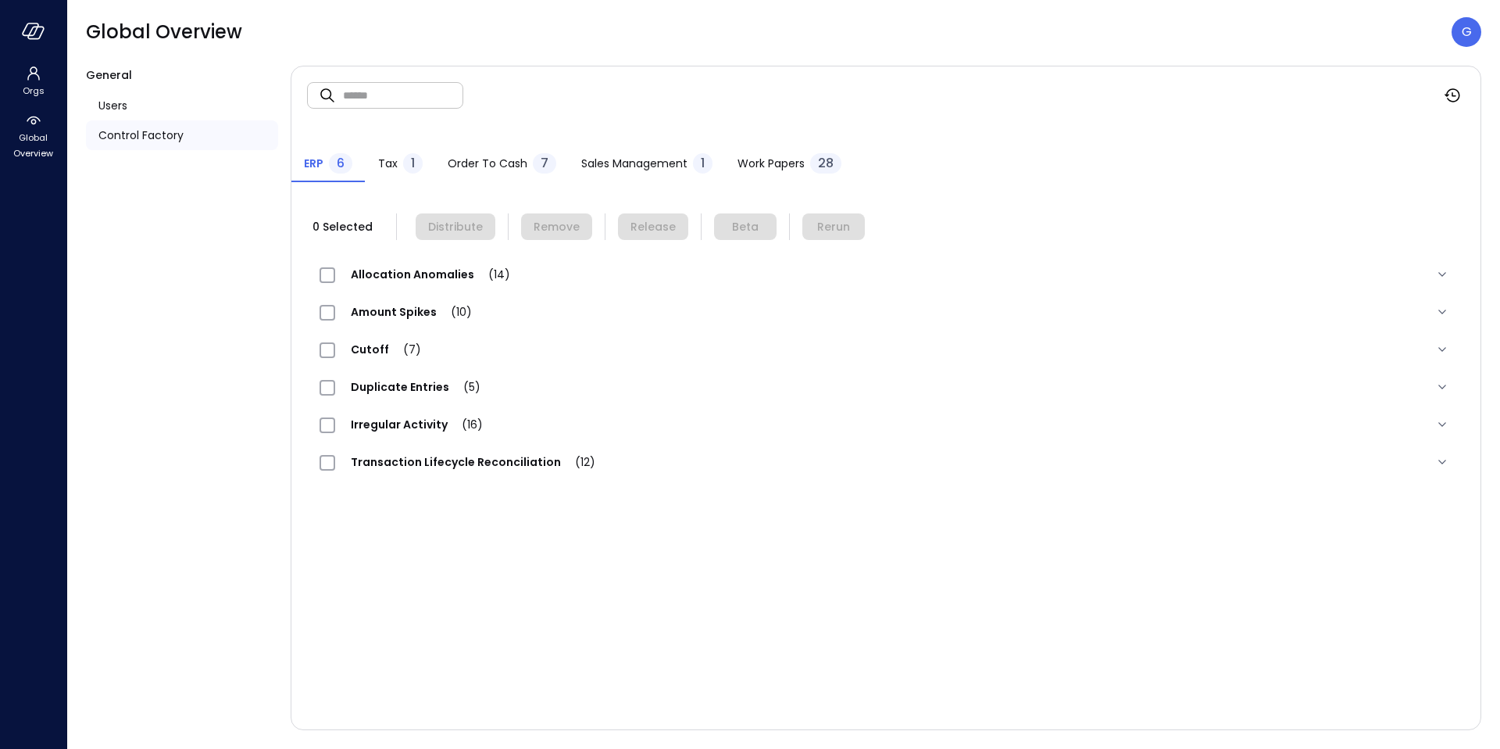
click at [341, 84] on div "​ ​" at bounding box center [385, 95] width 156 height 27
paste input "**********"
type input "**********"
click at [401, 407] on div "Irregular Activity (1)" at bounding box center [886, 425] width 1158 height 38
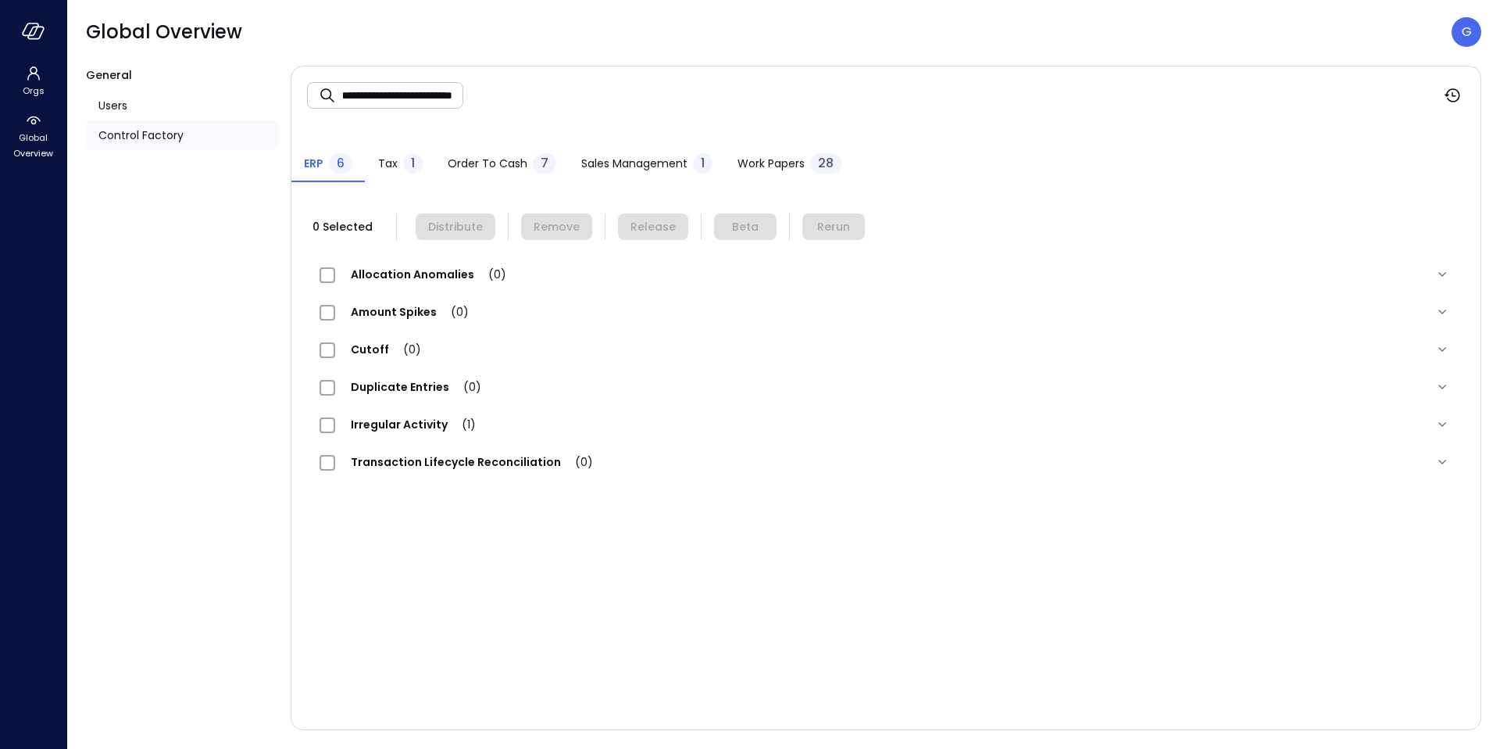
scroll to position [0, 0]
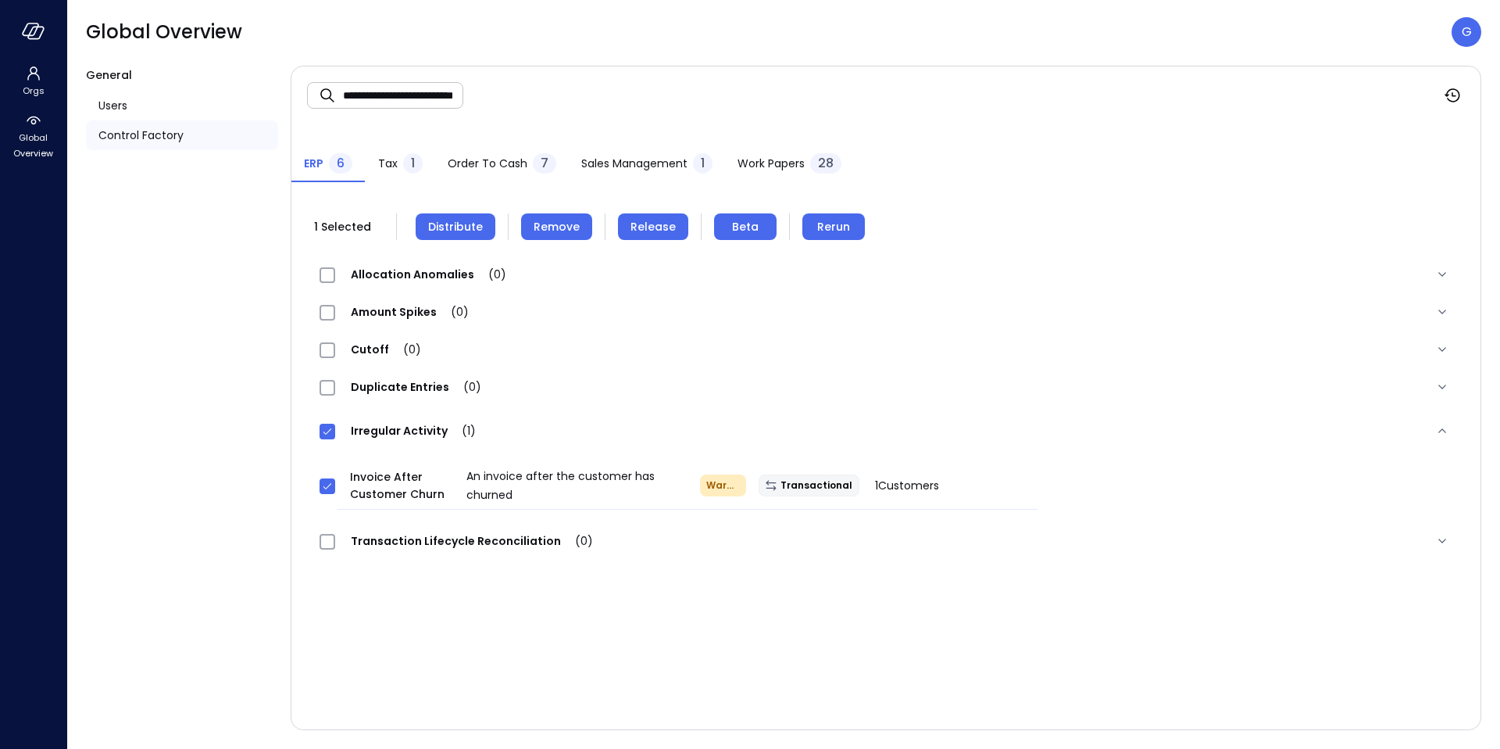
click at [848, 230] on button "Rerun" at bounding box center [834, 226] width 63 height 27
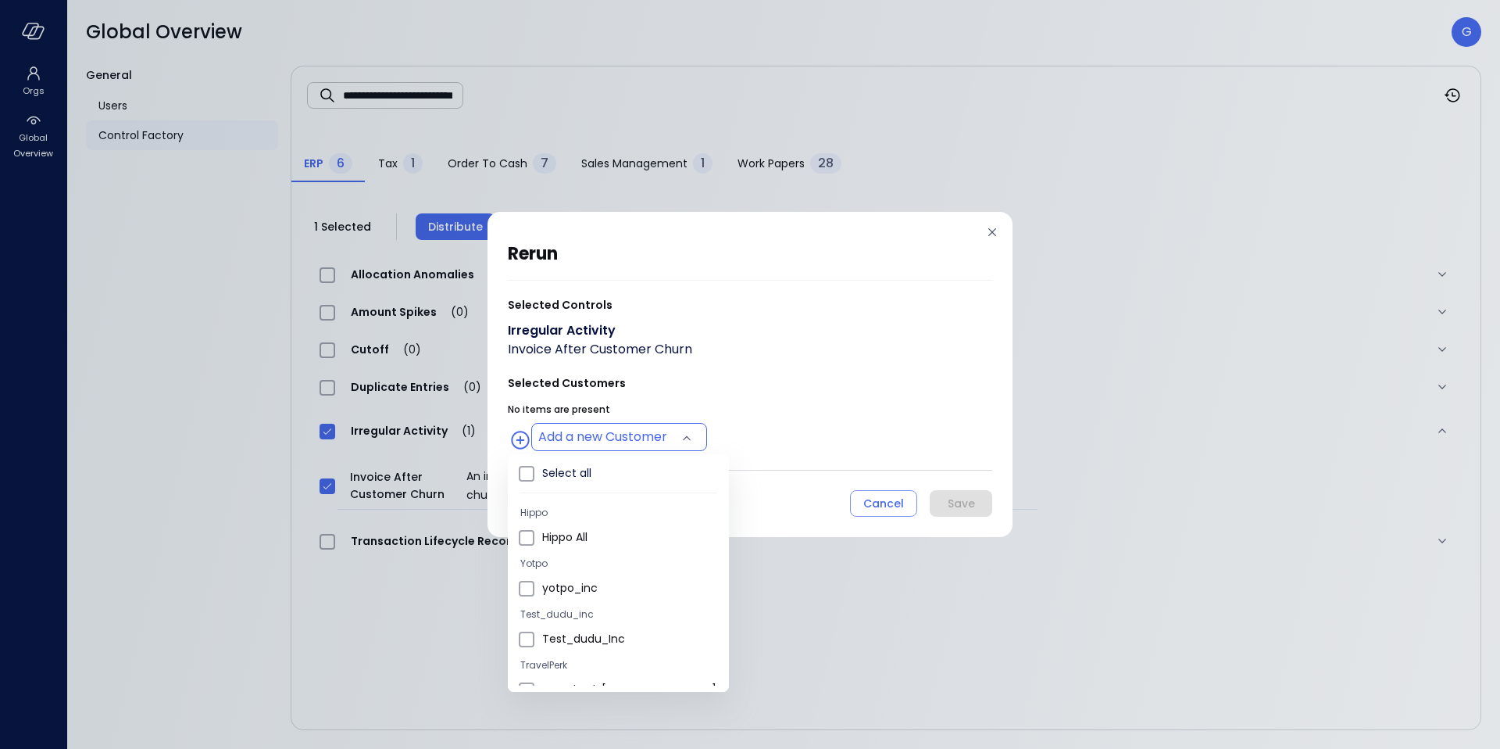
click at [627, 434] on body "**********" at bounding box center [750, 374] width 1500 height 749
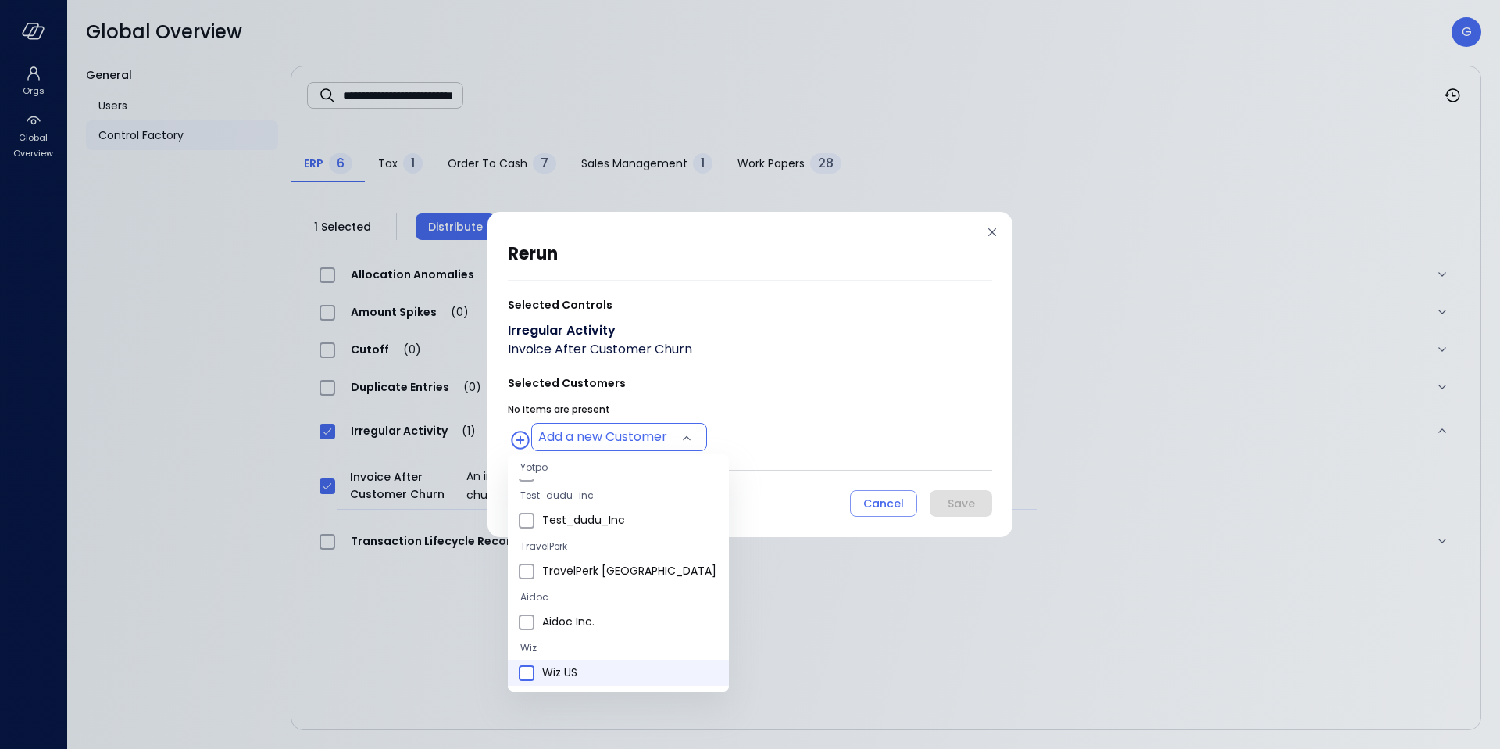
type input "**********"
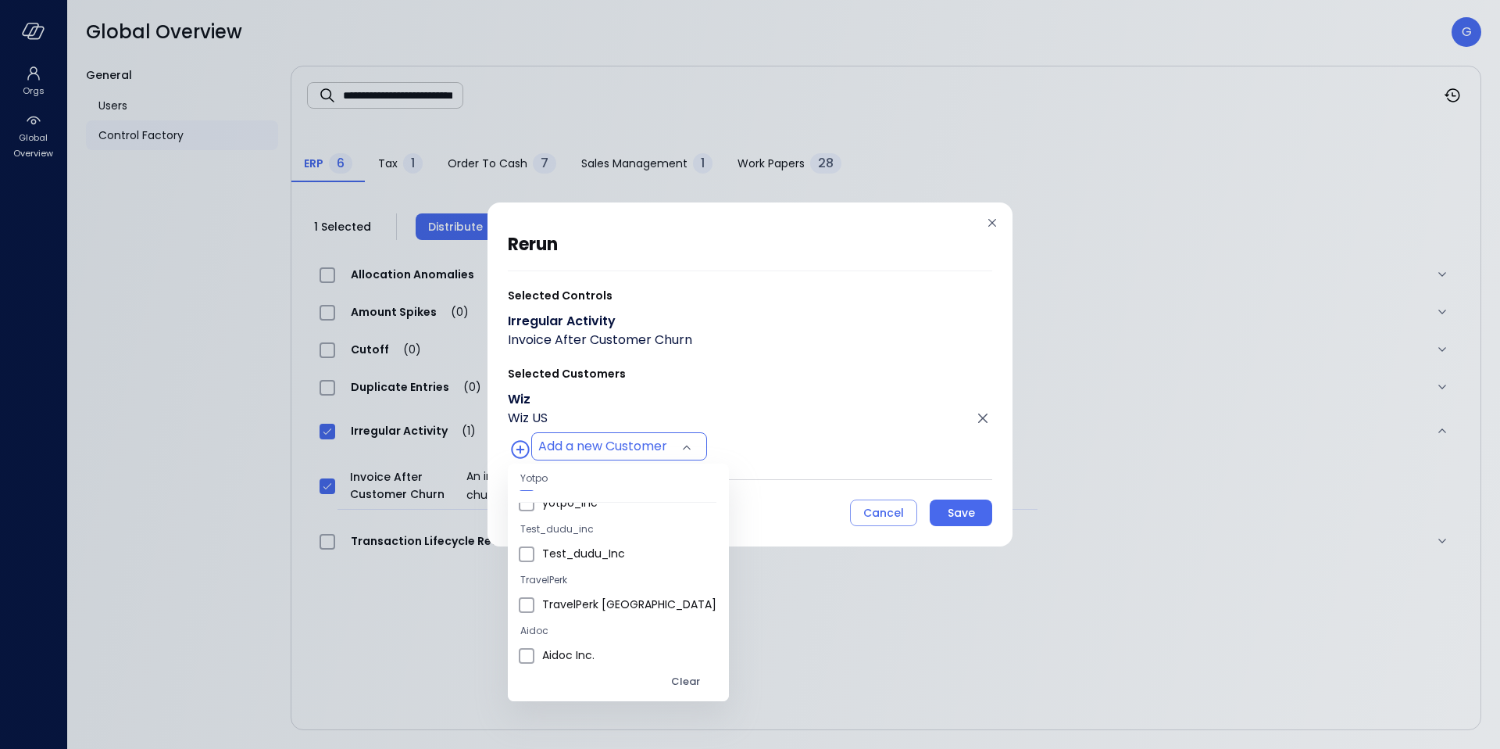
scroll to position [95, 0]
click at [838, 466] on div at bounding box center [750, 374] width 1500 height 749
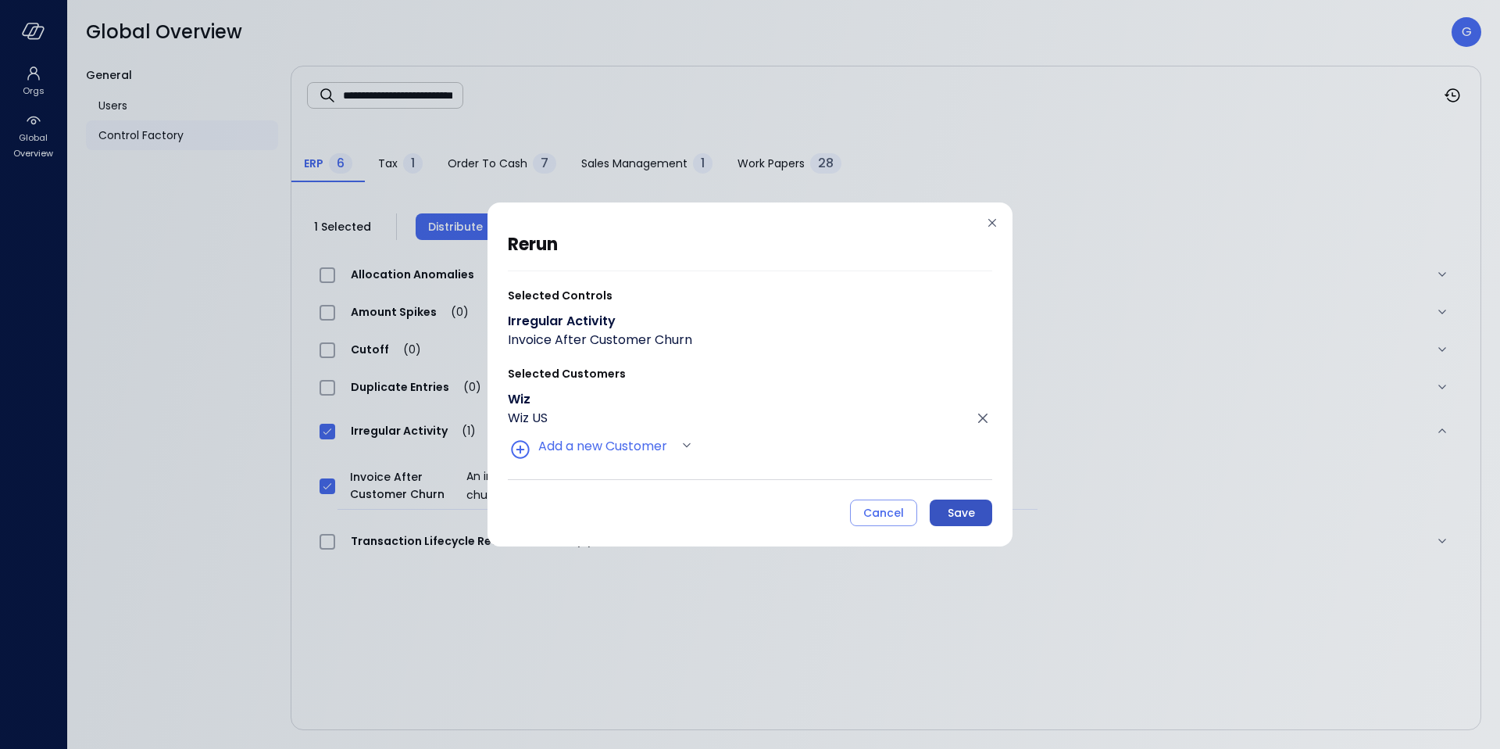
click at [948, 507] on div "Save" at bounding box center [961, 513] width 27 height 20
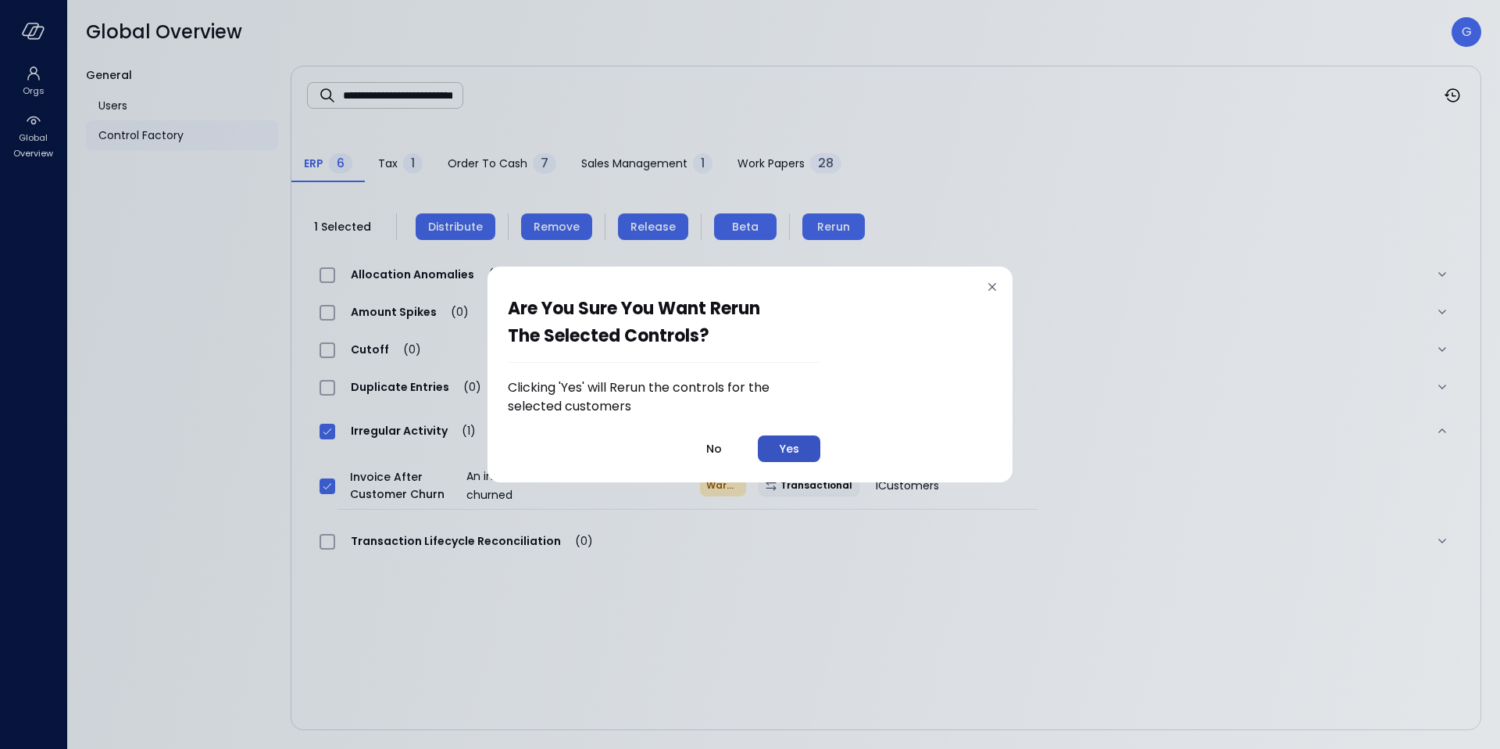
click at [771, 455] on button "Yes" at bounding box center [789, 448] width 63 height 27
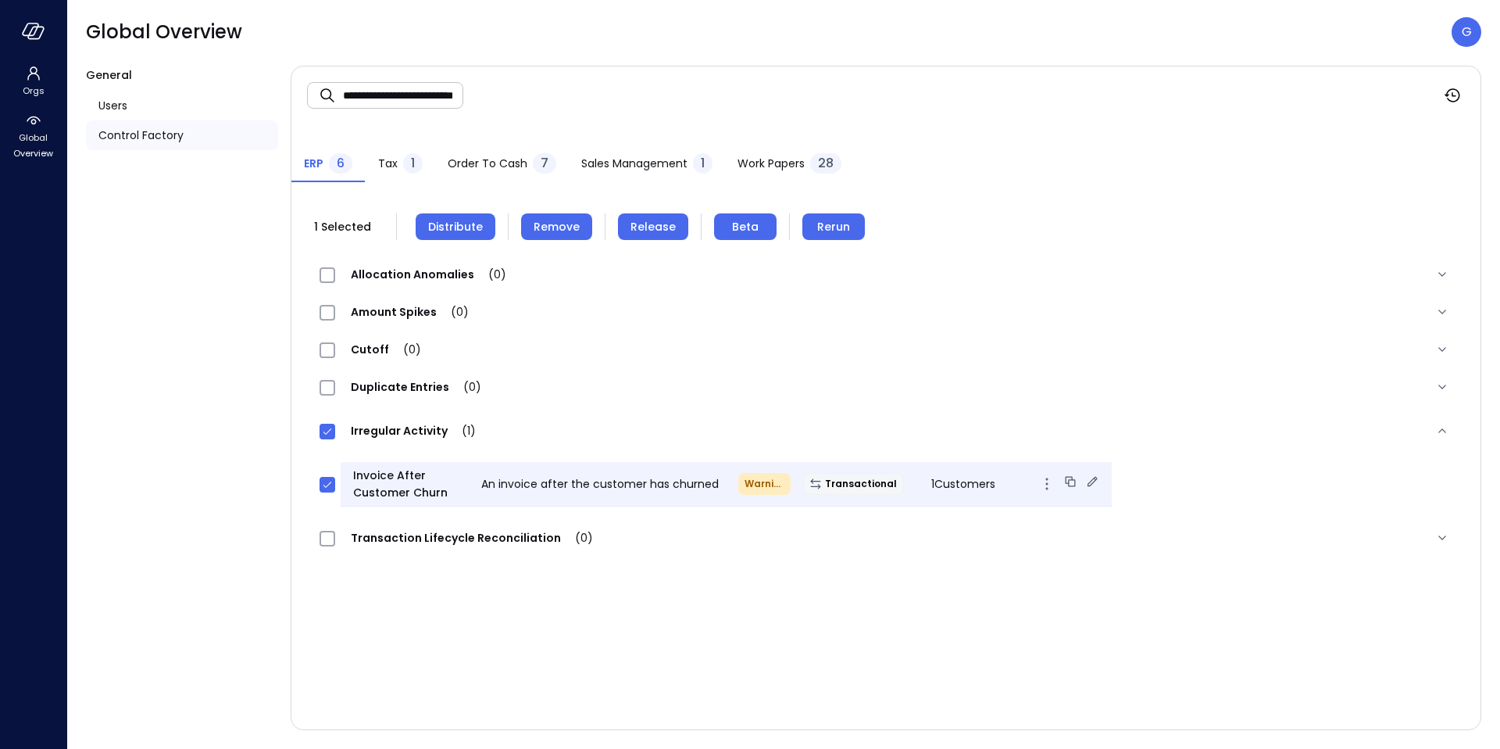
click at [1085, 486] on icon at bounding box center [1093, 482] width 16 height 16
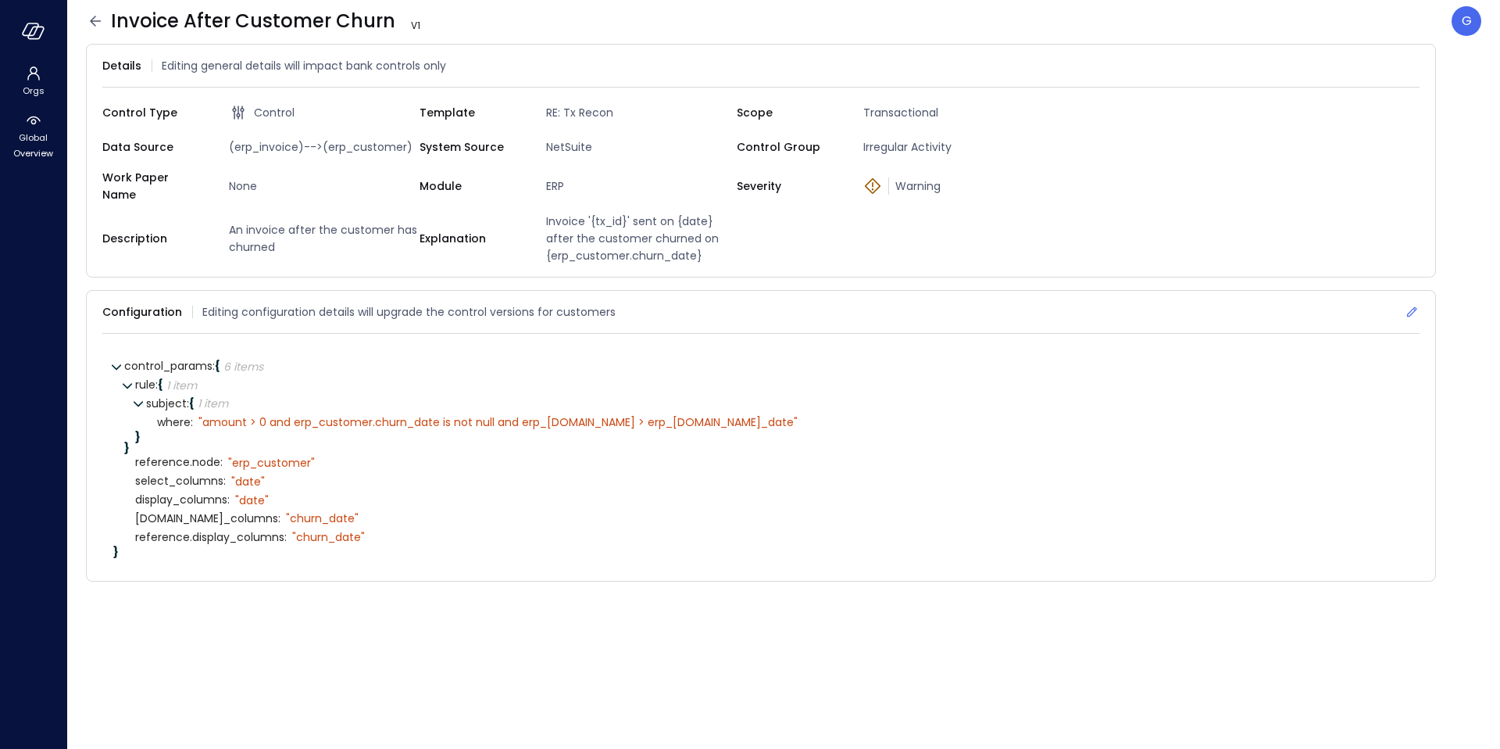
click at [1406, 304] on icon at bounding box center [1412, 312] width 16 height 16
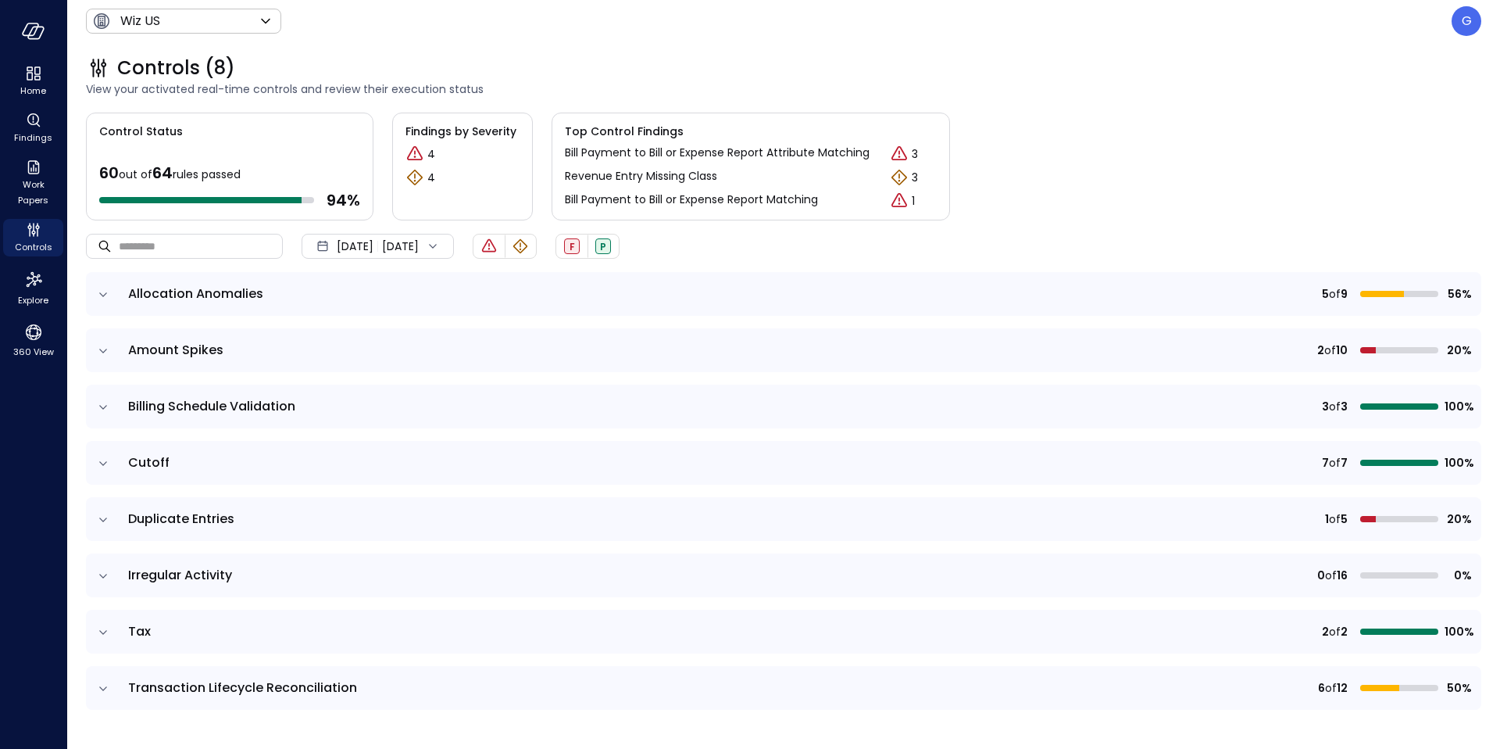
click at [99, 642] on td at bounding box center [102, 632] width 33 height 44
click at [104, 635] on icon "expand row" at bounding box center [103, 632] width 16 height 16
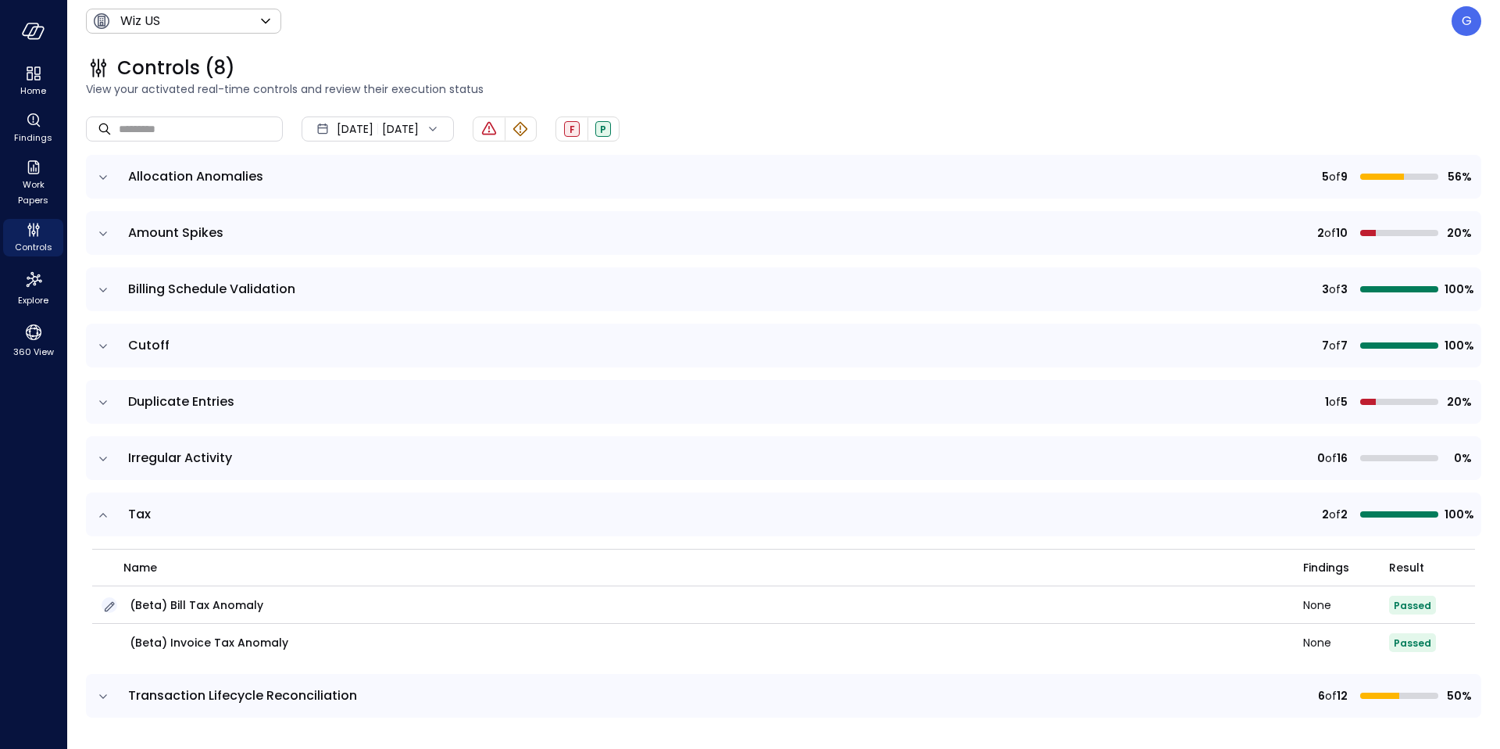
click at [115, 605] on icon "button" at bounding box center [110, 607] width 16 height 16
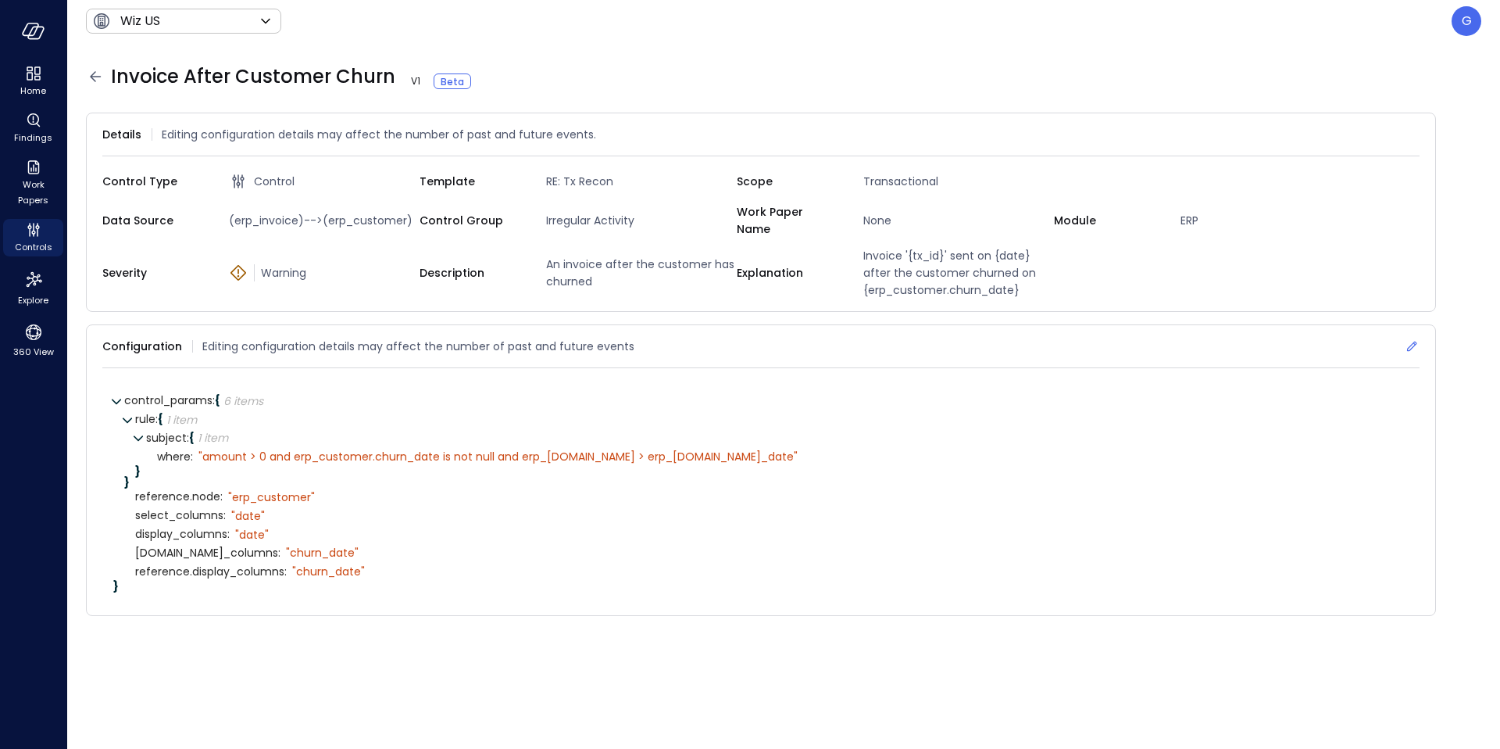
click at [1408, 341] on icon at bounding box center [1412, 346] width 10 height 10
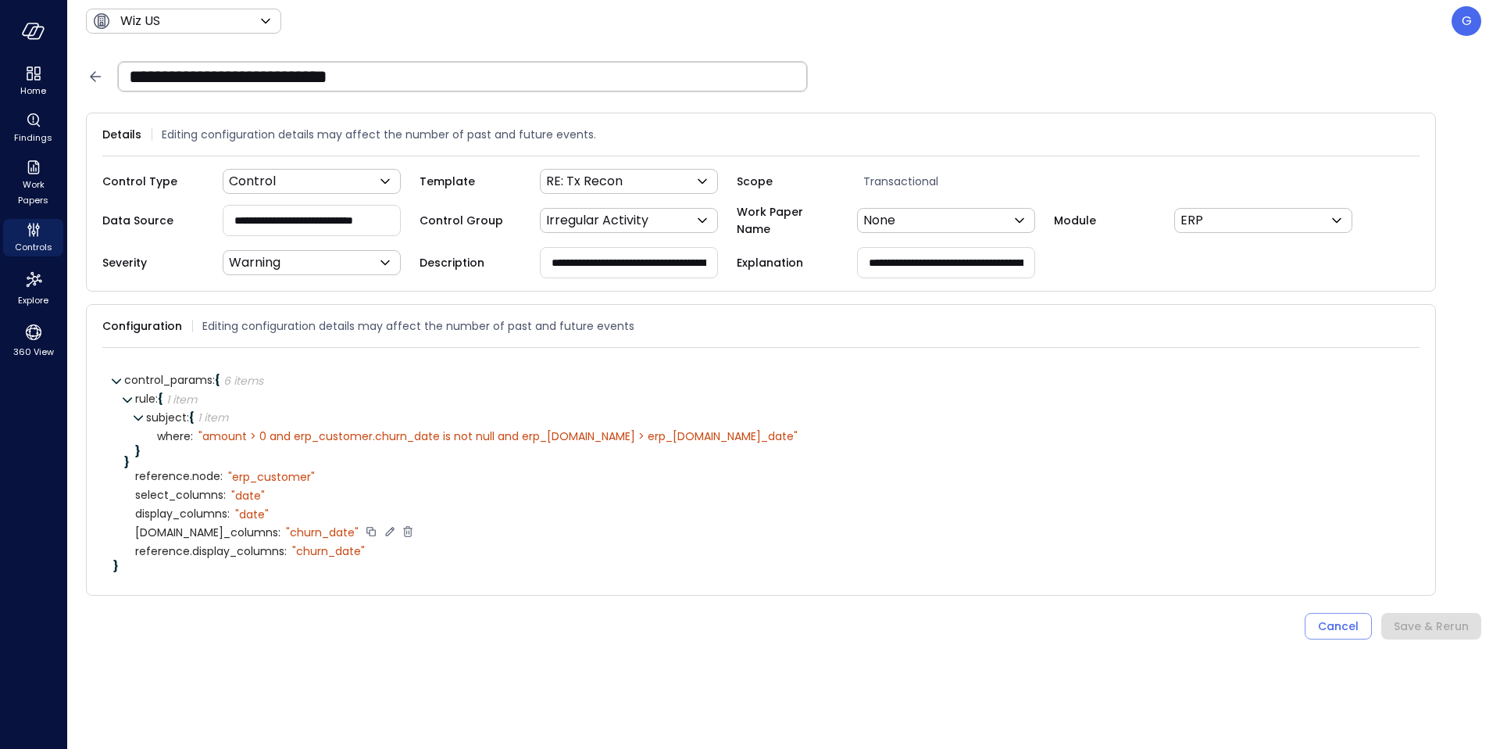
click at [390, 528] on icon at bounding box center [389, 531] width 9 height 9
click at [338, 527] on textarea "**********" at bounding box center [345, 533] width 119 height 18
type textarea "**********"
click at [415, 531] on icon at bounding box center [416, 531] width 14 height 14
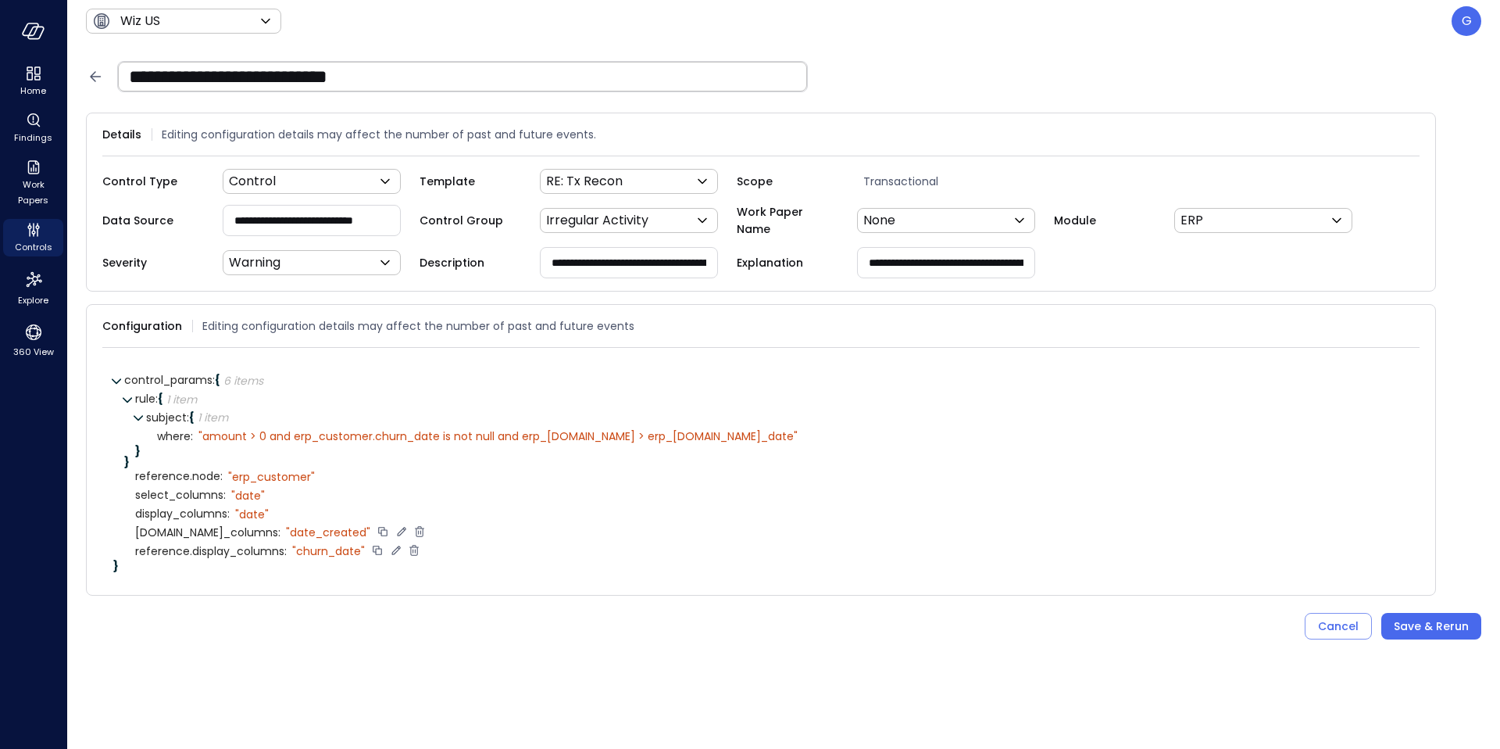
click at [395, 547] on icon at bounding box center [396, 550] width 14 height 14
type textarea "**********"
click at [419, 549] on icon at bounding box center [422, 550] width 14 height 14
click at [1402, 617] on div "Save & Rerun" at bounding box center [1431, 627] width 75 height 20
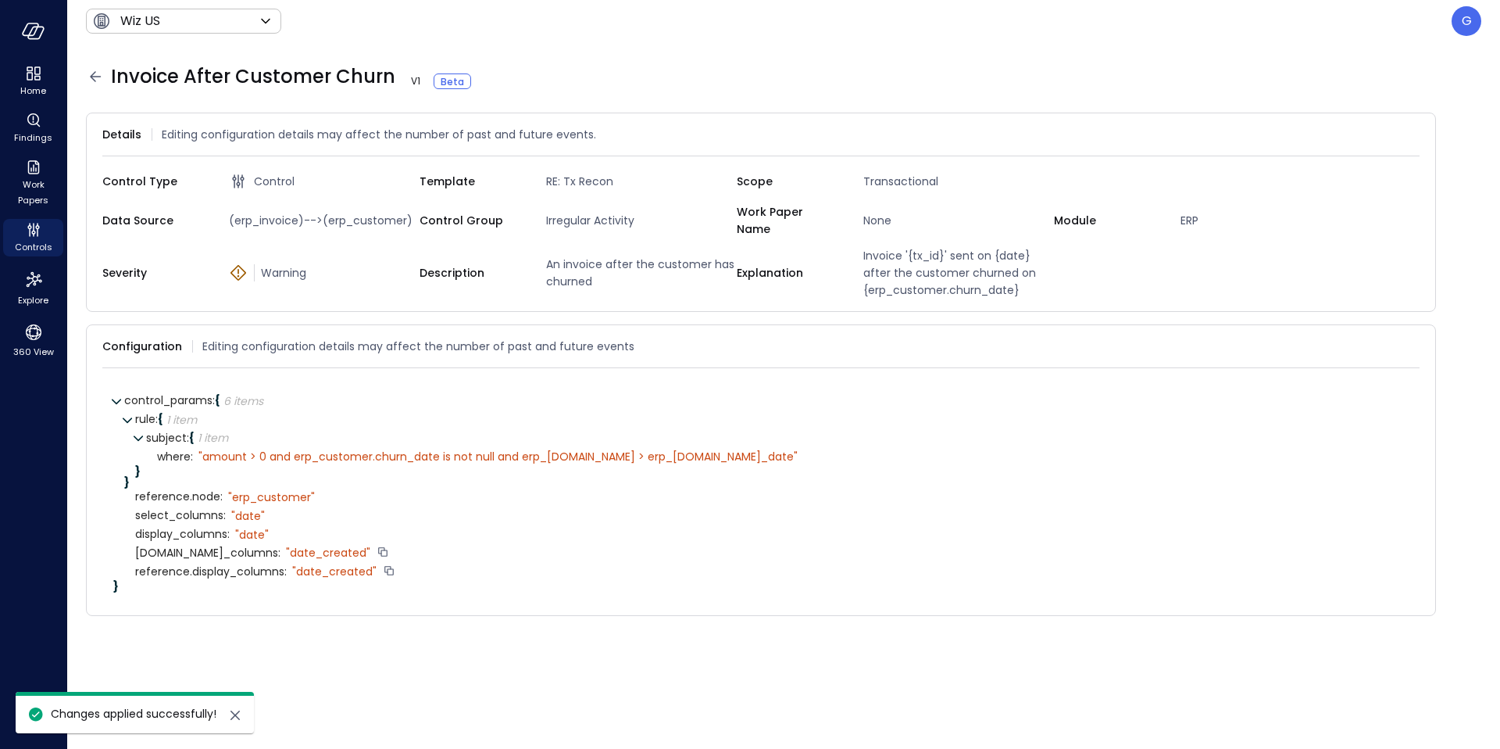
click at [699, 544] on div "[DOMAIN_NAME]_columns : " date_created"" at bounding box center [772, 553] width 1274 height 19
click at [245, 451] on div "" amount > 0 and erp_customer.churn_date is not null and erp_[DOMAIN_NAME] > er…" at bounding box center [497, 456] width 599 height 14
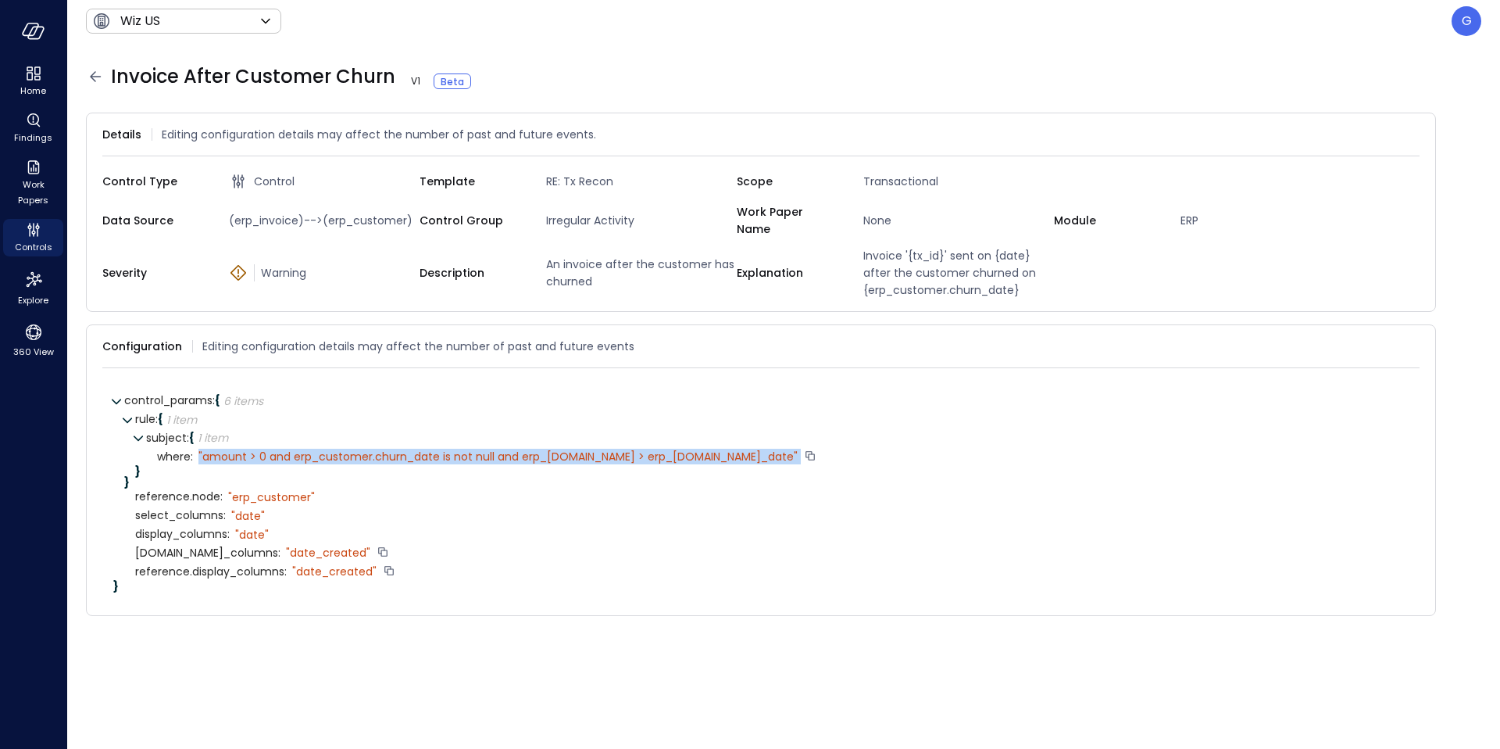
click at [245, 451] on div "" amount > 0 and erp_customer.churn_date is not null and erp_[DOMAIN_NAME] > er…" at bounding box center [497, 456] width 599 height 14
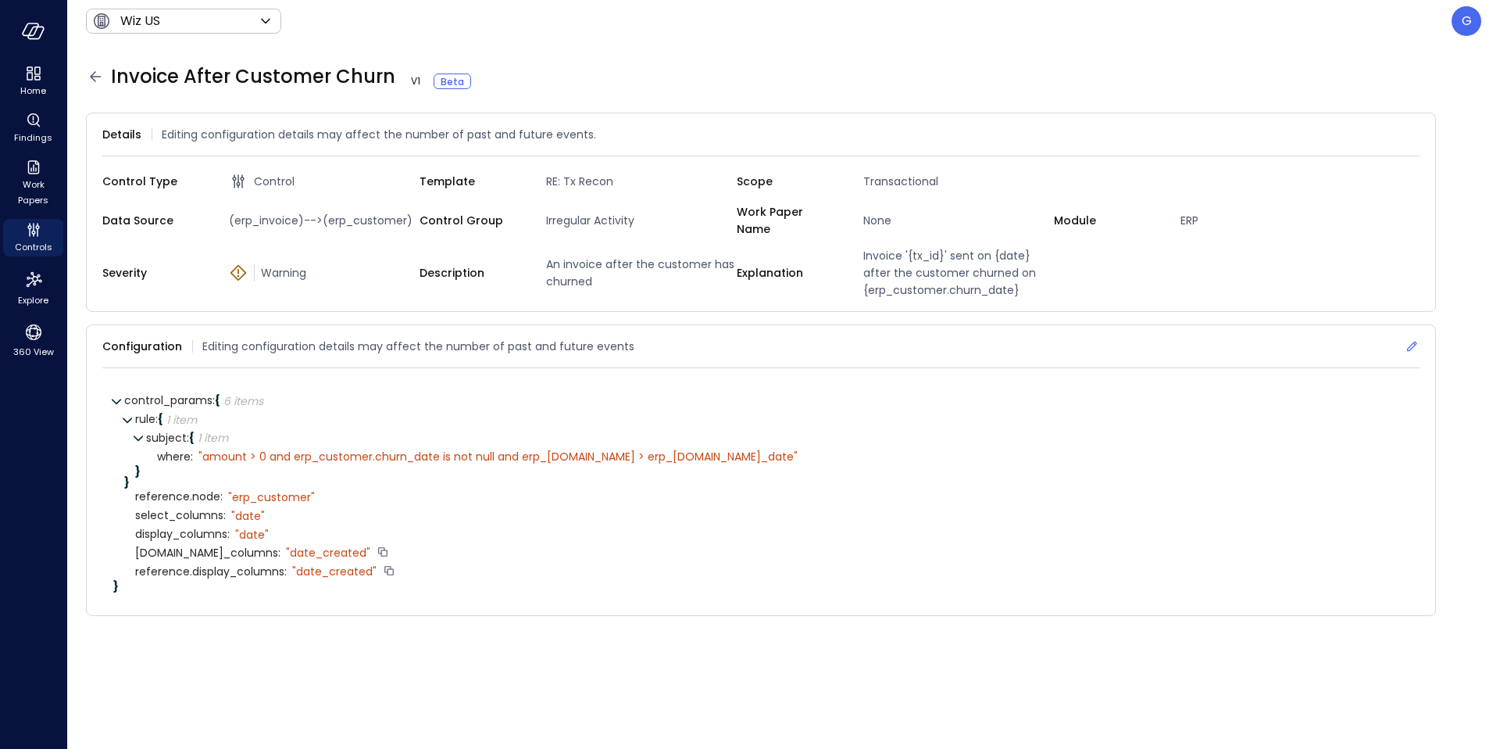
click at [1408, 341] on icon at bounding box center [1412, 346] width 10 height 10
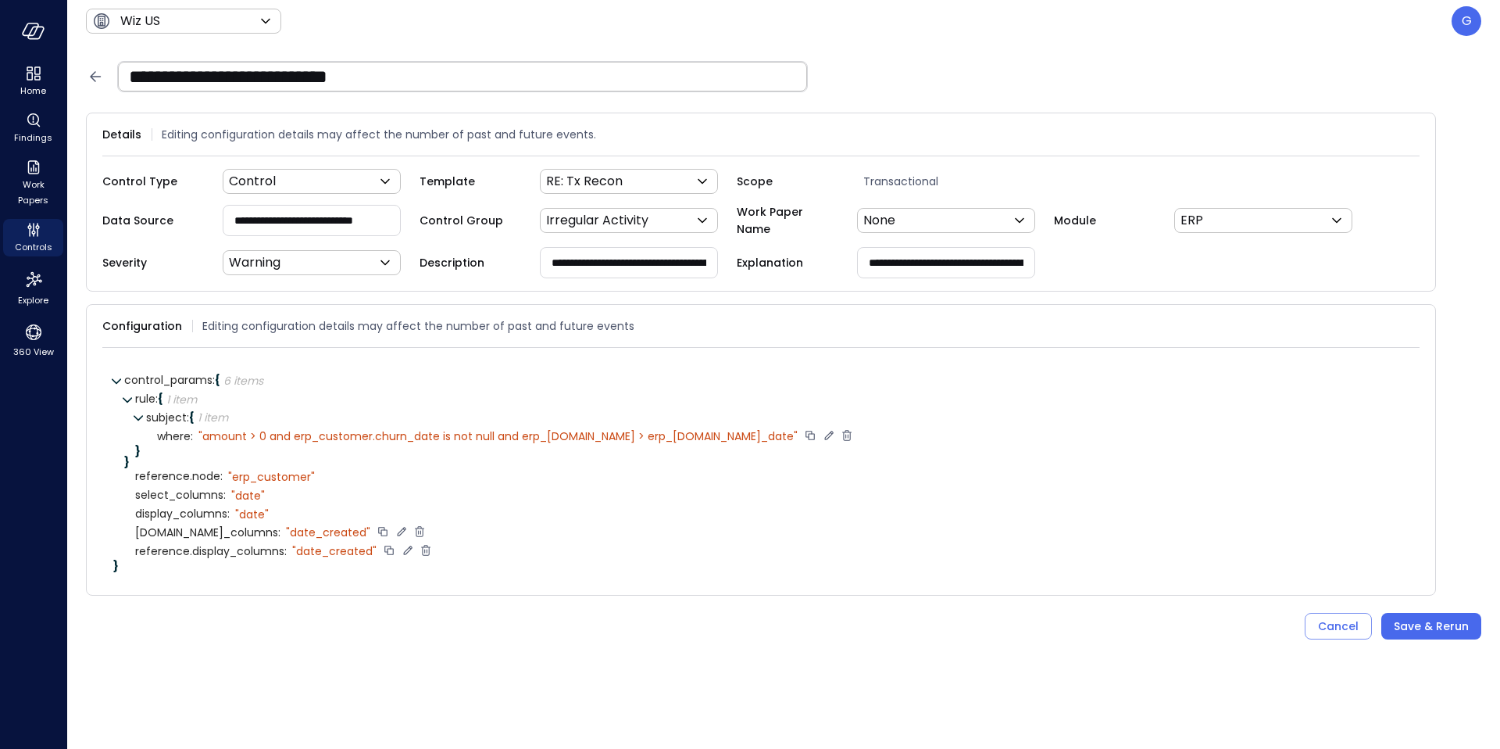
click at [720, 438] on div "" amount > 0 and erp_customer.churn_date is not null and erp_[DOMAIN_NAME] > er…" at bounding box center [497, 436] width 599 height 14
click at [338, 525] on div "" date_created"" at bounding box center [328, 532] width 84 height 14
click at [336, 525] on div "" date_created"" at bounding box center [328, 532] width 84 height 14
click at [322, 533] on div "" date_created"" at bounding box center [328, 532] width 84 height 14
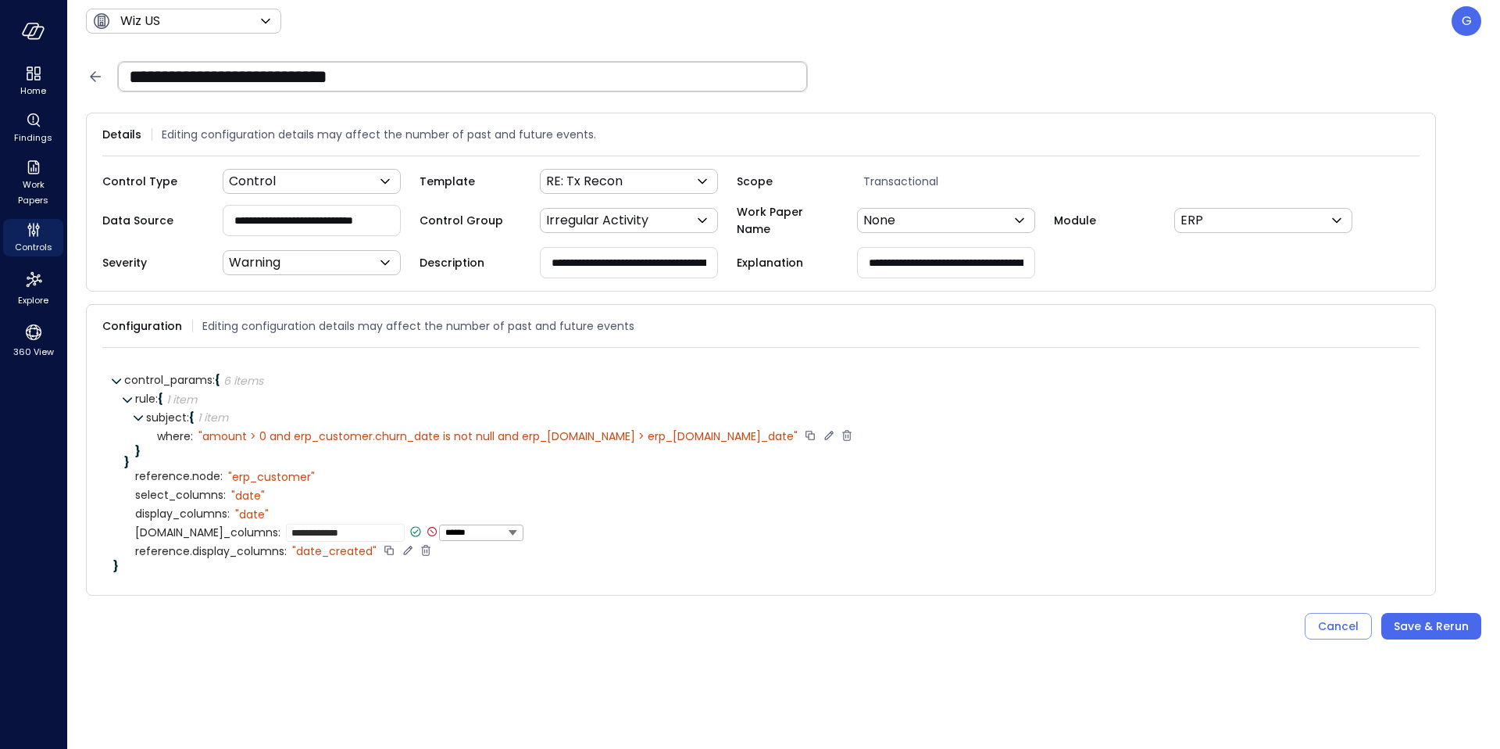
click at [824, 431] on icon at bounding box center [828, 435] width 9 height 9
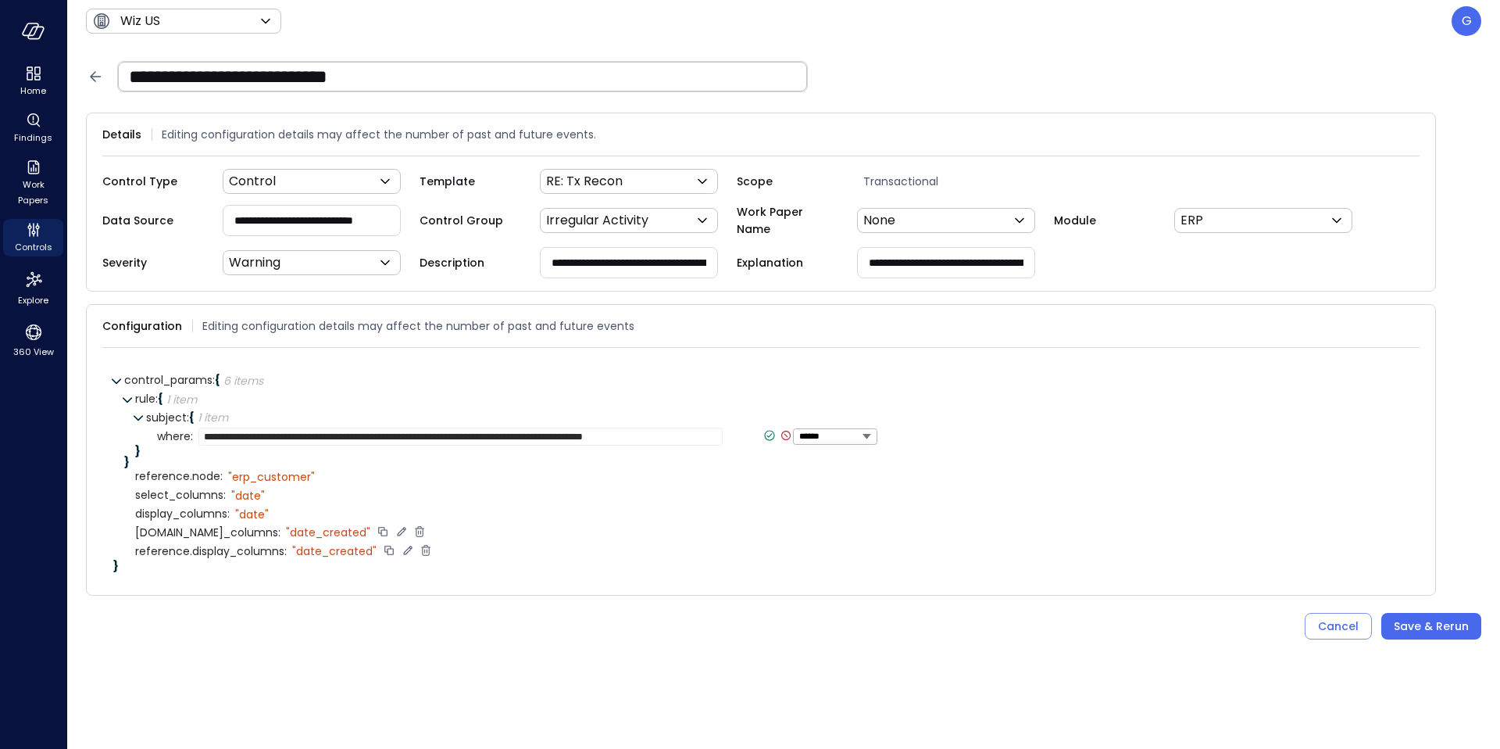
click at [684, 434] on textarea "**********" at bounding box center [460, 436] width 524 height 18
click at [369, 433] on textarea "**********" at bounding box center [465, 436] width 535 height 18
type textarea "**********"
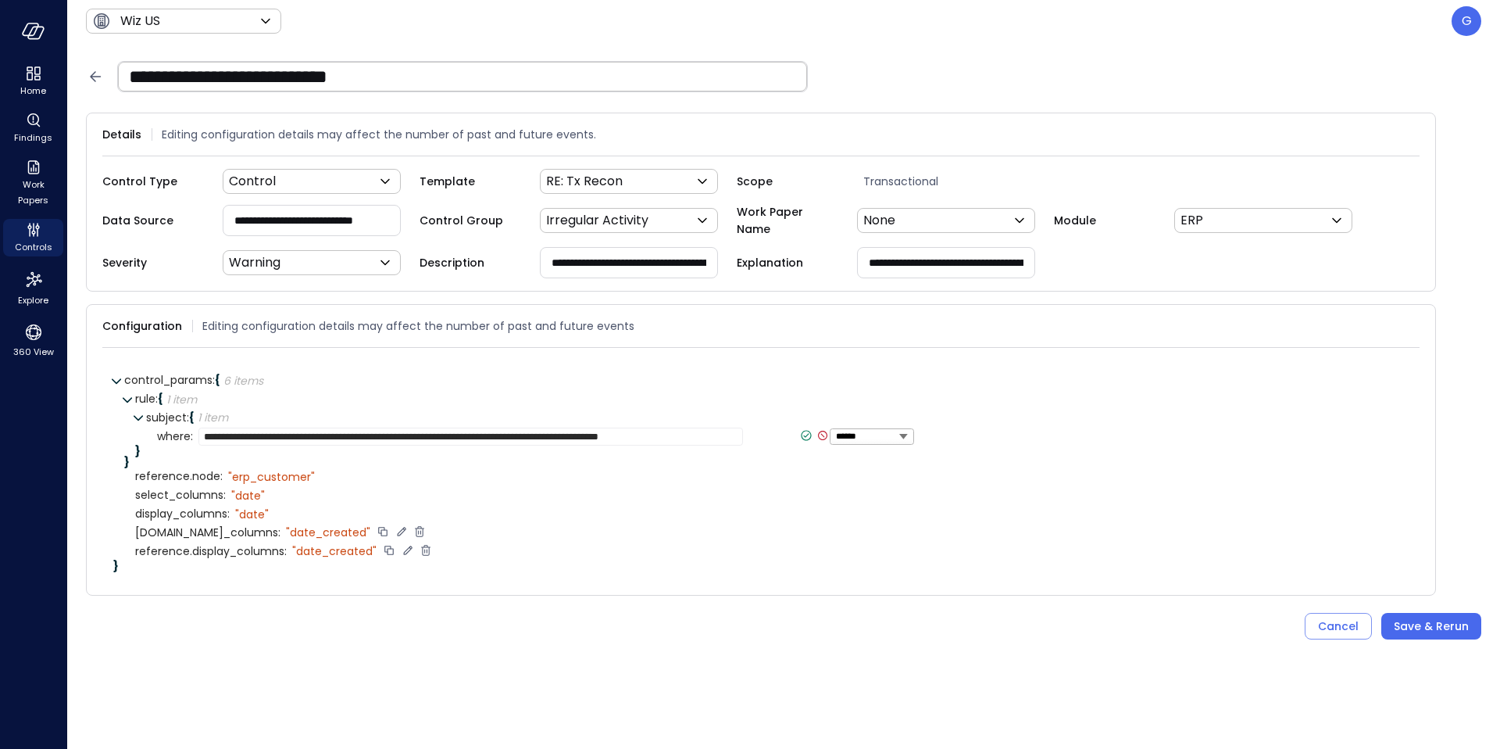
click at [799, 430] on icon at bounding box center [806, 435] width 14 height 14
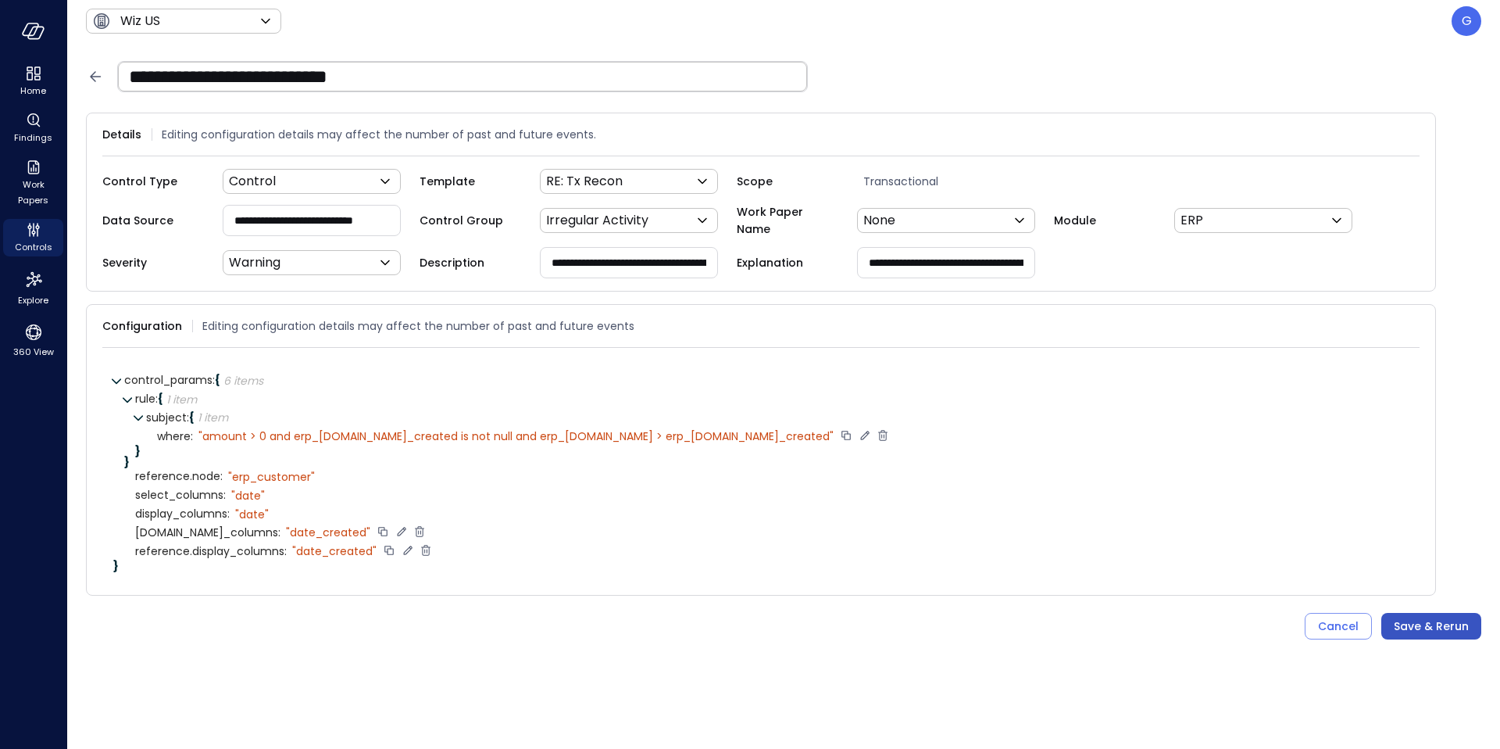
click at [1436, 619] on div "Save & Rerun" at bounding box center [1431, 627] width 75 height 20
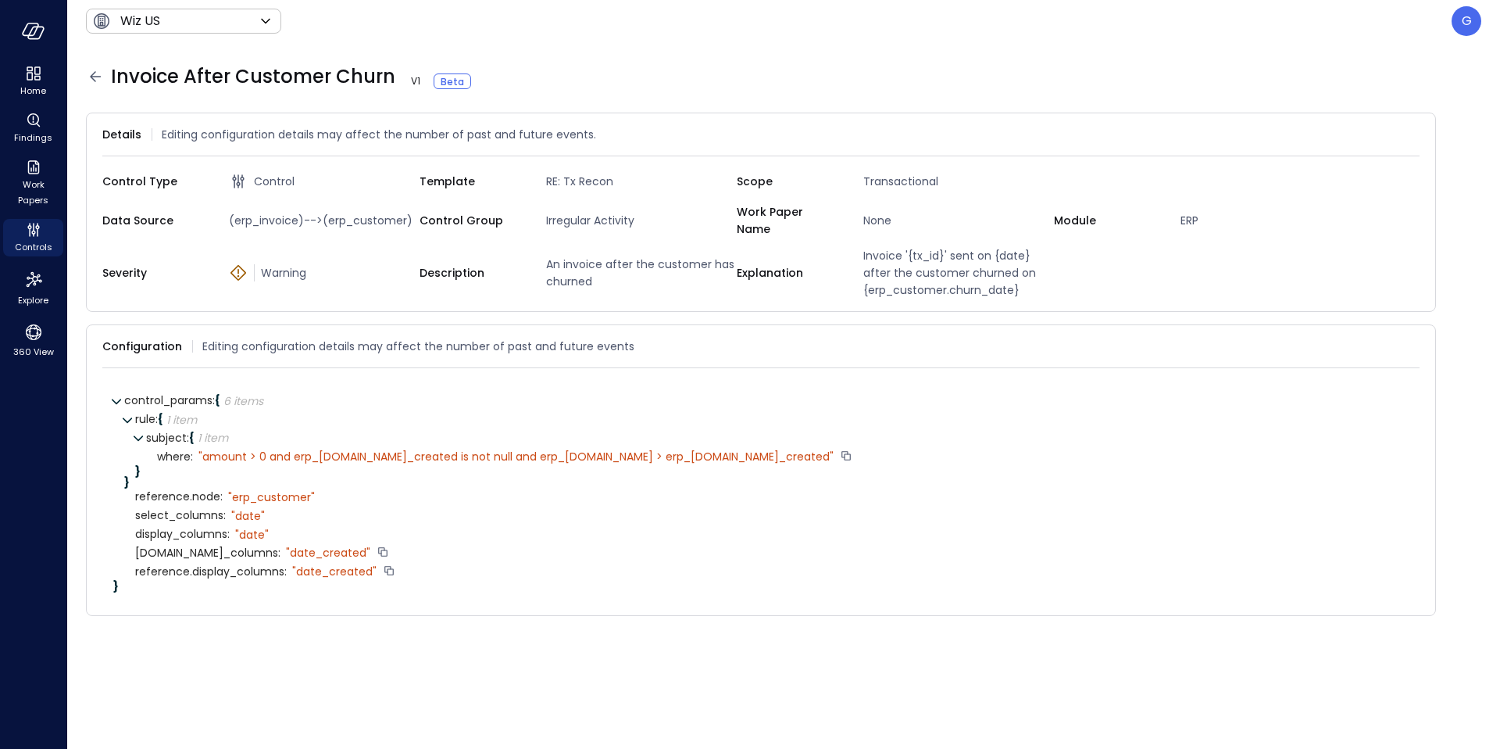
click at [771, 449] on div "" amount > 0 and erp_customer.date_created is not null and erp_invoice.date > e…" at bounding box center [515, 456] width 635 height 14
copy div "date_created"
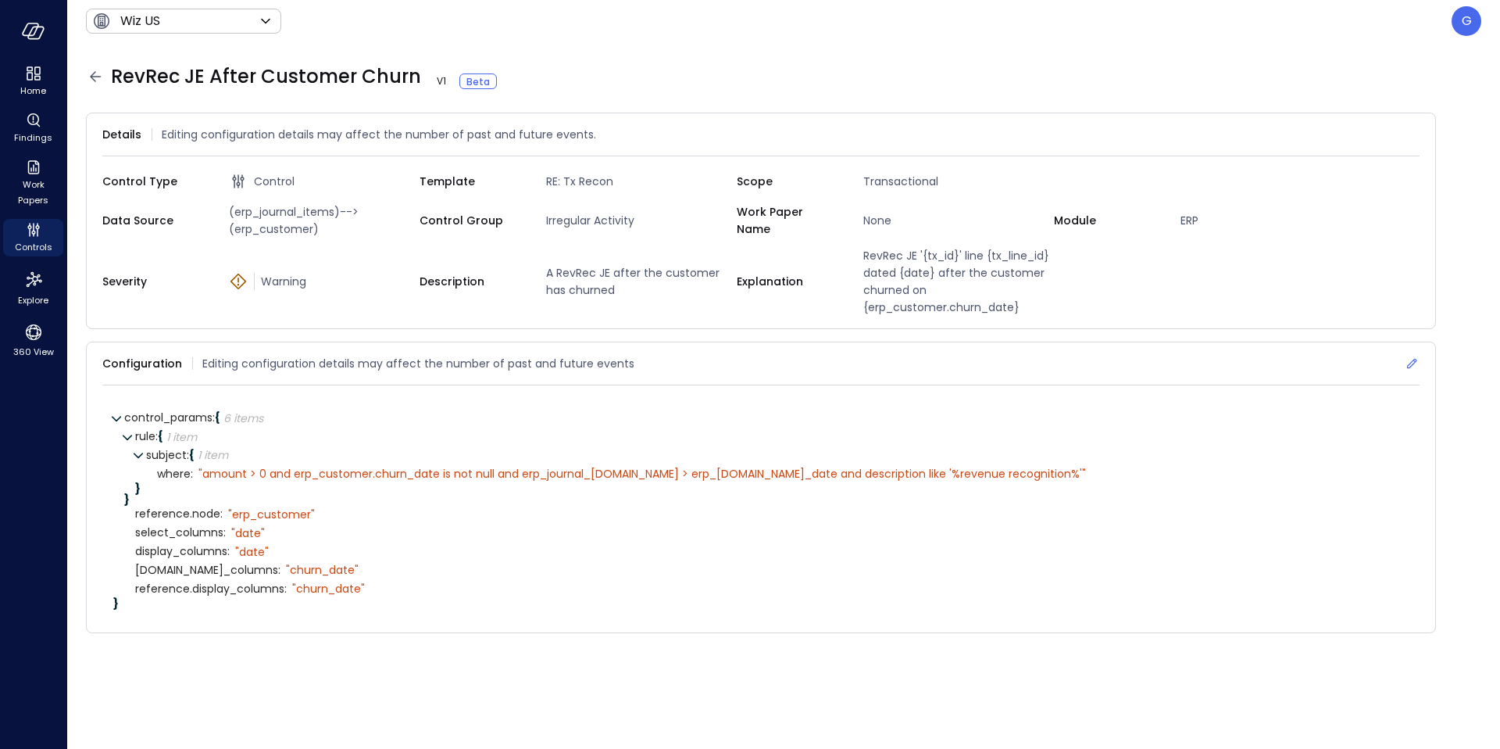
click at [1411, 365] on icon at bounding box center [1412, 364] width 16 height 16
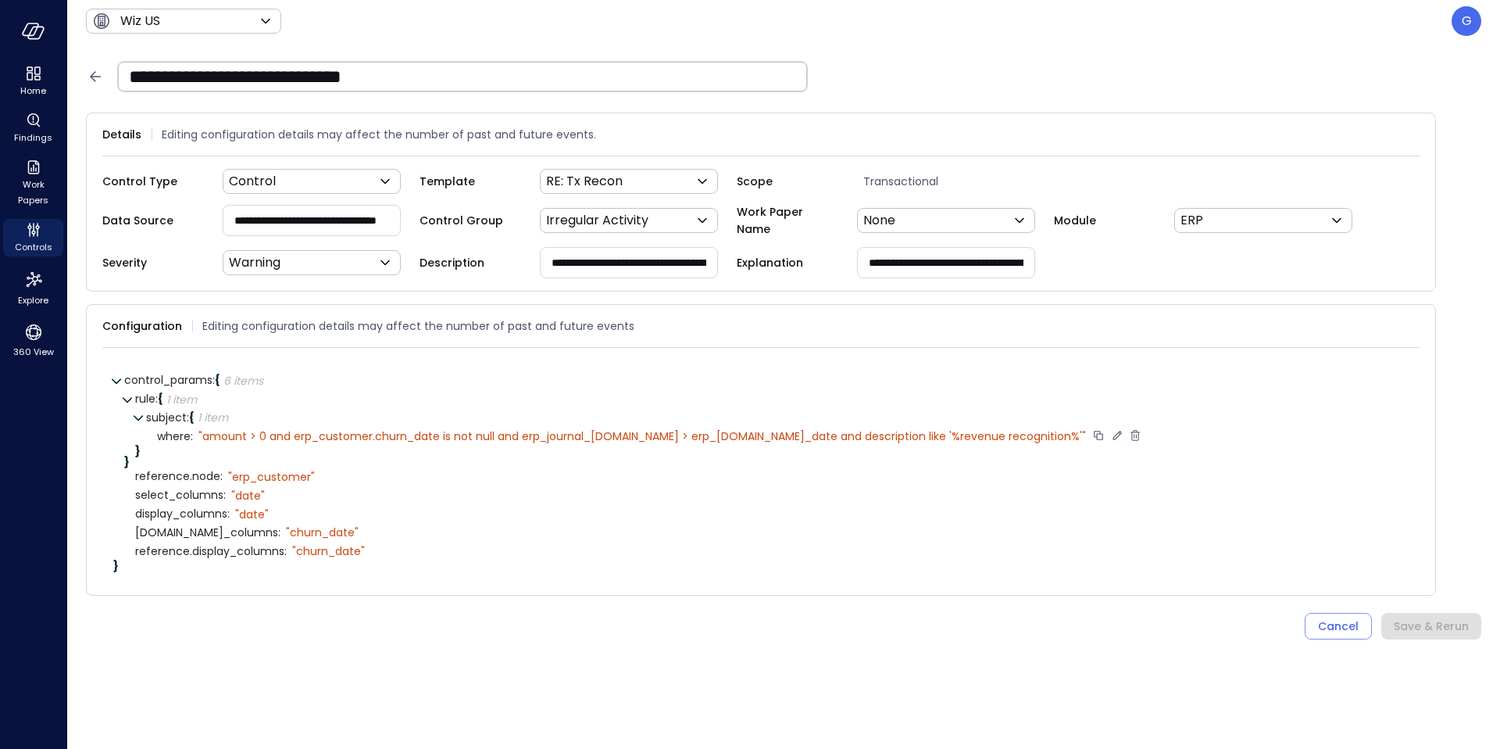
click at [424, 437] on div "" amount > 0 and erp_customer.churn_date is not null and erp_journal_items.date…" at bounding box center [642, 436] width 888 height 14
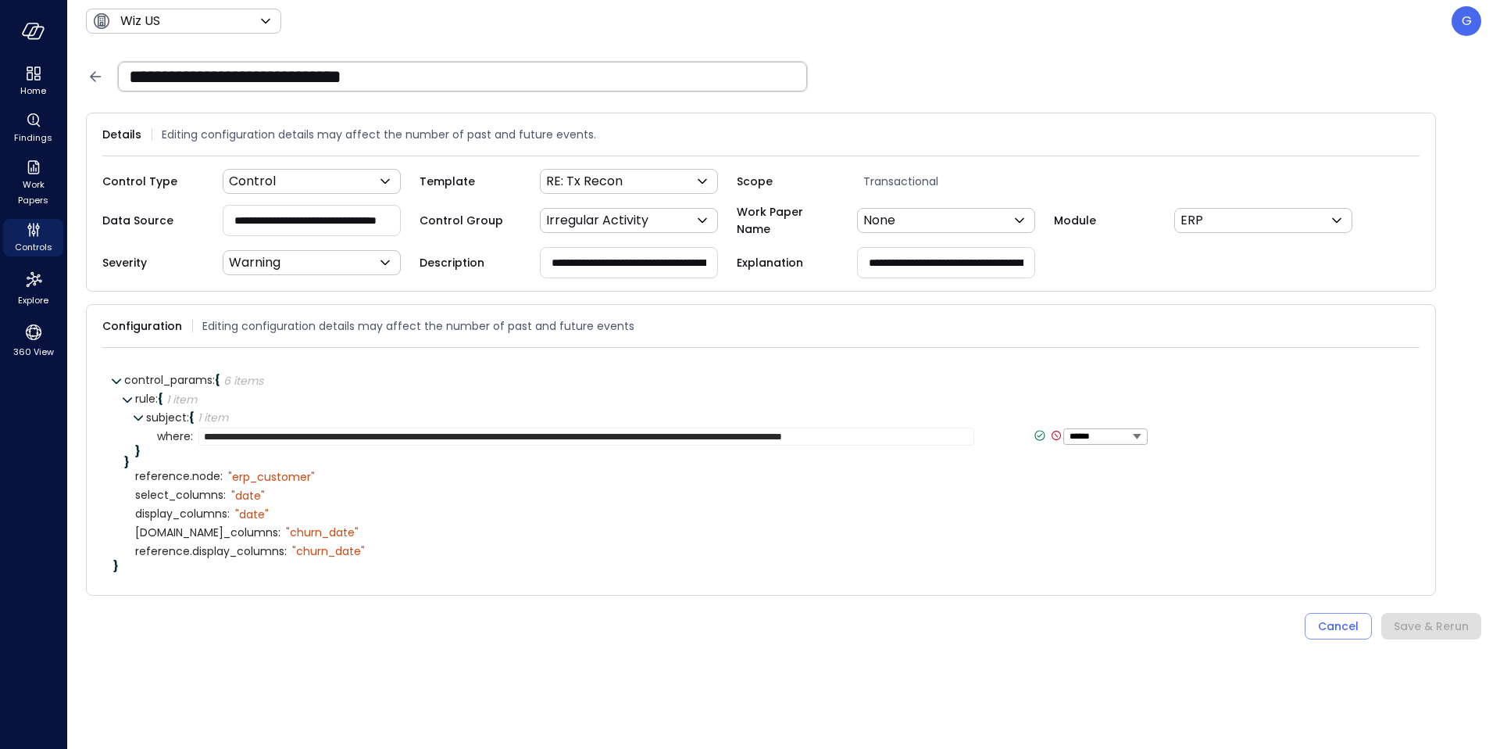
click at [395, 436] on textarea "**********" at bounding box center [586, 436] width 776 height 18
click at [405, 432] on textarea "**********" at bounding box center [586, 436] width 776 height 18
paste textarea "***"
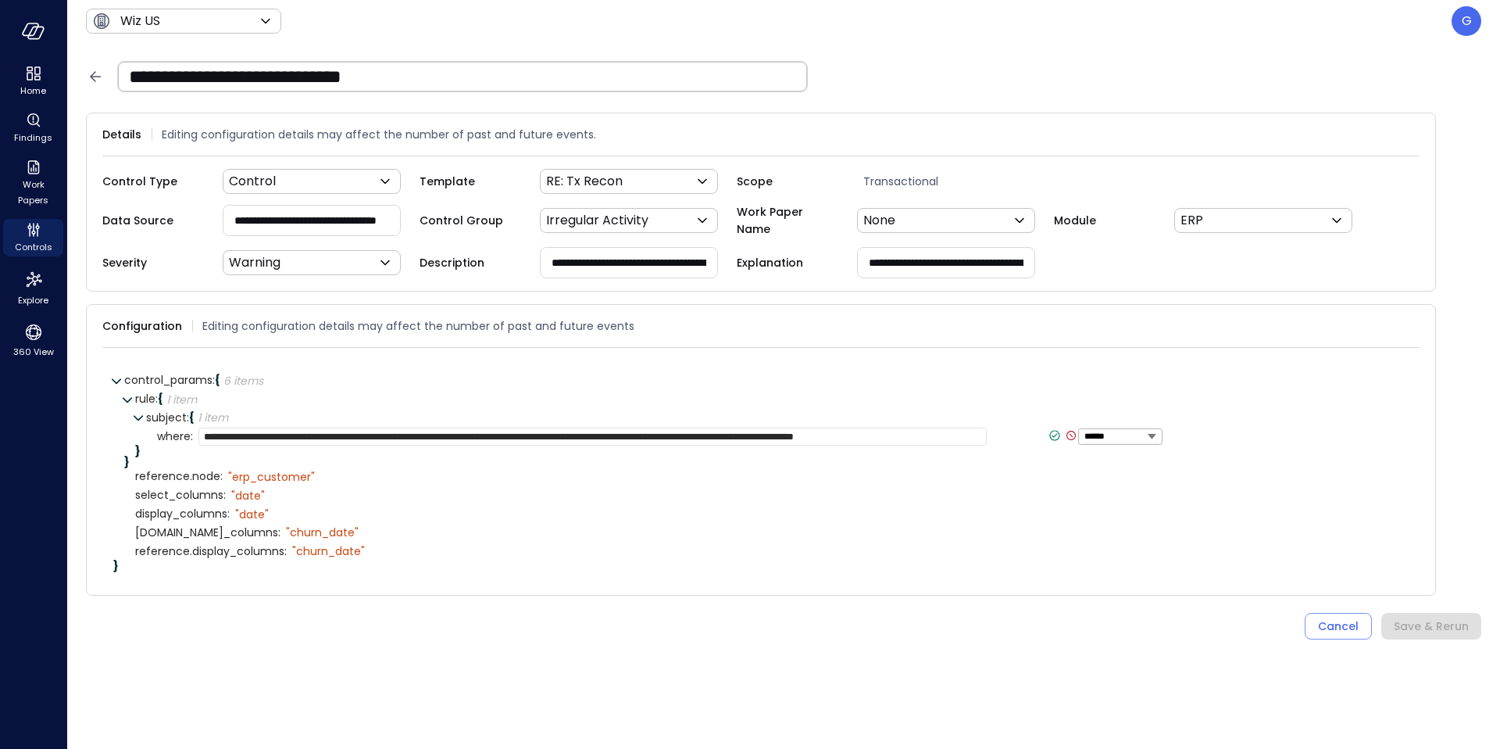
click at [728, 433] on textarea "**********" at bounding box center [592, 436] width 788 height 18
paste textarea "***"
type textarea "**********"
click at [316, 527] on div "" churn_date"" at bounding box center [322, 532] width 73 height 14
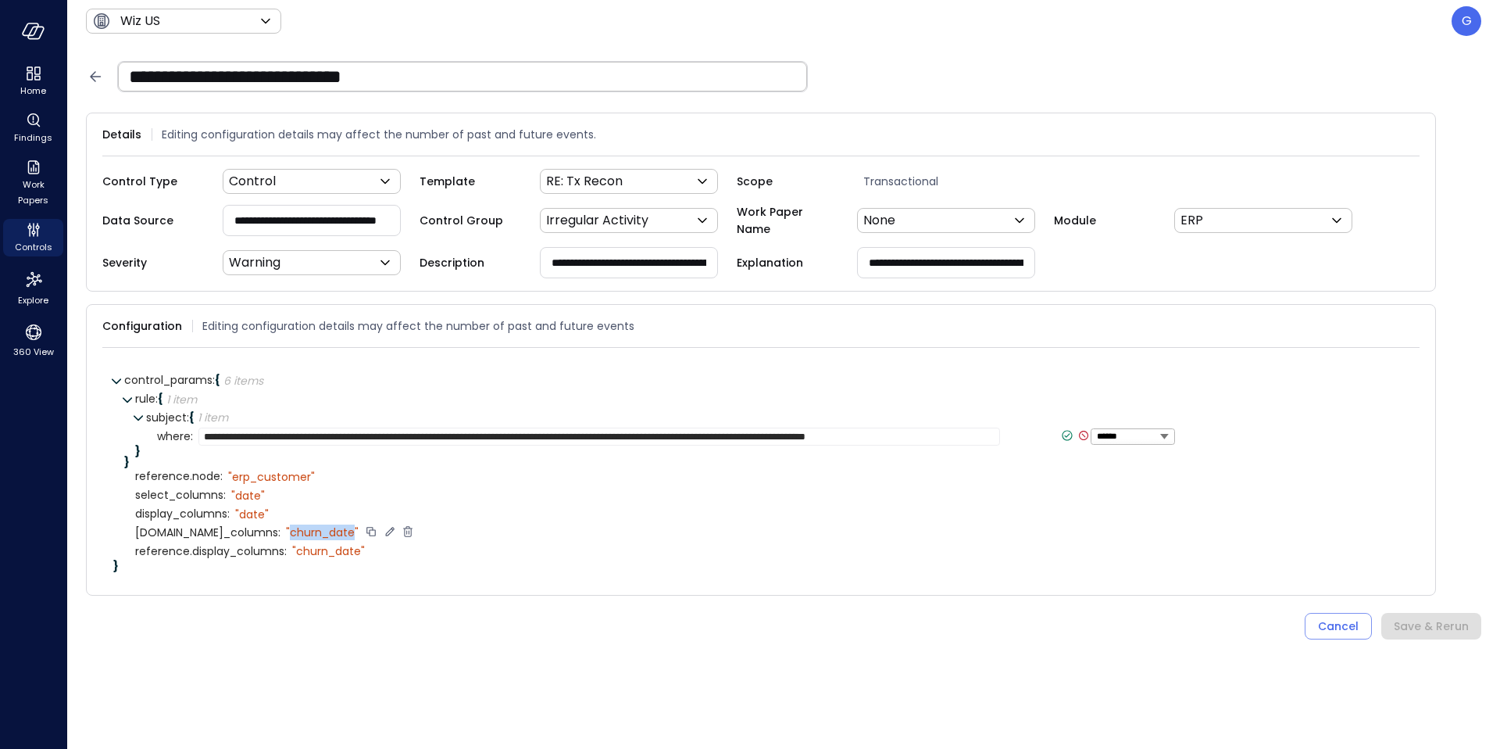
click at [316, 527] on div "" churn_date"" at bounding box center [322, 532] width 73 height 14
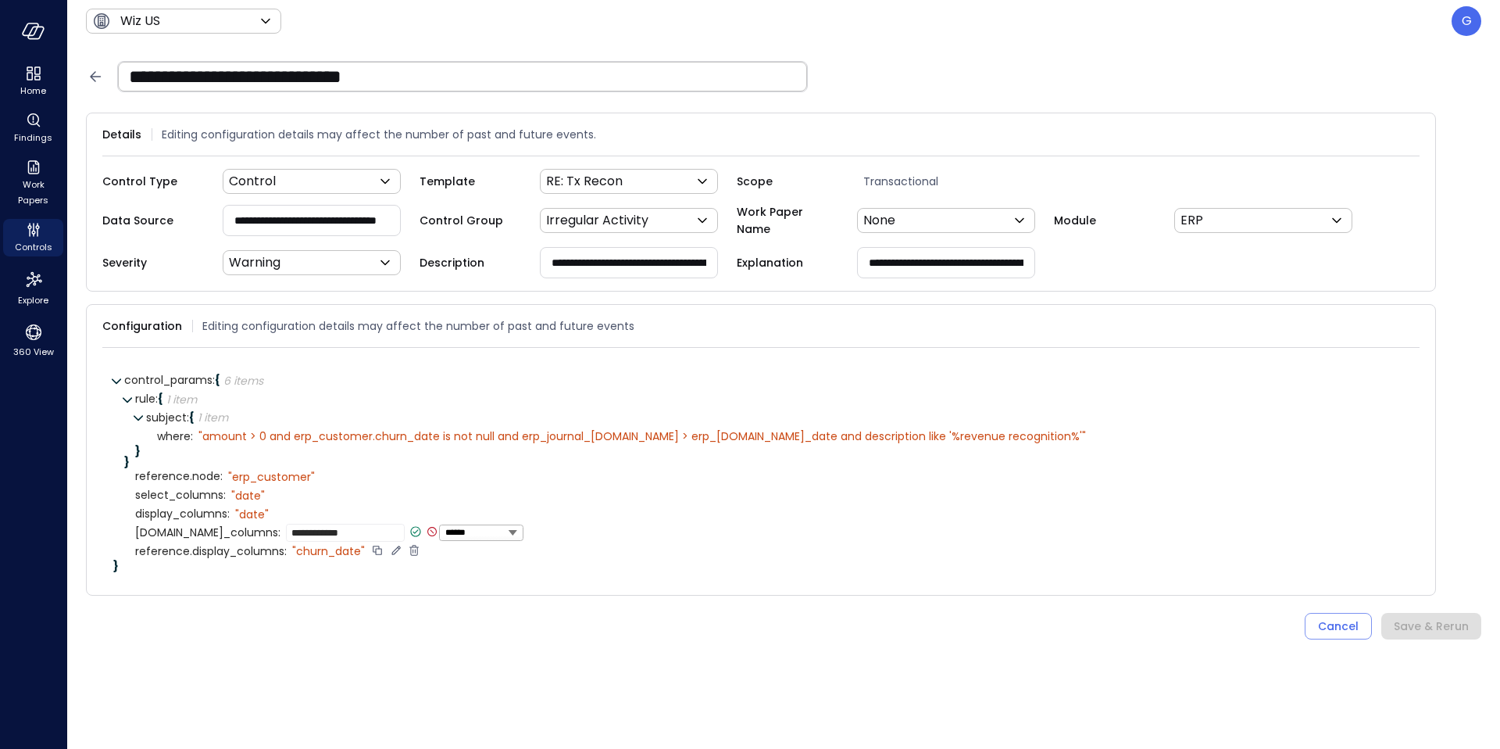
type textarea "**********"
click at [327, 549] on div "" churn_date"" at bounding box center [328, 551] width 73 height 14
type textarea "**********"
click at [630, 510] on div "display_columns : " date"" at bounding box center [772, 514] width 1274 height 19
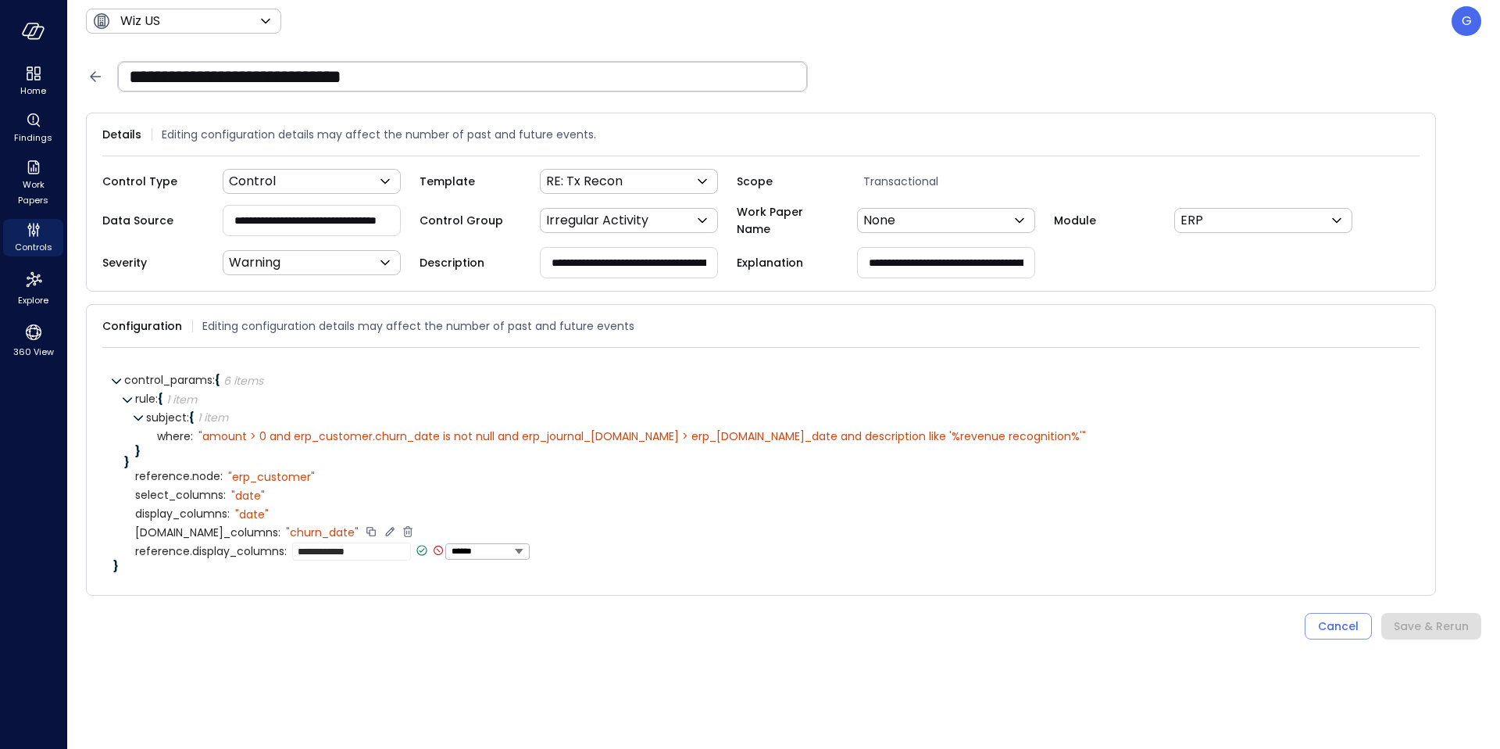
click at [334, 525] on div "" churn_date"" at bounding box center [322, 532] width 73 height 14
click at [417, 526] on icon at bounding box center [416, 531] width 14 height 14
click at [342, 549] on div "" churn_date"" at bounding box center [328, 551] width 73 height 14
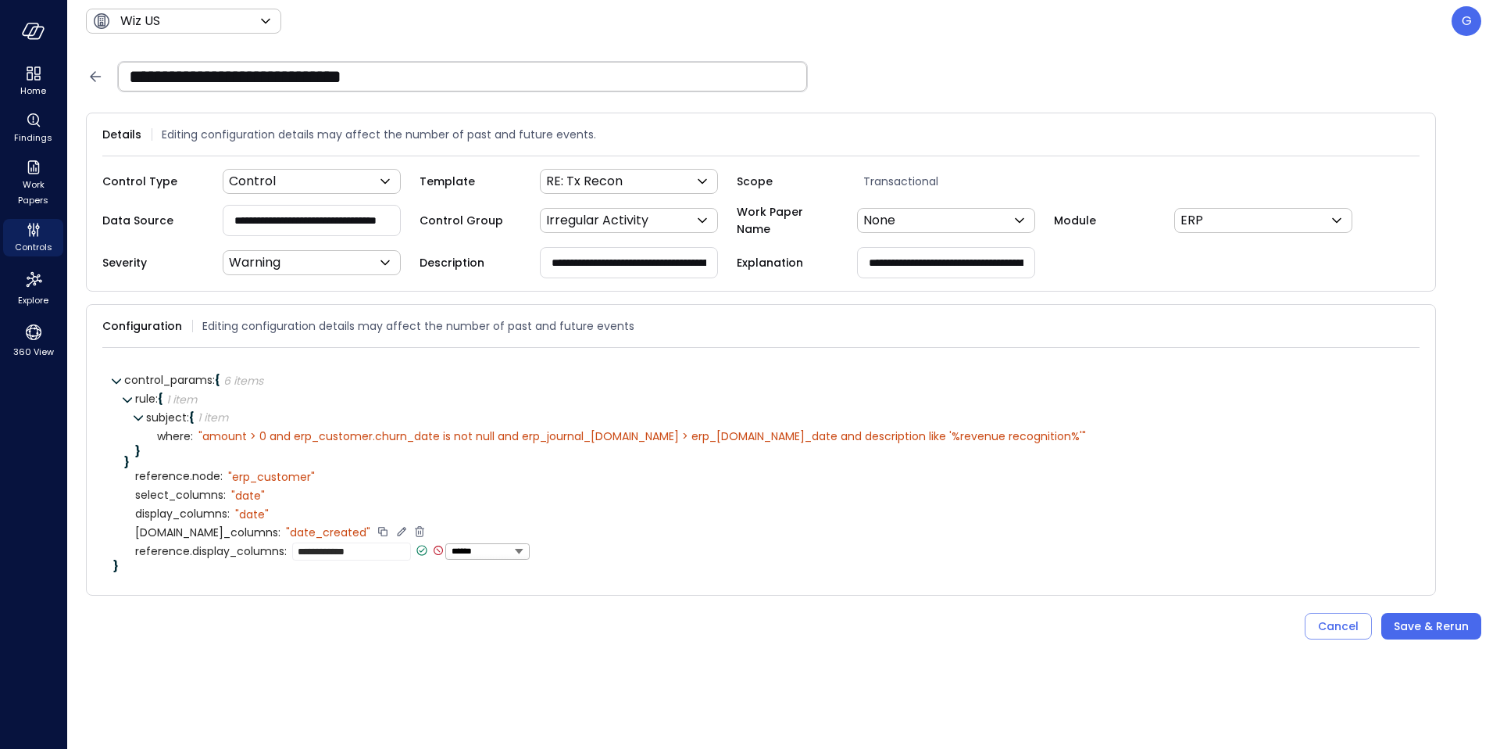
click at [627, 441] on div "where : " amount > 0 and erp_customer.churn_date is not null and erp_journal_it…" at bounding box center [783, 436] width 1252 height 19
click at [624, 435] on div "" amount > 0 and erp_customer.churn_date is not null and erp_journal_items.date…" at bounding box center [642, 436] width 888 height 14
click at [760, 435] on div "" amount > 0 and erp_customer.churn_date is not null and erp_journal_items.date…" at bounding box center [642, 436] width 888 height 14
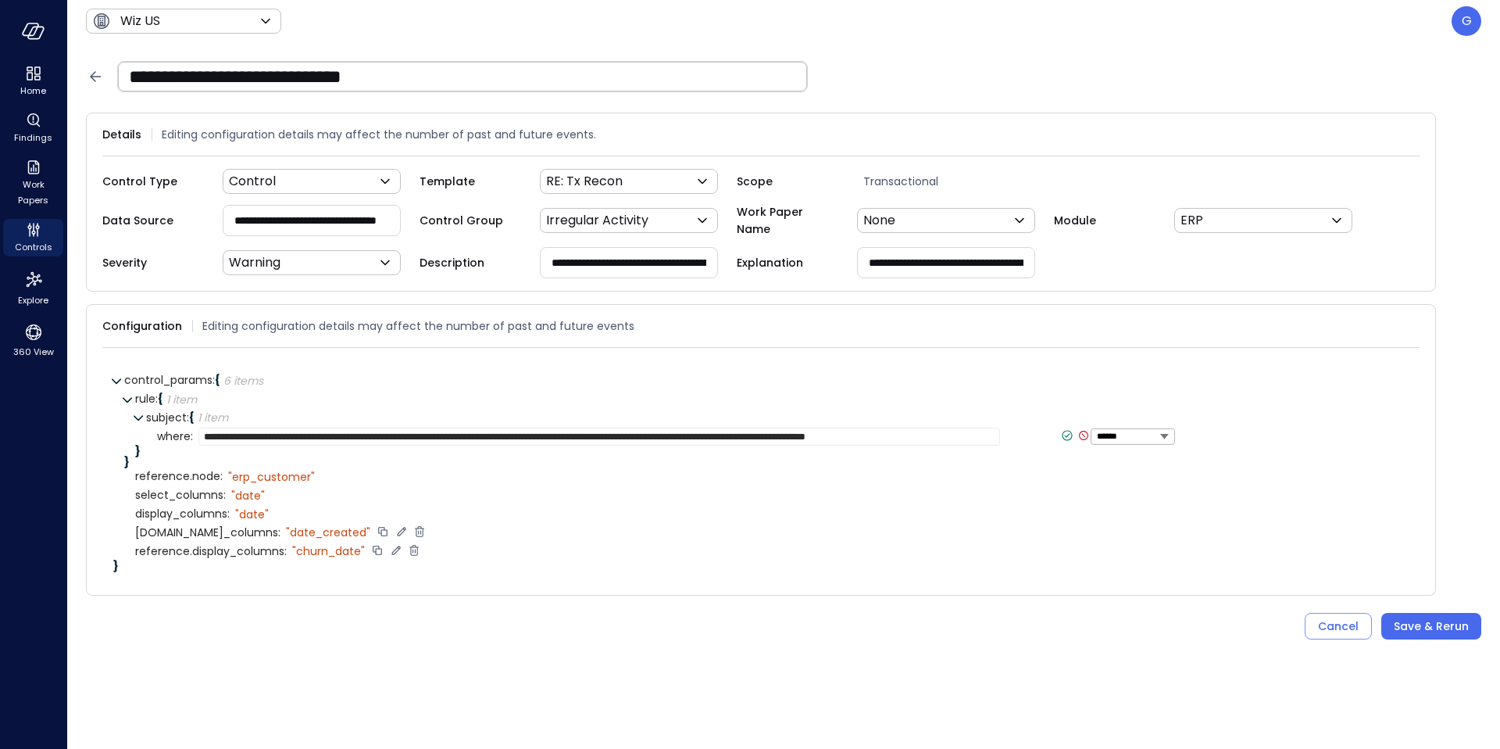
click at [399, 434] on textarea "**********" at bounding box center [599, 436] width 802 height 18
click at [329, 552] on div "" churn_date"" at bounding box center [328, 551] width 73 height 14
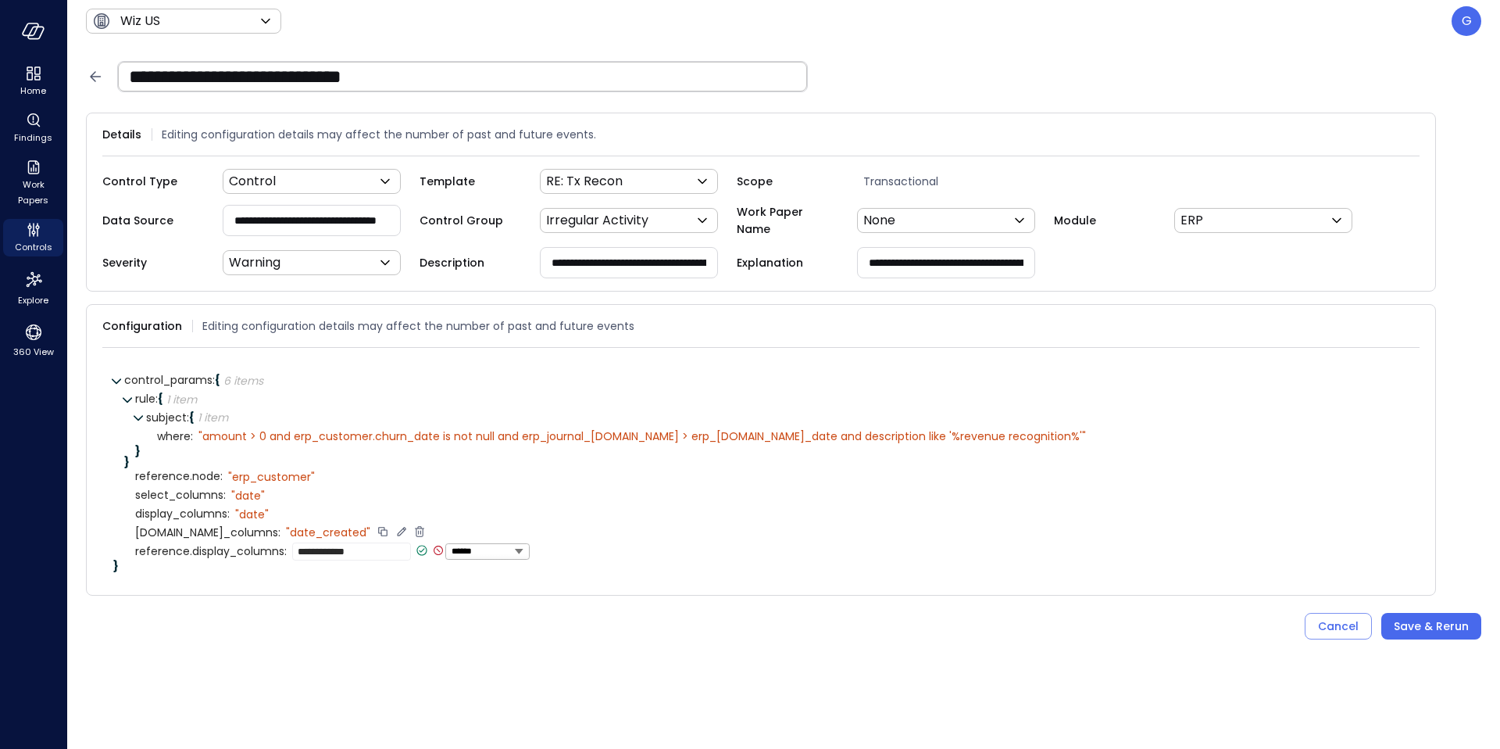
click at [419, 548] on icon at bounding box center [422, 550] width 14 height 14
click at [530, 491] on div "select_columns : " date"" at bounding box center [772, 495] width 1274 height 19
click at [771, 417] on div "subject : { 1 item }" at bounding box center [777, 418] width 1263 height 19
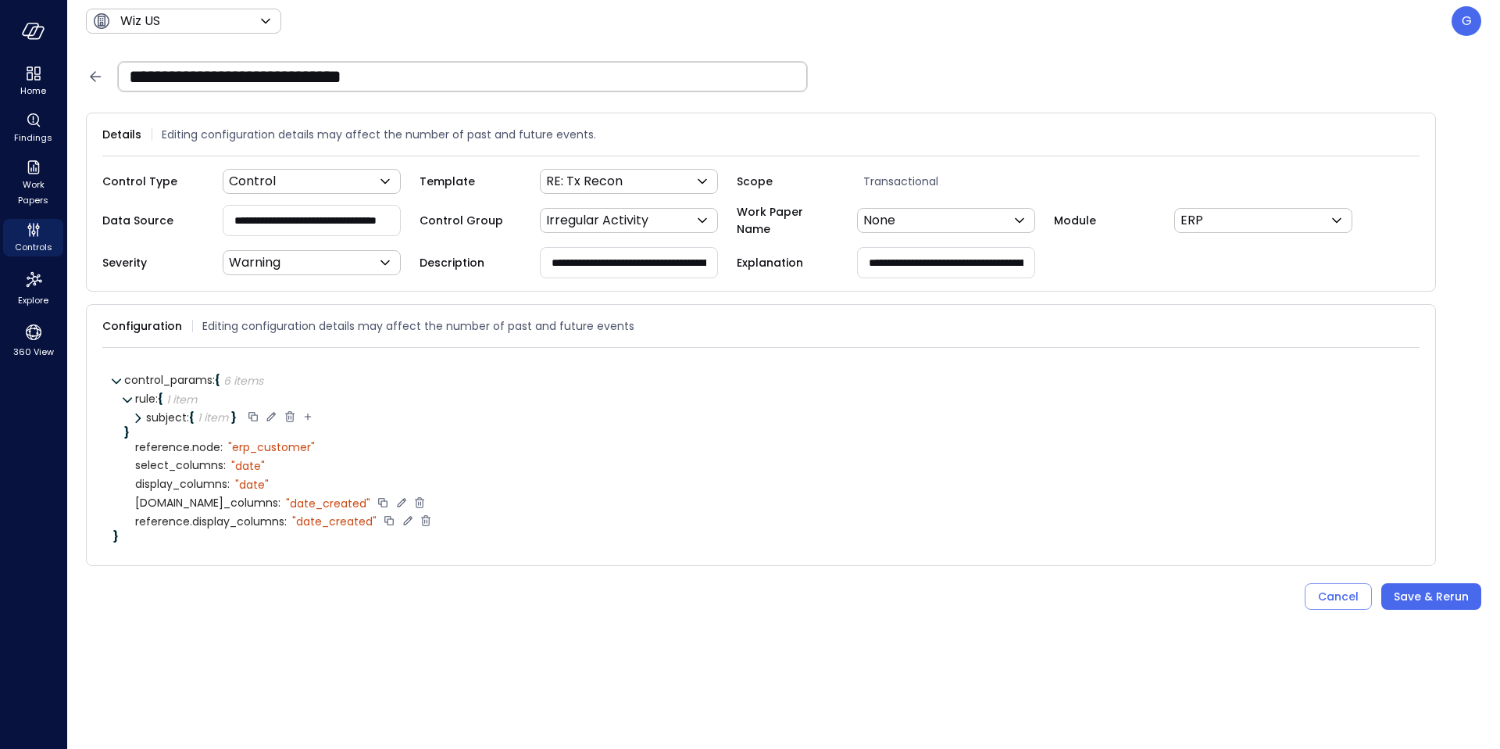
click at [137, 414] on icon at bounding box center [137, 418] width 11 height 11
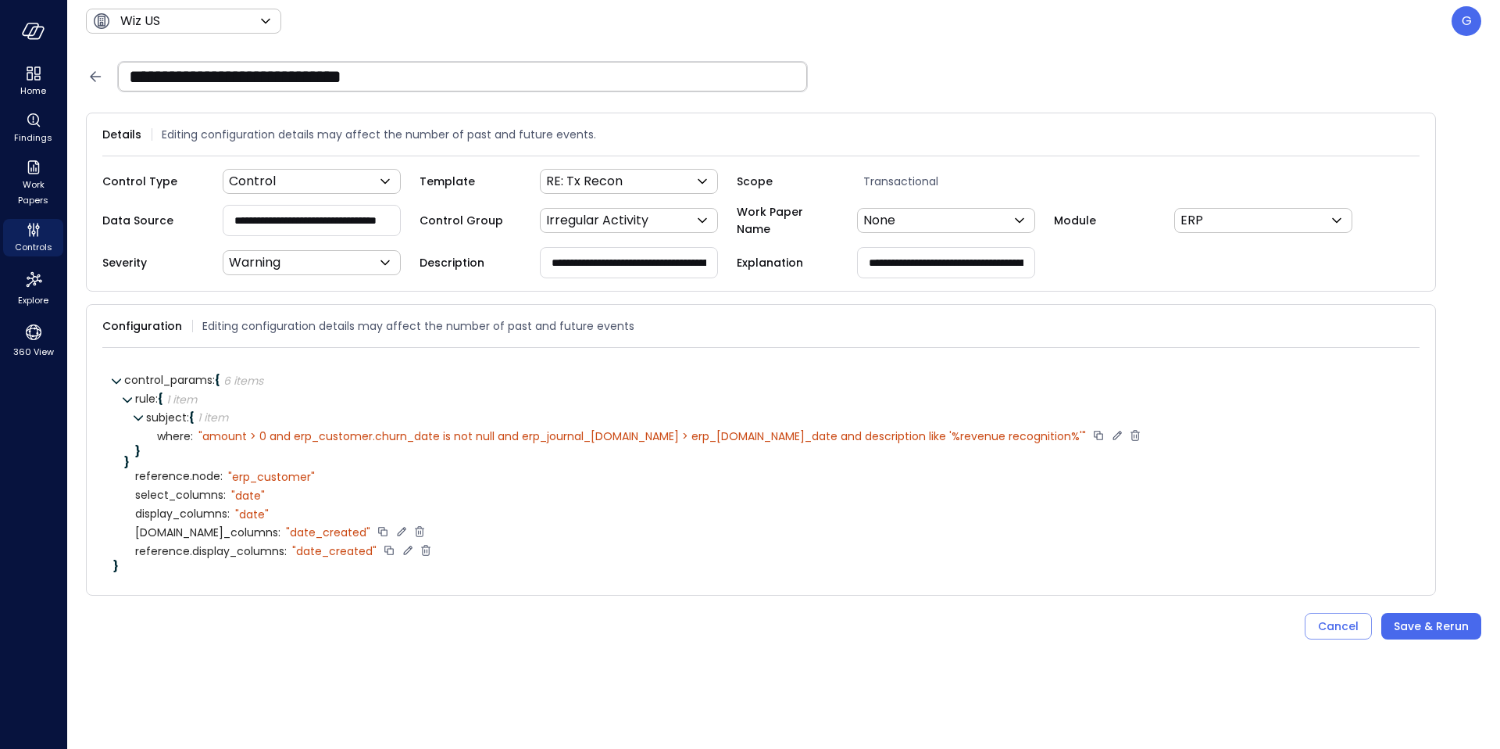
click at [406, 434] on div "" amount > 0 and erp_customer.churn_date is not null and erp_journal_items.date…" at bounding box center [642, 436] width 888 height 14
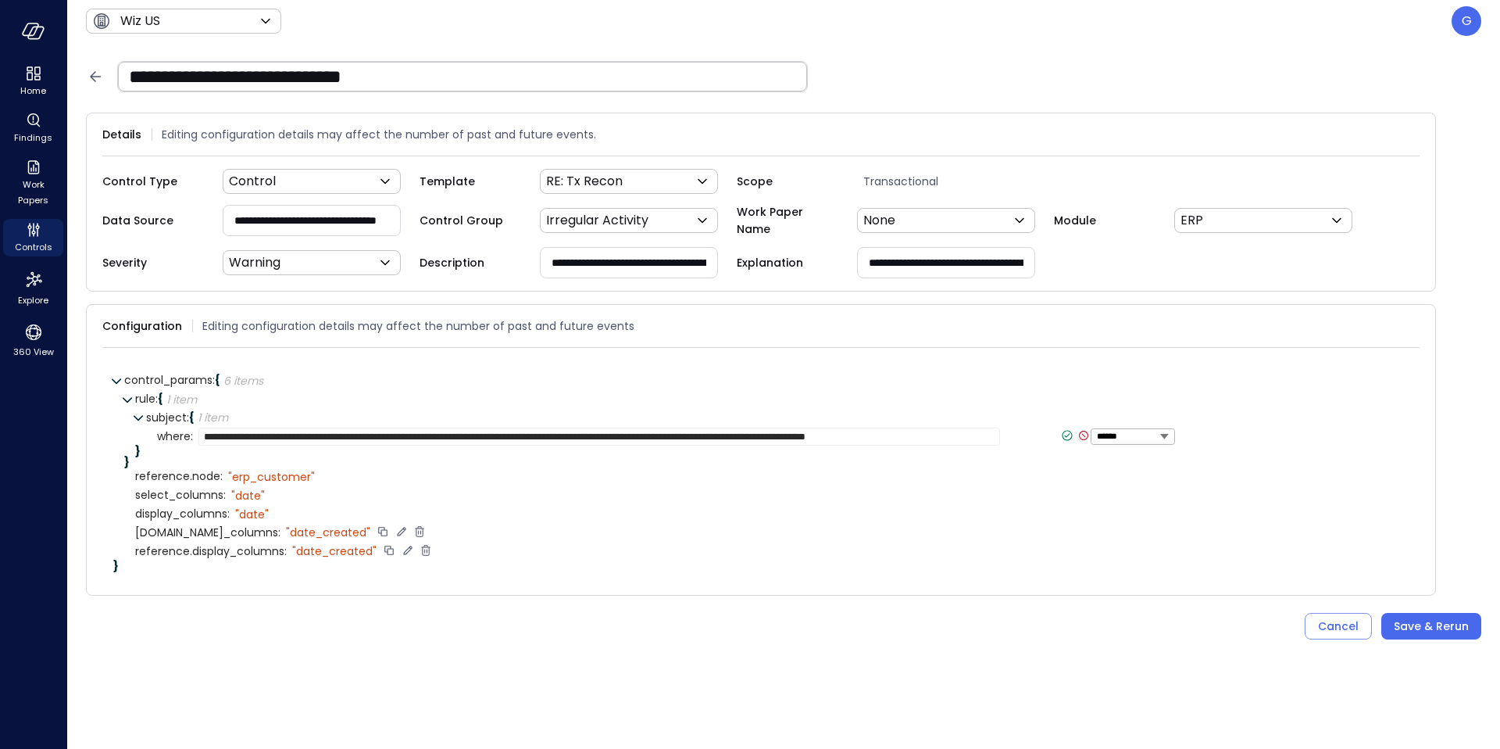
click at [391, 437] on textarea "**********" at bounding box center [599, 436] width 802 height 18
click at [1065, 434] on icon at bounding box center [1067, 436] width 5 height 4
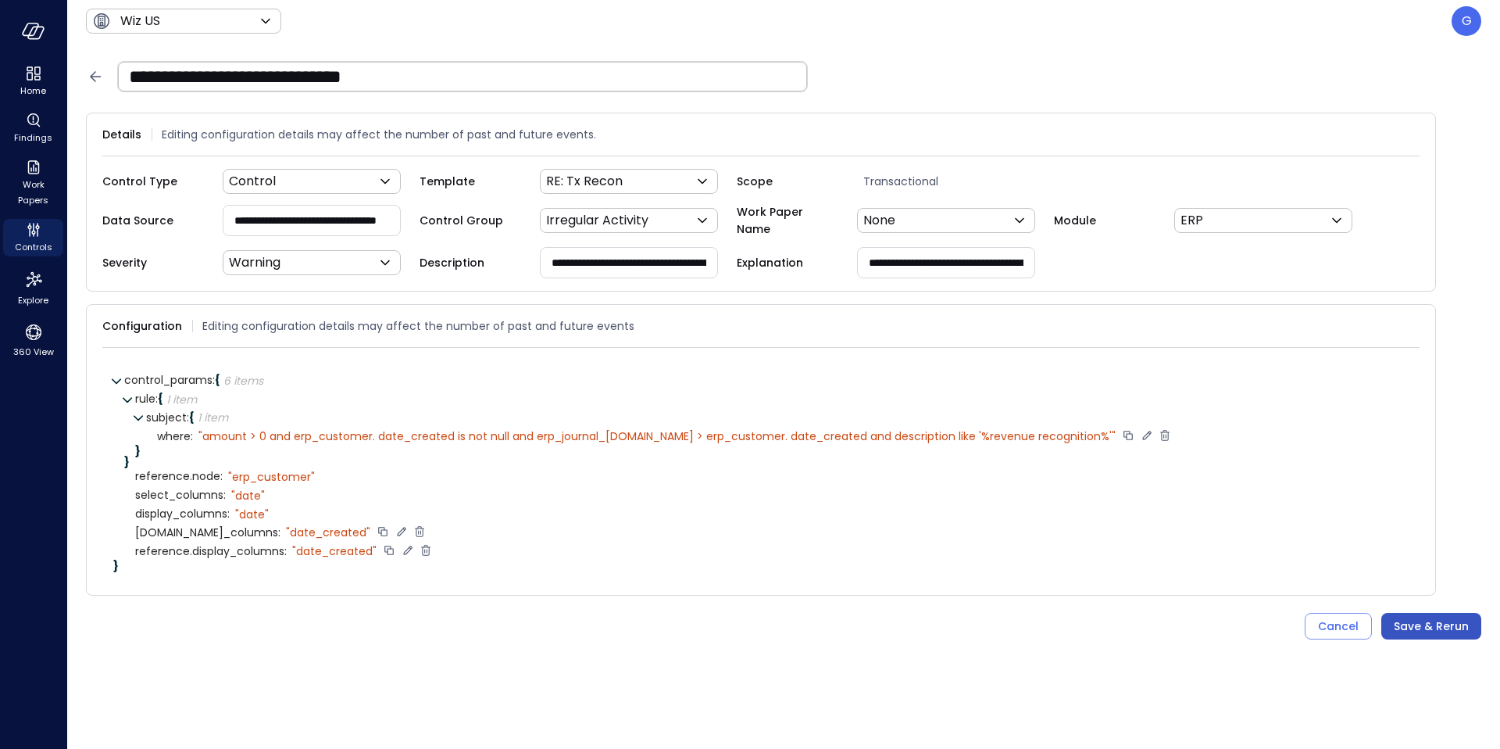
click at [1433, 623] on div "Save & Rerun" at bounding box center [1431, 627] width 75 height 20
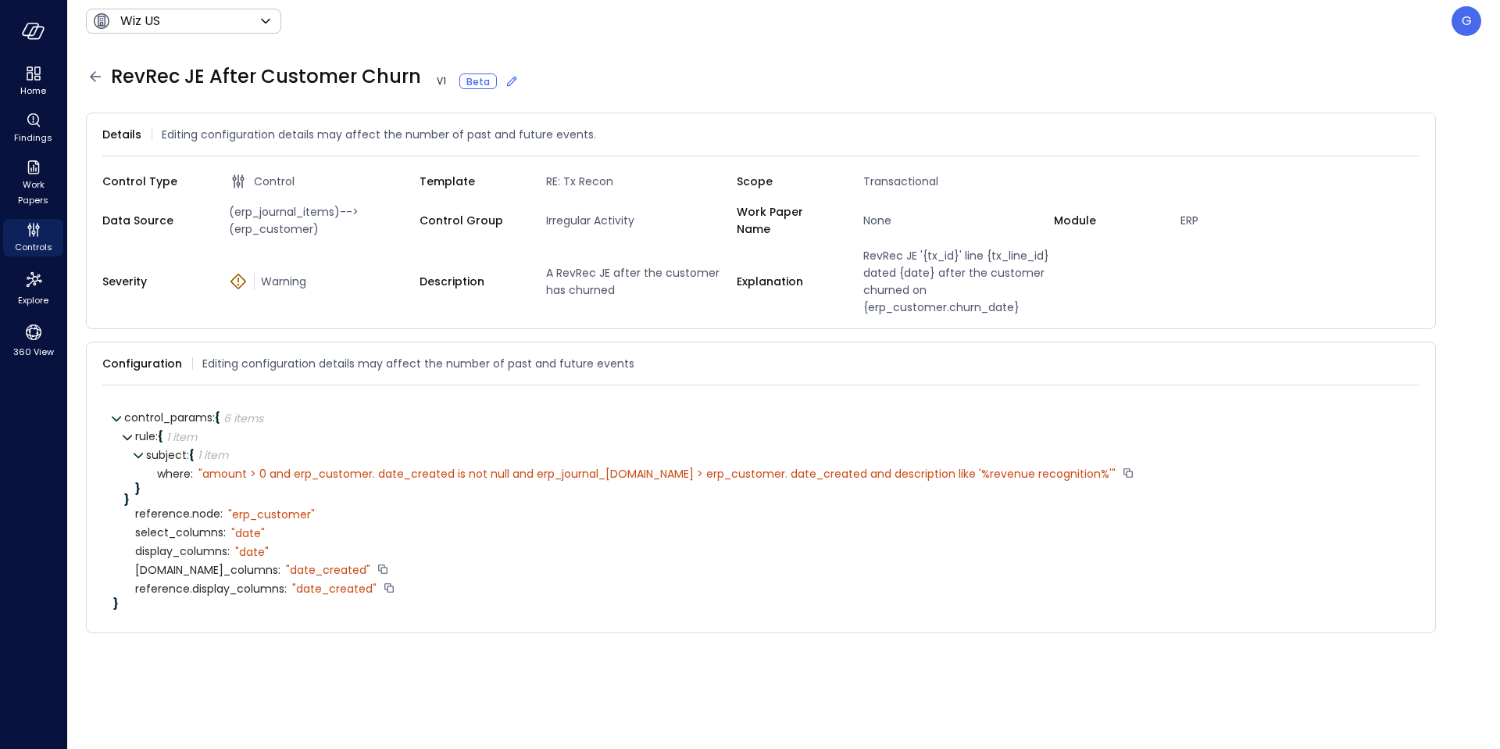
click at [306, 477] on div "" amount > 0 and erp_customer. date_created is not null and erp_journal_items.d…" at bounding box center [656, 474] width 917 height 14
click at [389, 473] on div "" amount > 0 and erp_customer. date_created is not null and erp_journal_items.d…" at bounding box center [656, 474] width 917 height 14
click at [595, 474] on div "" amount > 0 and erp_customer. date_created is not null and erp_journal_items.d…" at bounding box center [656, 474] width 917 height 14
click at [634, 474] on div "" amount > 0 and erp_customer. date_created is not null and erp_journal_items.d…" at bounding box center [656, 474] width 917 height 14
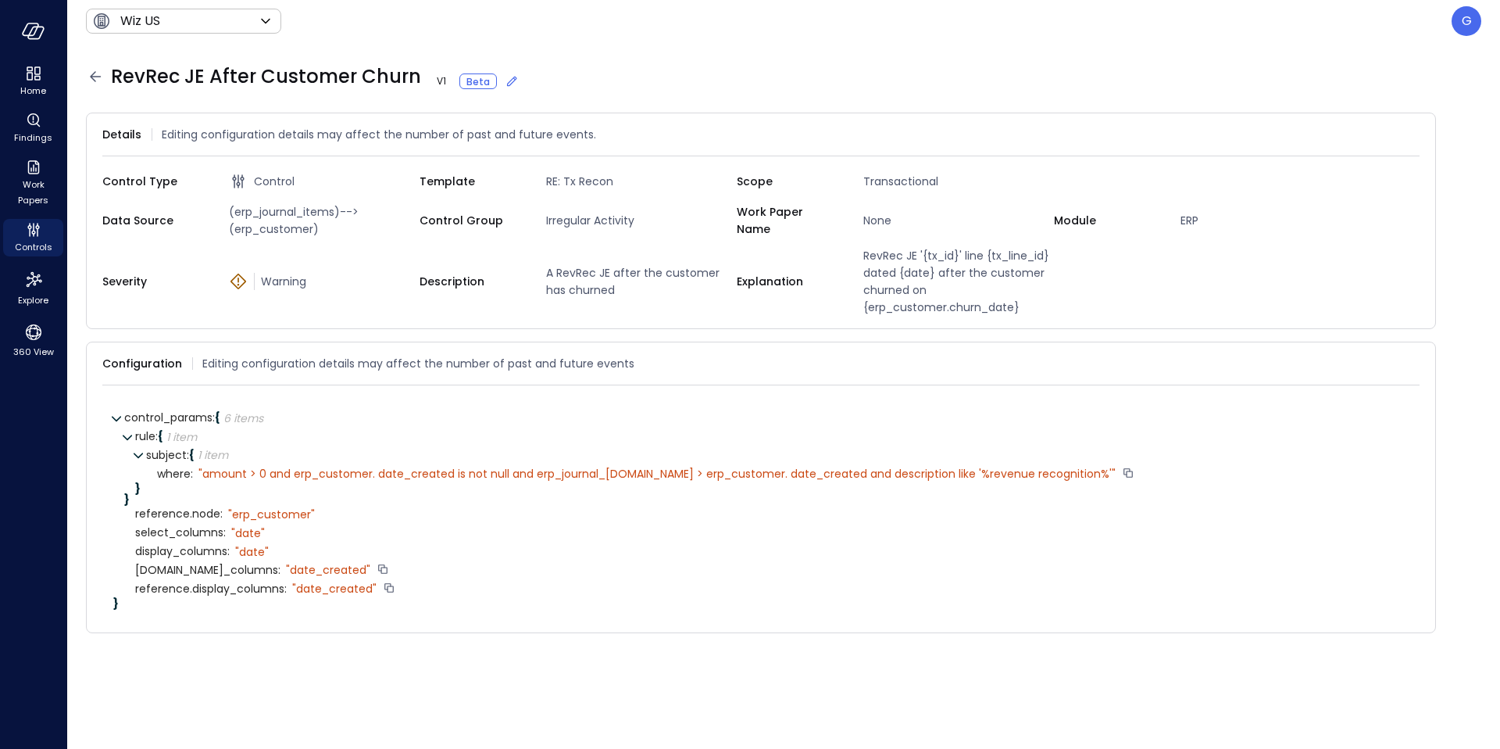
click at [675, 474] on div "" amount > 0 and erp_customer. date_created is not null and erp_journal_items.d…" at bounding box center [656, 474] width 917 height 14
click at [764, 476] on div "" amount > 0 and erp_customer. date_created is not null and erp_journal_items.d…" at bounding box center [656, 474] width 917 height 14
click at [764, 477] on div "" amount > 0 and erp_customer. date_created is not null and erp_journal_items.d…" at bounding box center [656, 474] width 917 height 14
click at [766, 477] on div "" amount > 0 and erp_customer. date_created is not null and erp_journal_items.d…" at bounding box center [656, 474] width 917 height 14
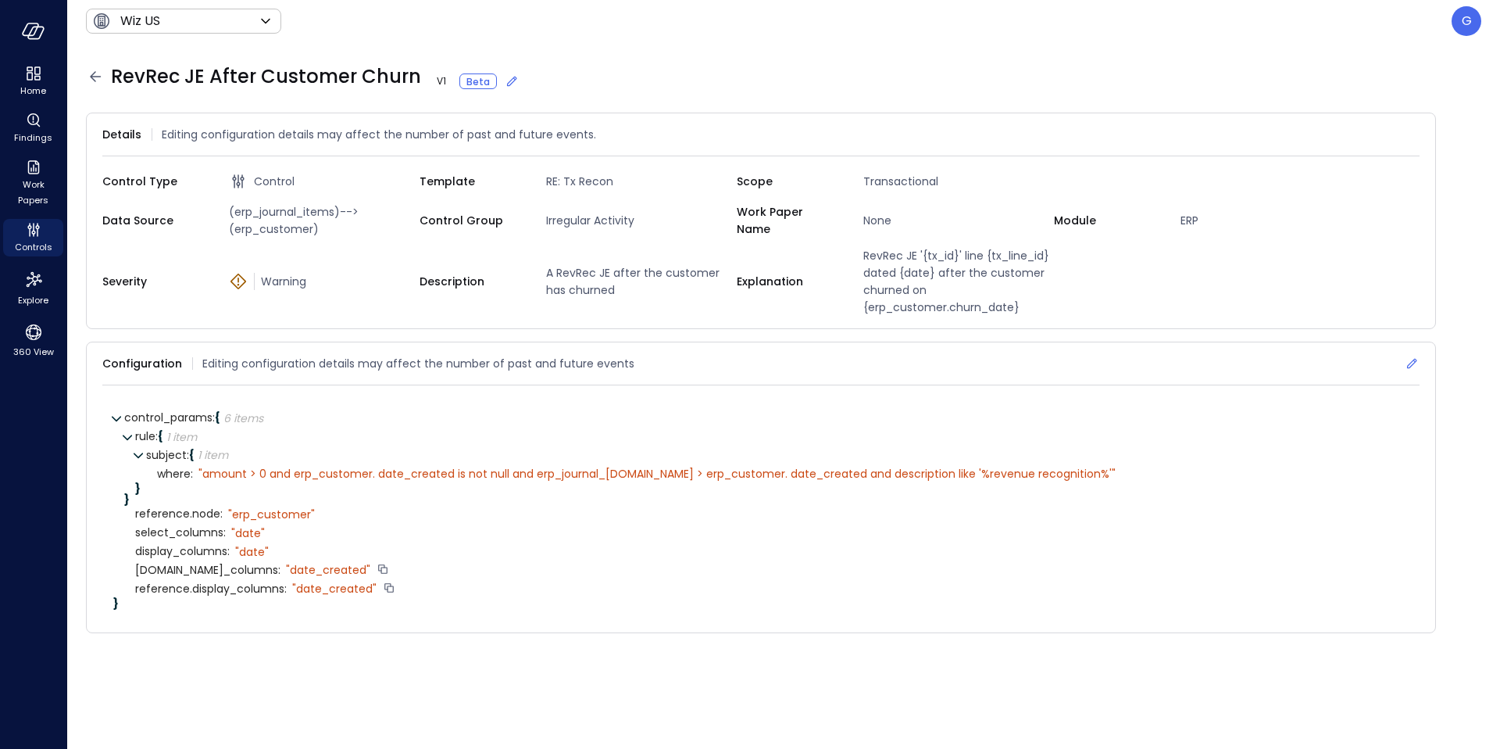
click at [1411, 363] on icon at bounding box center [1412, 364] width 16 height 16
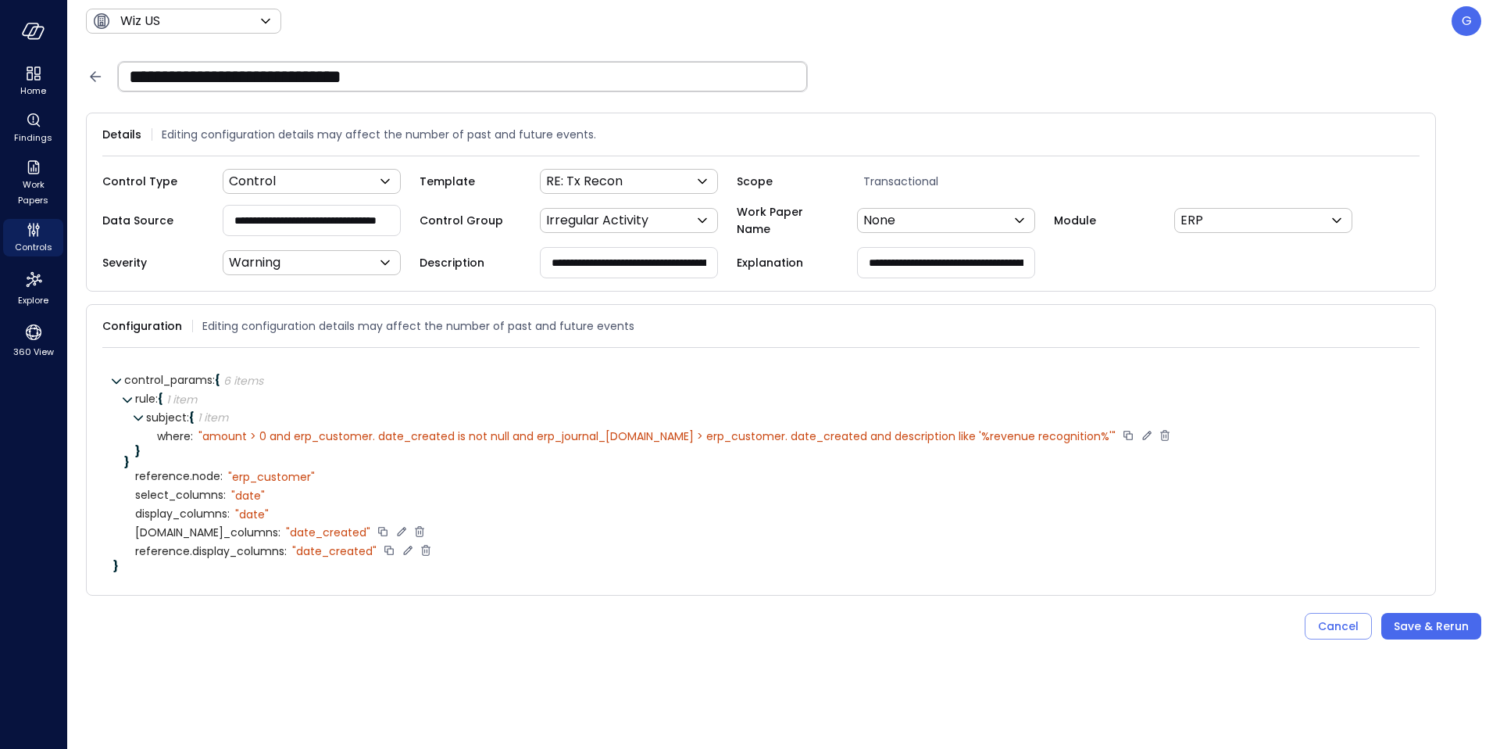
click at [796, 437] on div "" amount > 0 and erp_customer. date_created is not null and erp_journal_items.d…" at bounding box center [656, 436] width 917 height 14
click at [764, 437] on div "" amount > 0 and erp_customer. date_created is not null and erp_journal_items.d…" at bounding box center [656, 436] width 917 height 14
click at [1142, 431] on icon at bounding box center [1146, 435] width 9 height 9
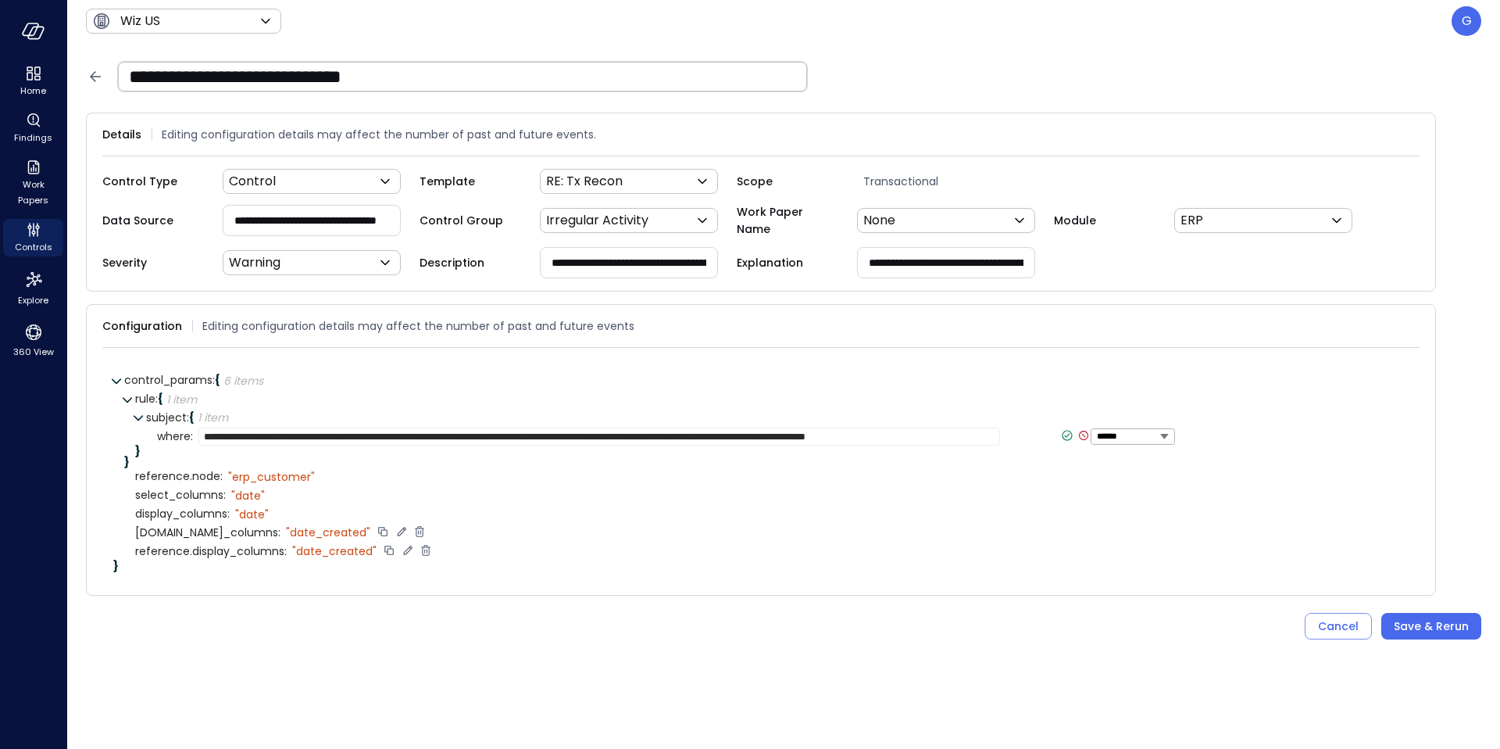
click at [710, 436] on textarea "**********" at bounding box center [599, 436] width 802 height 18
click at [361, 436] on textarea "**********" at bounding box center [597, 436] width 799 height 18
type textarea "**********"
click at [1070, 433] on icon at bounding box center [1077, 435] width 14 height 14
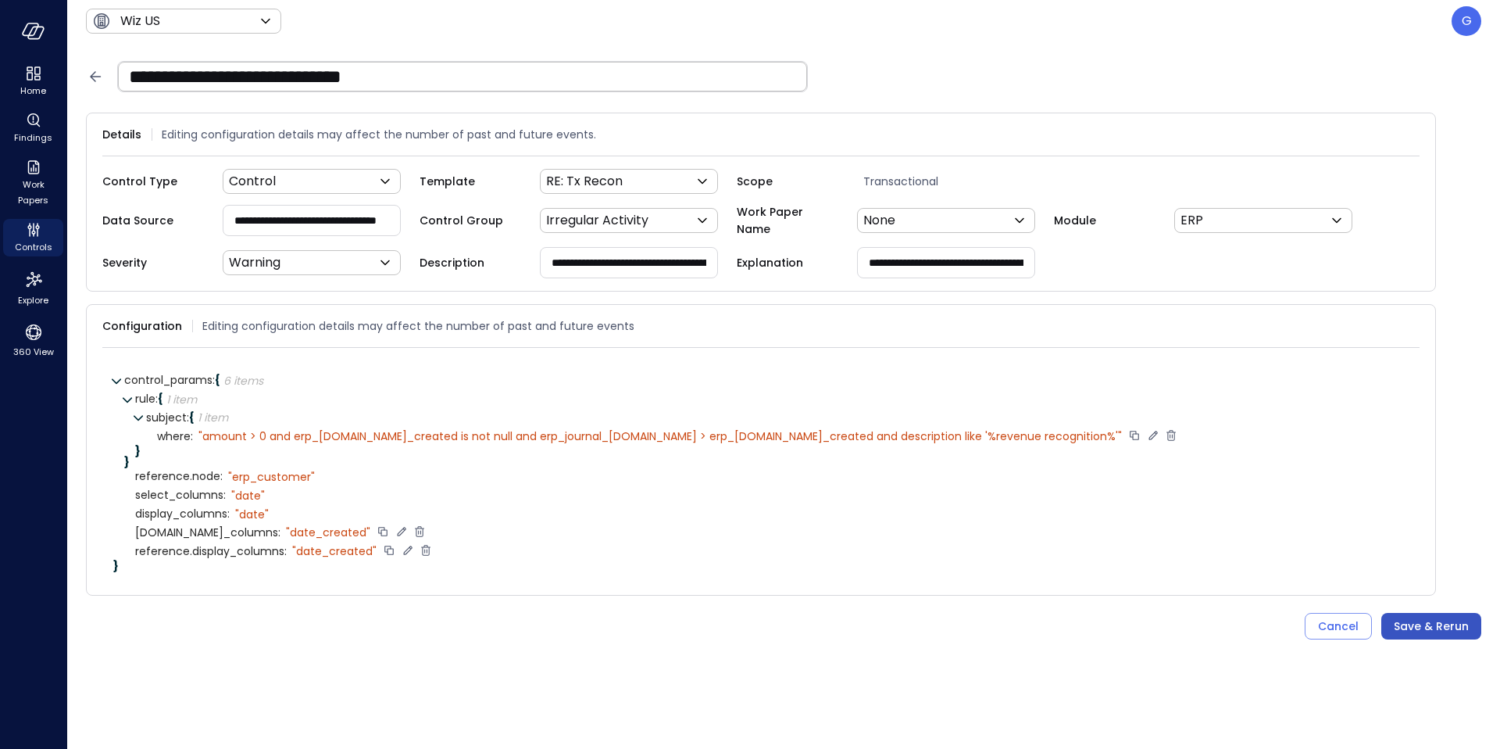
click at [1465, 628] on div "Save & Rerun" at bounding box center [1431, 627] width 75 height 20
